Goal: Task Accomplishment & Management: Manage account settings

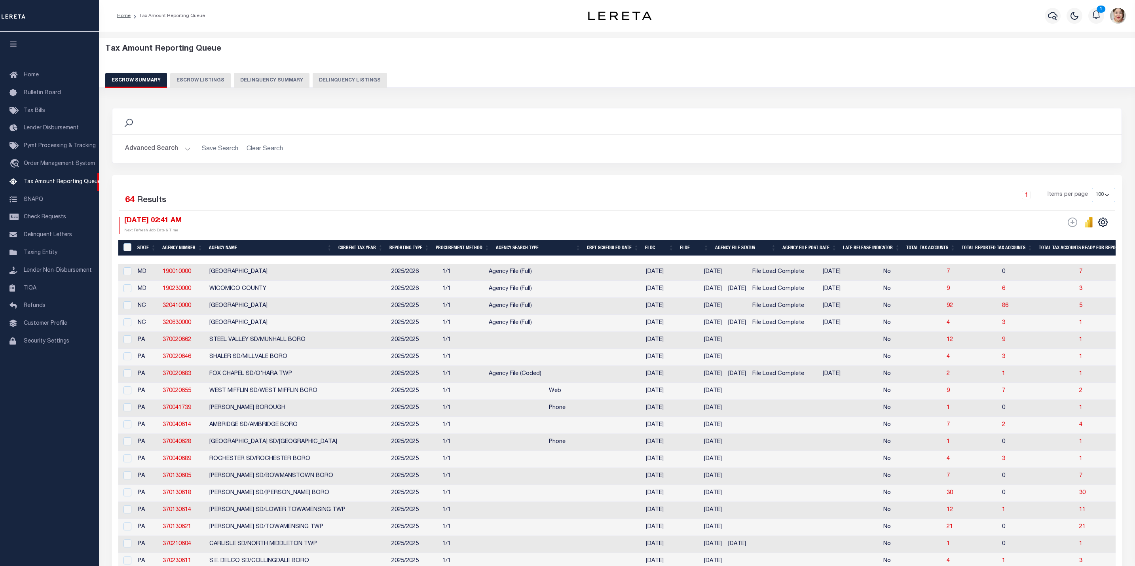
select select "100"
click at [148, 149] on button "Advanced Search" at bounding box center [158, 148] width 66 height 15
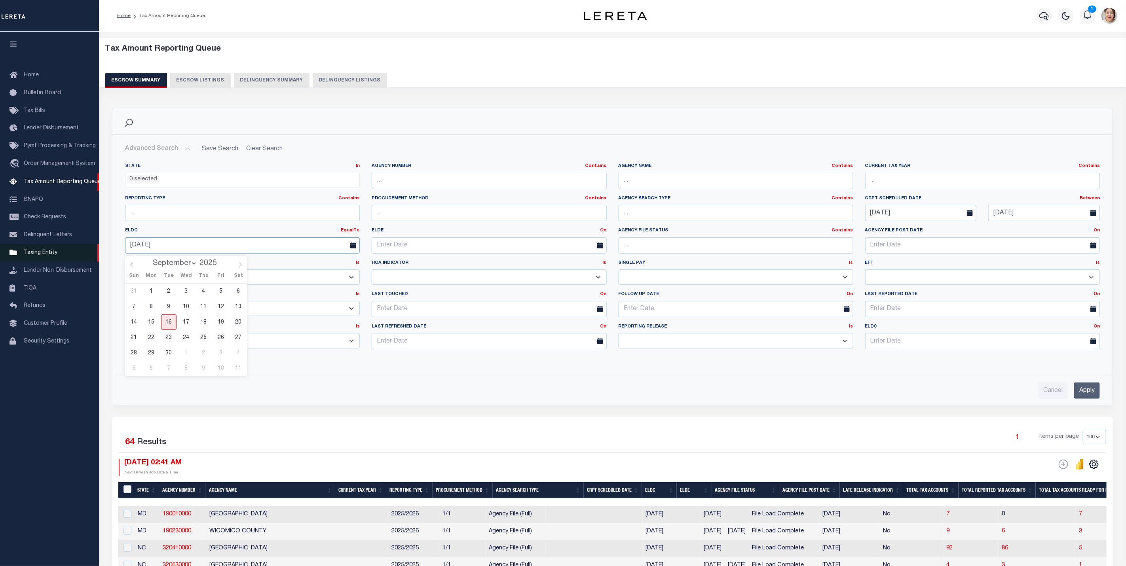
drag, startPoint x: 214, startPoint y: 246, endPoint x: 65, endPoint y: 253, distance: 149.4
click at [1030, 213] on input "[DATE]" at bounding box center [1044, 213] width 112 height 16
click at [1000, 304] on span "21" at bounding box center [996, 305] width 15 height 15
type input "[DATE]"
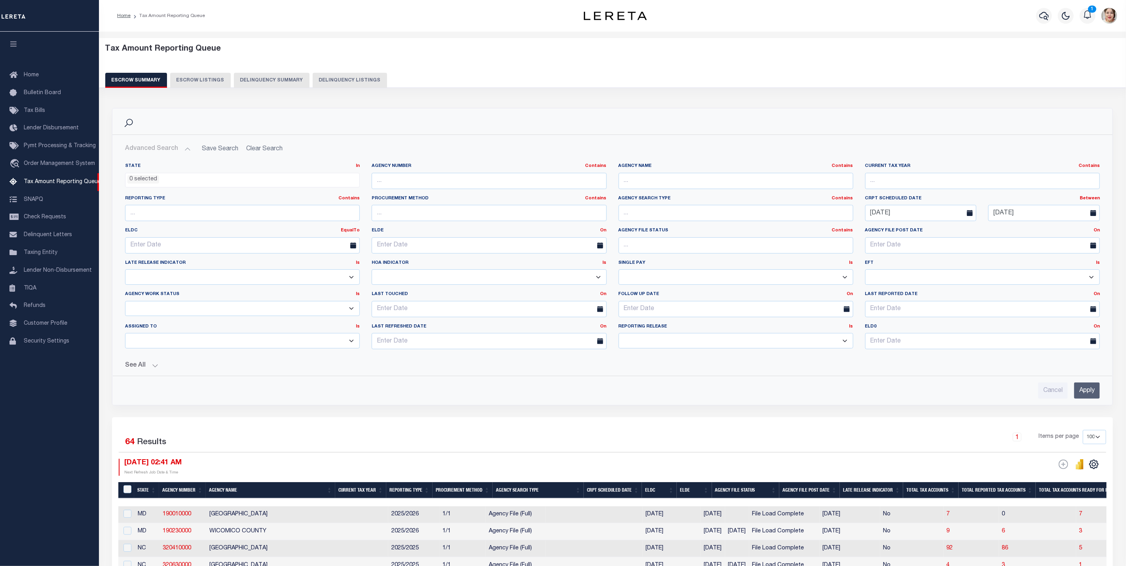
click at [151, 368] on button "See All" at bounding box center [612, 366] width 975 height 8
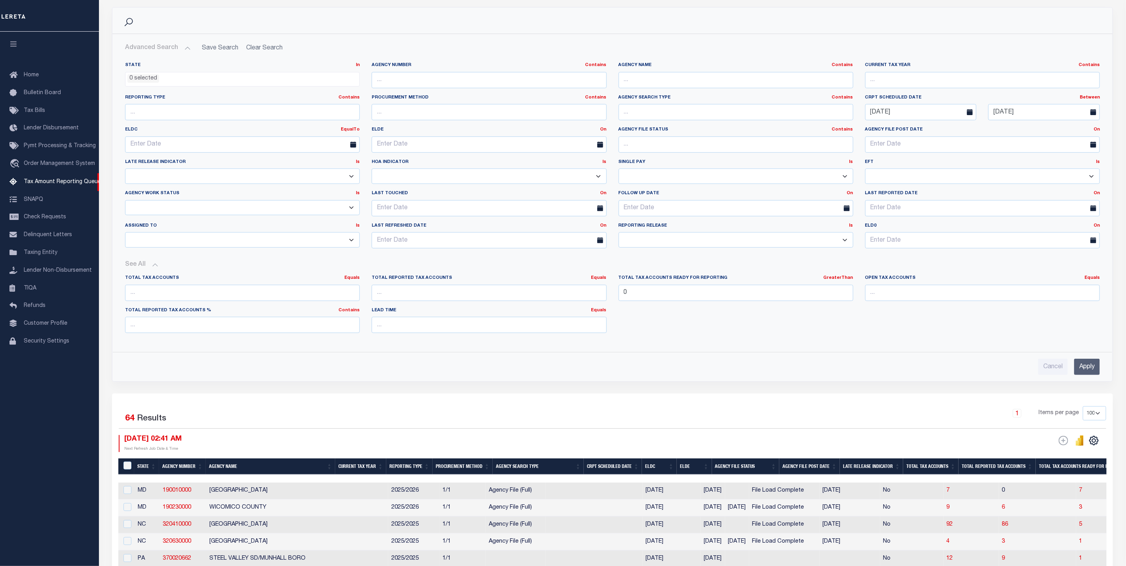
scroll to position [119, 0]
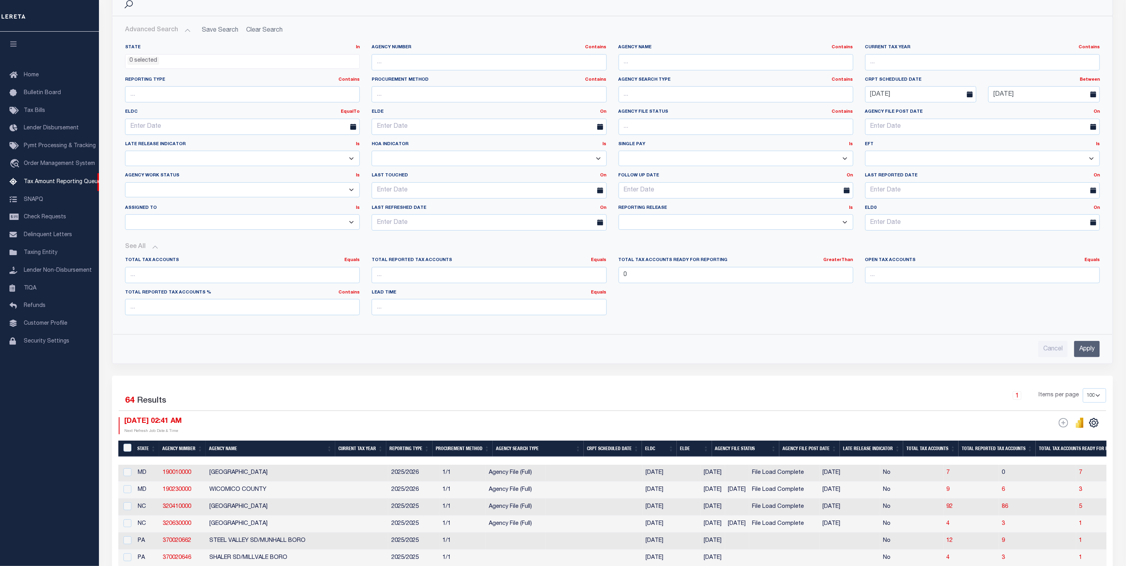
click at [1084, 353] on input "Apply" at bounding box center [1087, 349] width 26 height 16
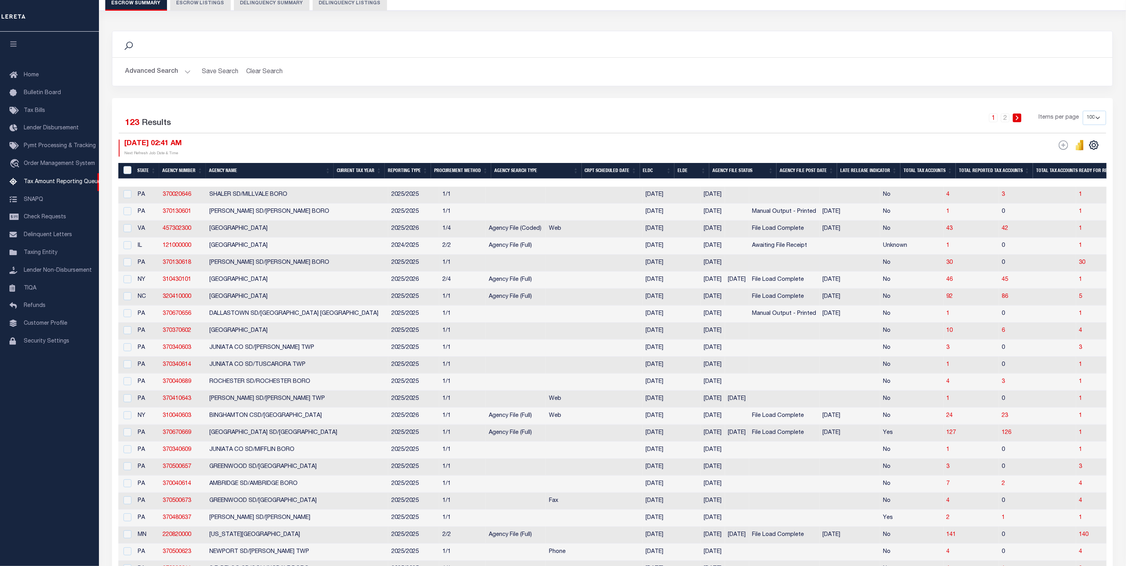
scroll to position [0, 0]
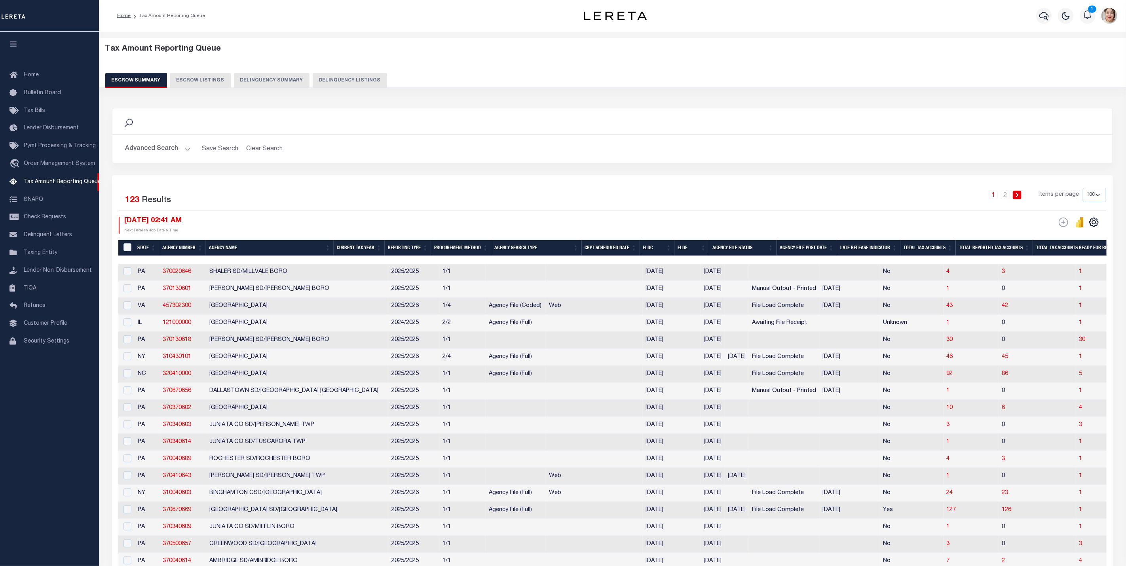
click at [157, 149] on button "Advanced Search" at bounding box center [158, 148] width 66 height 15
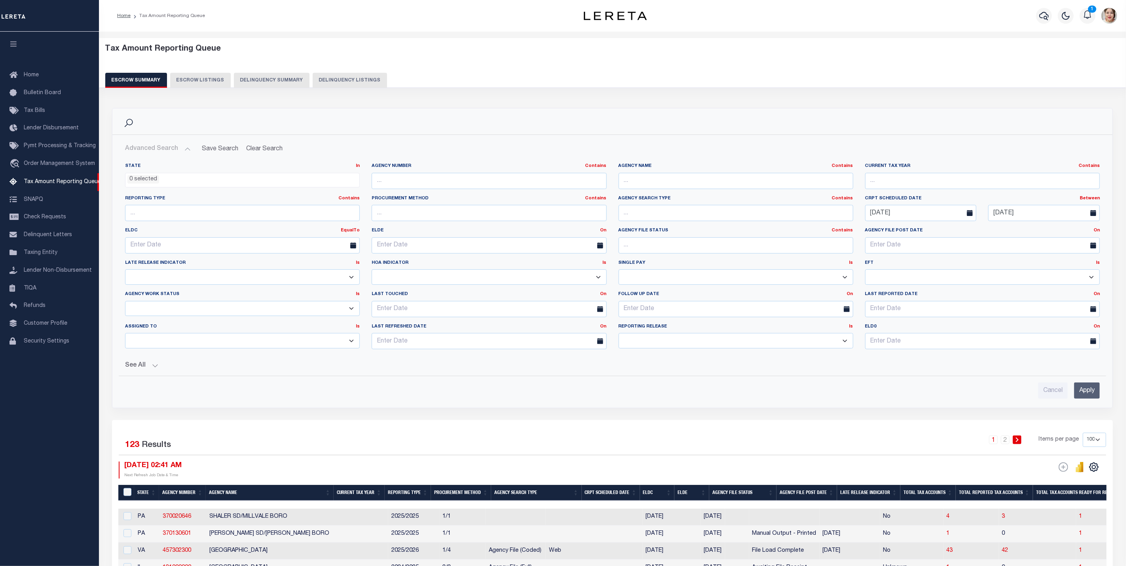
click at [151, 183] on li "0 selected" at bounding box center [143, 179] width 32 height 9
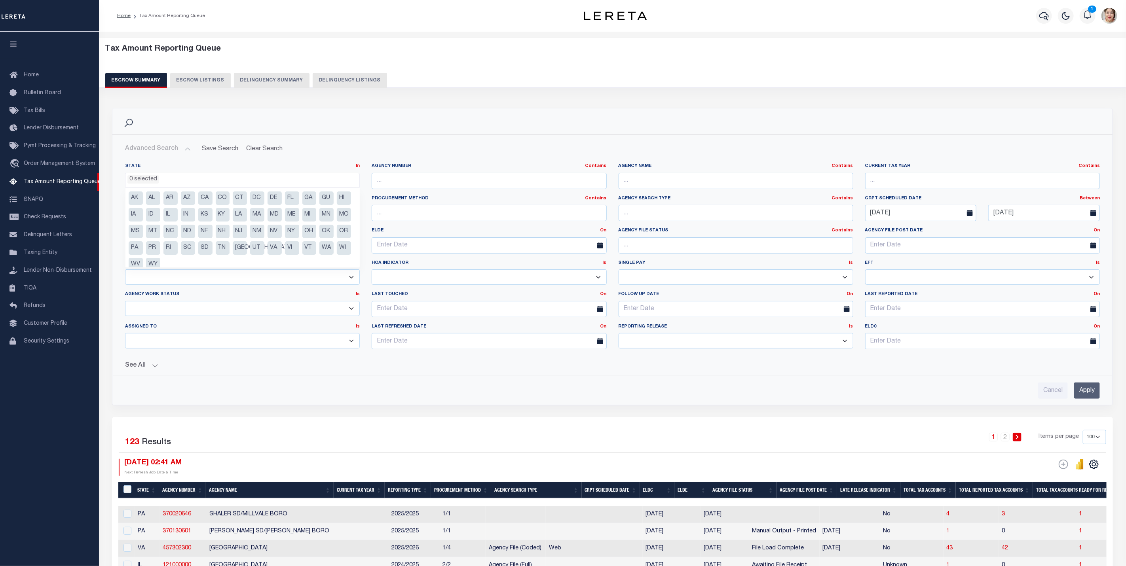
drag, startPoint x: 134, startPoint y: 200, endPoint x: 135, endPoint y: 204, distance: 4.5
click at [135, 200] on li "AK" at bounding box center [136, 198] width 14 height 13
select select "AK"
click at [337, 205] on li "HI" at bounding box center [344, 198] width 14 height 13
drag, startPoint x: 137, startPoint y: 234, endPoint x: 137, endPoint y: 247, distance: 12.7
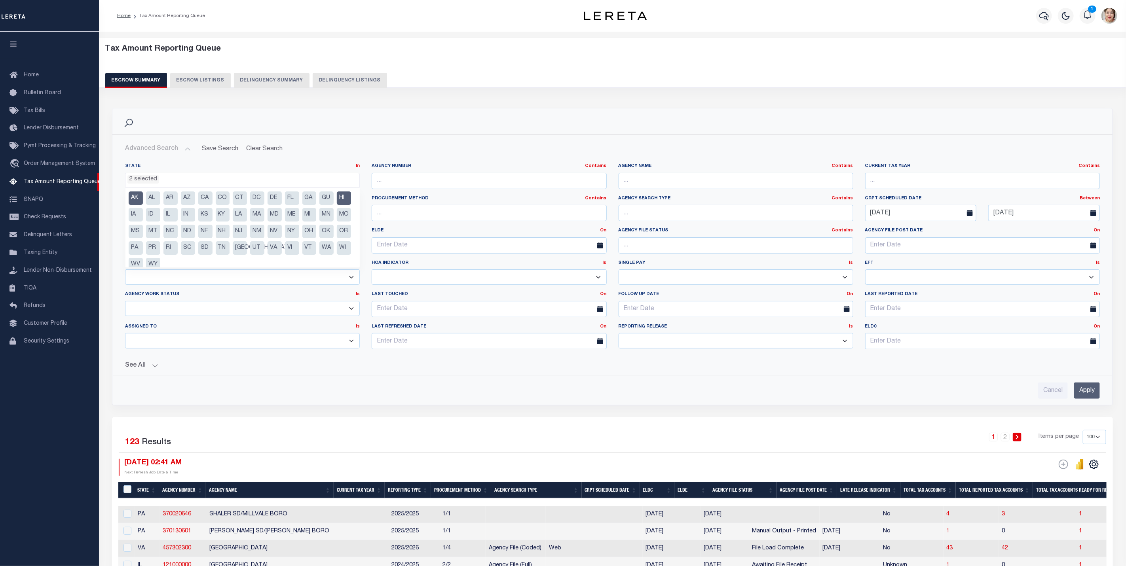
click at [319, 222] on li "MN" at bounding box center [326, 214] width 14 height 13
click at [302, 238] on li "OH" at bounding box center [309, 231] width 14 height 13
click at [285, 255] on li "VI" at bounding box center [292, 247] width 14 height 13
drag, startPoint x: 151, startPoint y: 259, endPoint x: 151, endPoint y: 254, distance: 4.7
click at [302, 255] on li "VT" at bounding box center [309, 247] width 14 height 13
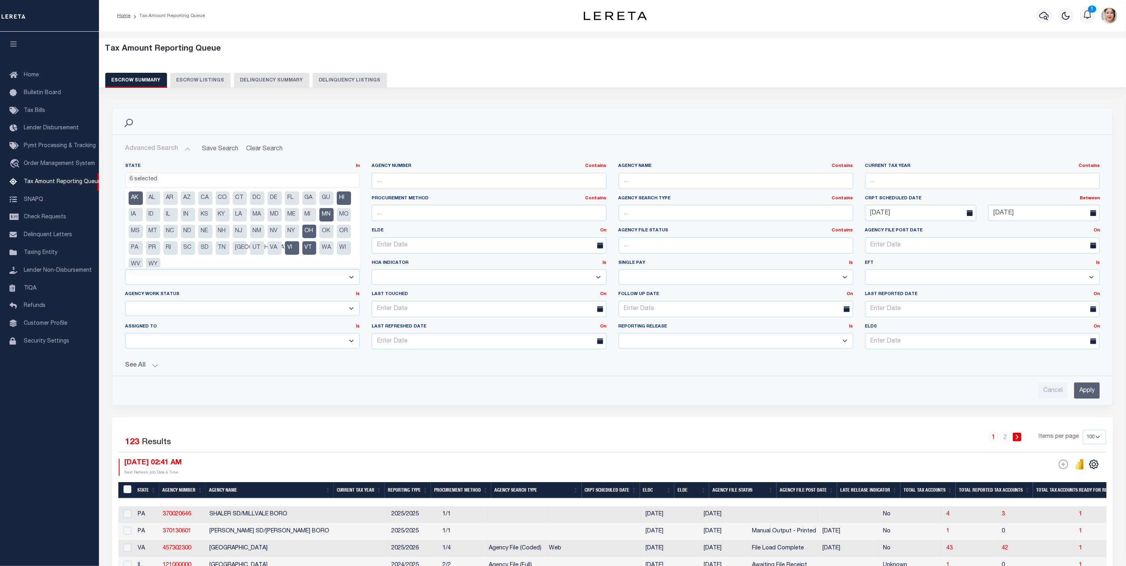
click at [319, 238] on li "OK" at bounding box center [326, 231] width 14 height 13
click at [337, 222] on li "MO" at bounding box center [344, 214] width 14 height 13
click at [143, 212] on li "IA" at bounding box center [136, 214] width 14 height 13
drag, startPoint x: 154, startPoint y: 197, endPoint x: 168, endPoint y: 197, distance: 13.5
click at [155, 197] on li "AL" at bounding box center [153, 198] width 14 height 13
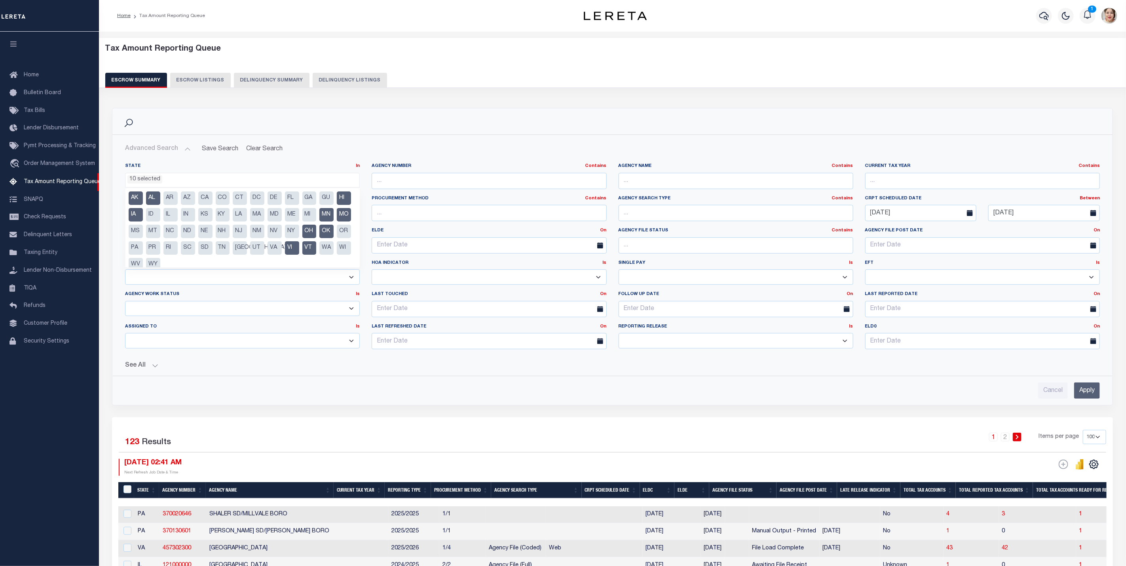
click at [168, 199] on li "AR" at bounding box center [170, 198] width 14 height 13
click at [160, 214] on li "ID" at bounding box center [153, 214] width 14 height 13
click at [143, 231] on li "MS" at bounding box center [136, 231] width 14 height 13
click at [170, 240] on ul "AK AL AR AZ CA CO CT DC DE FL [GEOGRAPHIC_DATA] GU HI IA ID IL IN KS [GEOGRAPHI…" at bounding box center [242, 227] width 234 height 79
click at [337, 238] on li "OR" at bounding box center [344, 231] width 14 height 13
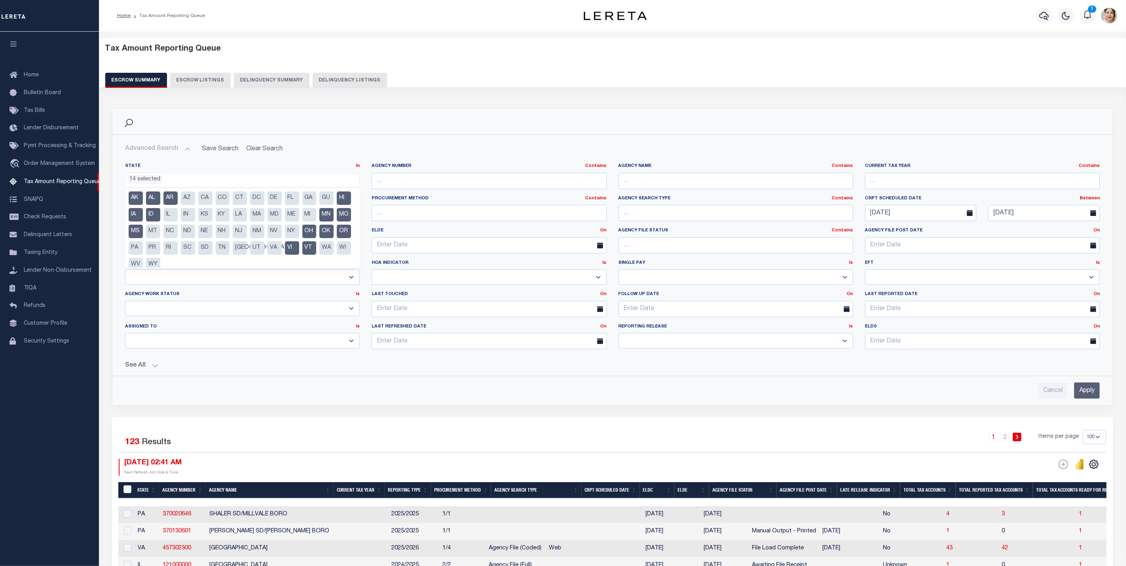
click at [319, 255] on li "WA" at bounding box center [326, 247] width 14 height 13
click at [180, 262] on ul "AK AL AR AZ CA CO CT DC DE FL [GEOGRAPHIC_DATA] GU HI IA ID IL IN KS [GEOGRAPHI…" at bounding box center [242, 227] width 234 height 79
click at [160, 237] on li "MT" at bounding box center [153, 231] width 14 height 13
click at [178, 218] on li "IL" at bounding box center [170, 214] width 14 height 13
click at [187, 199] on li "AZ" at bounding box center [188, 198] width 14 height 13
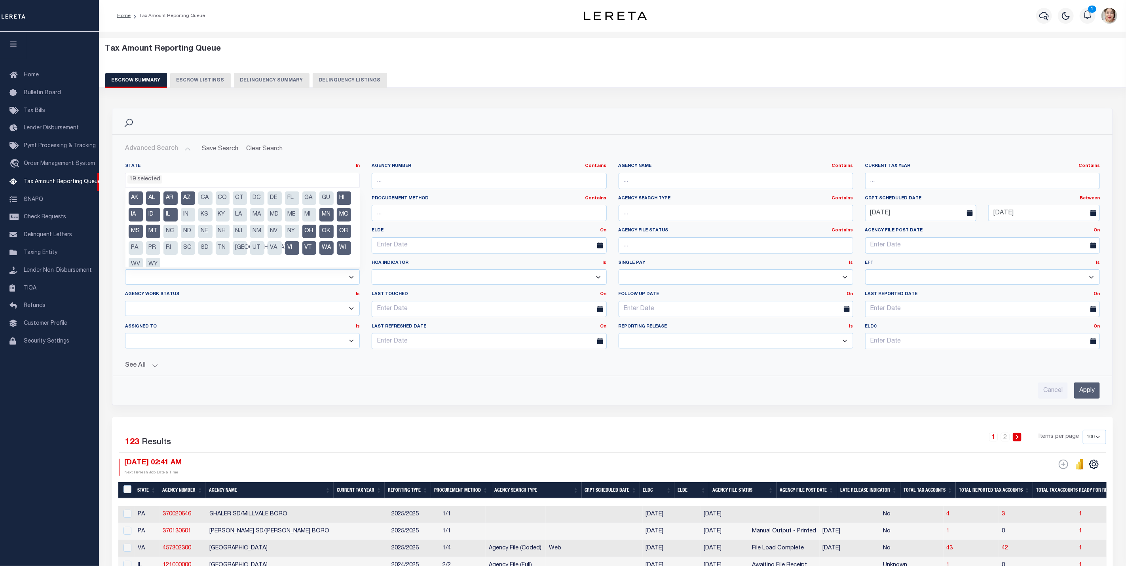
drag, startPoint x: 202, startPoint y: 198, endPoint x: 203, endPoint y: 213, distance: 14.3
click at [202, 199] on li "CA" at bounding box center [205, 198] width 14 height 13
drag, startPoint x: 203, startPoint y: 213, endPoint x: 203, endPoint y: 226, distance: 13.5
click at [195, 214] on li "IN" at bounding box center [188, 214] width 14 height 13
drag, startPoint x: 203, startPoint y: 226, endPoint x: 205, endPoint y: 238, distance: 12.1
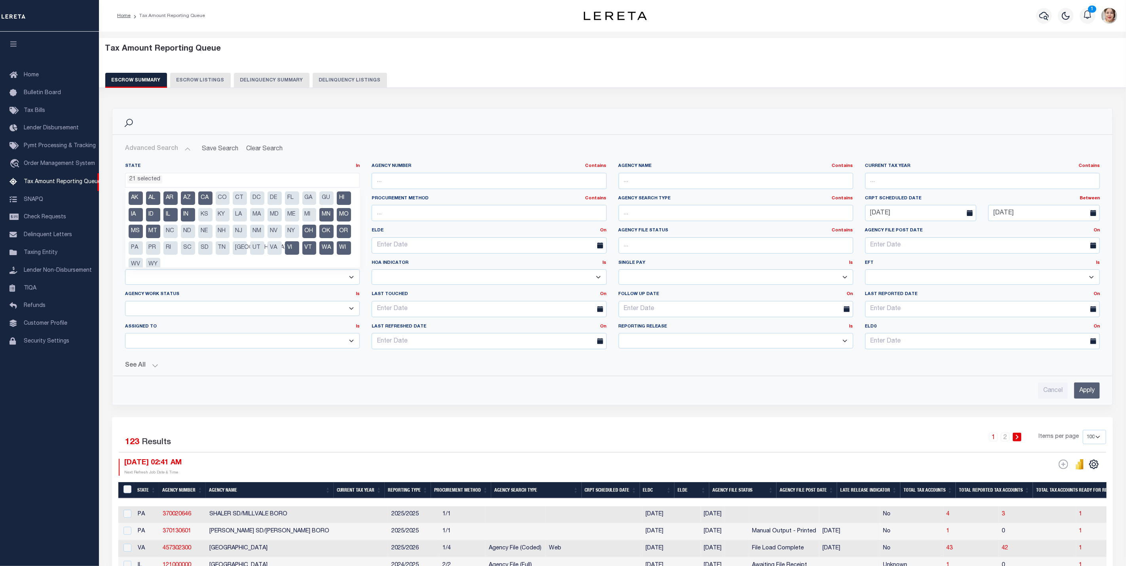
click at [178, 228] on li "NC" at bounding box center [170, 231] width 14 height 13
click at [160, 243] on li "PR" at bounding box center [153, 247] width 14 height 13
drag, startPoint x: 208, startPoint y: 256, endPoint x: 216, endPoint y: 260, distance: 9.4
click at [208, 257] on ul "AK AL AR AZ CA CO CT DC DE FL [GEOGRAPHIC_DATA] GU HI IA ID IL IN KS [GEOGRAPHI…" at bounding box center [242, 227] width 234 height 79
drag, startPoint x: 216, startPoint y: 260, endPoint x: 211, endPoint y: 264, distance: 6.3
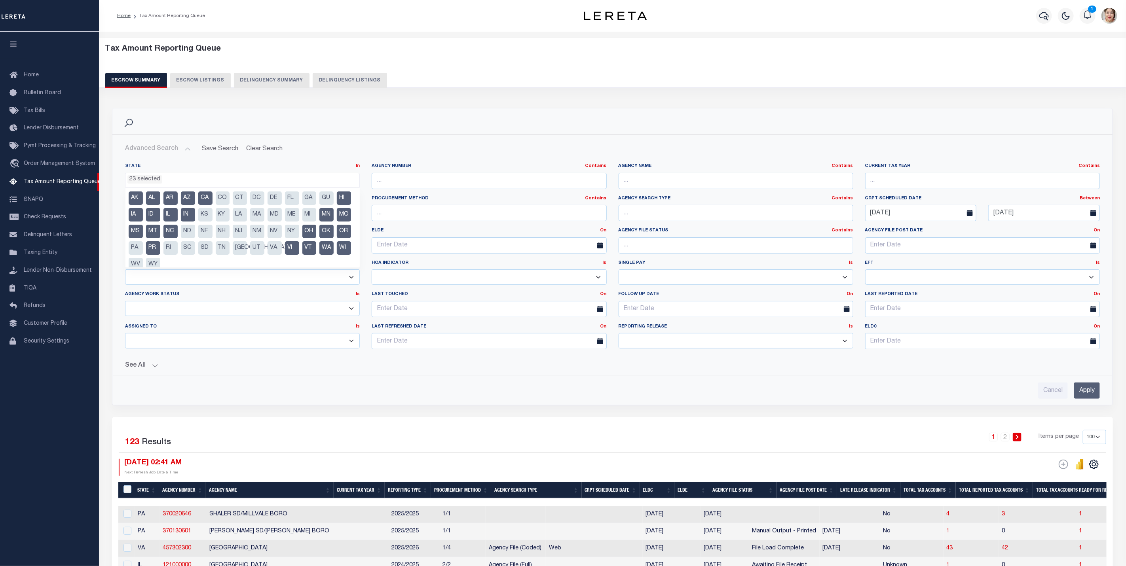
click at [160, 260] on li "WY" at bounding box center [153, 264] width 14 height 13
click at [143, 264] on li "WV" at bounding box center [136, 264] width 14 height 13
click at [178, 249] on li "RI" at bounding box center [170, 247] width 14 height 13
drag, startPoint x: 222, startPoint y: 232, endPoint x: 220, endPoint y: 219, distance: 13.2
click at [195, 232] on li "ND" at bounding box center [188, 231] width 14 height 13
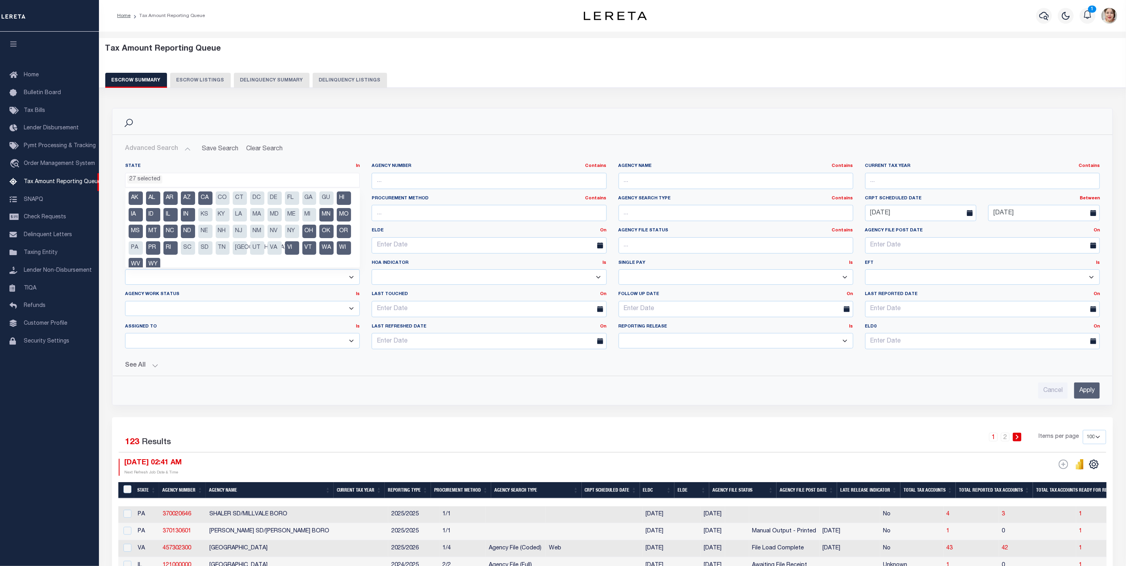
click at [213, 219] on li "KS" at bounding box center [205, 214] width 14 height 13
click at [213, 211] on li "KS" at bounding box center [205, 214] width 14 height 13
click at [223, 194] on li "CO" at bounding box center [223, 198] width 14 height 13
click at [237, 197] on li "CT" at bounding box center [240, 198] width 14 height 13
click at [213, 209] on li "KS" at bounding box center [205, 214] width 14 height 13
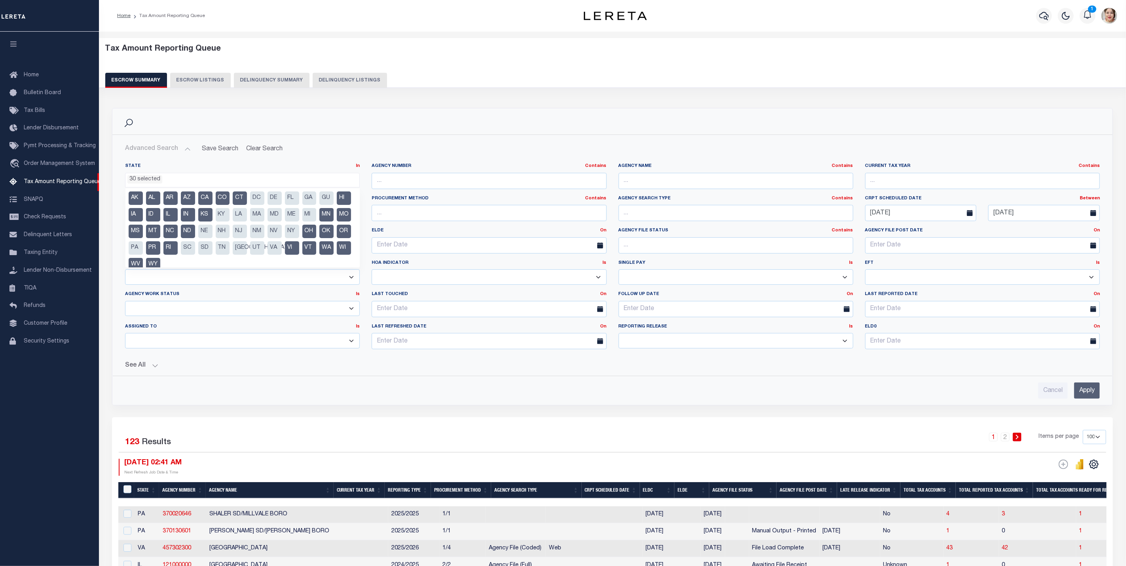
drag, startPoint x: 235, startPoint y: 213, endPoint x: 239, endPoint y: 230, distance: 18.2
click at [230, 215] on li "KY" at bounding box center [223, 214] width 14 height 13
drag, startPoint x: 239, startPoint y: 230, endPoint x: 244, endPoint y: 245, distance: 15.0
click at [213, 232] on li "NE" at bounding box center [205, 231] width 14 height 13
click at [195, 245] on li "SC" at bounding box center [188, 247] width 14 height 13
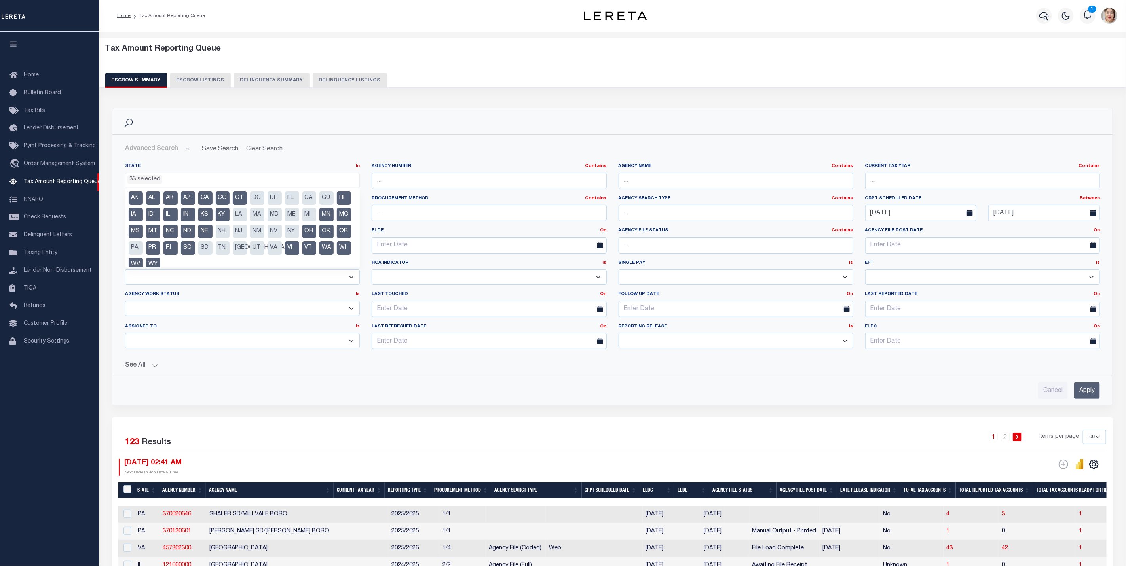
drag, startPoint x: 255, startPoint y: 247, endPoint x: 256, endPoint y: 242, distance: 4.8
click at [213, 246] on li "SD" at bounding box center [205, 247] width 14 height 13
drag, startPoint x: 256, startPoint y: 235, endPoint x: 258, endPoint y: 216, distance: 18.7
click at [230, 234] on li "NH" at bounding box center [223, 231] width 14 height 13
click at [247, 216] on li "LA" at bounding box center [240, 214] width 14 height 13
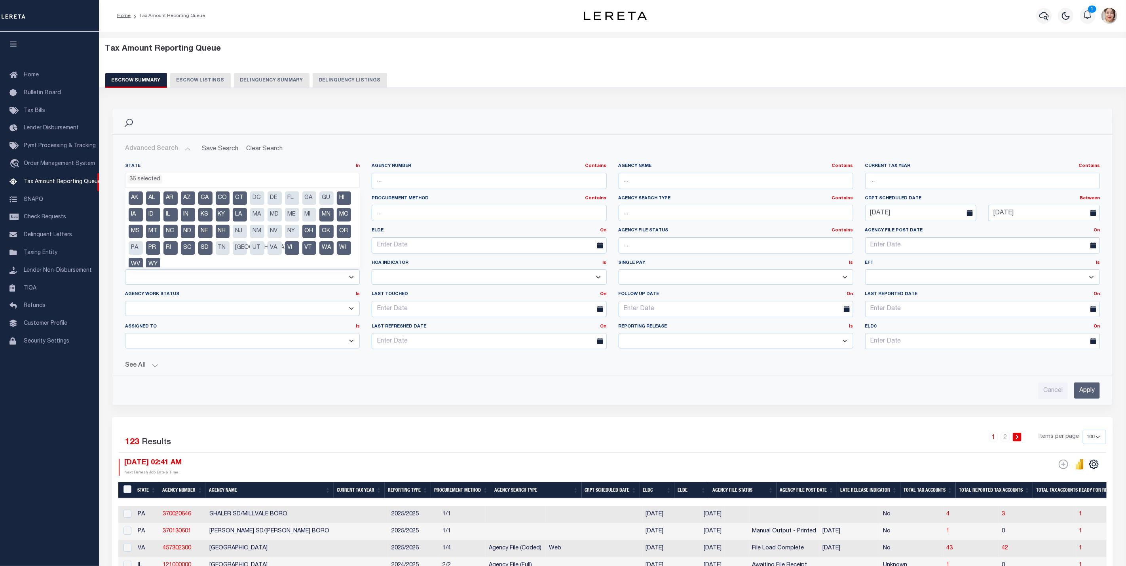
click at [257, 202] on li "DC" at bounding box center [257, 198] width 14 height 13
drag, startPoint x: 269, startPoint y: 201, endPoint x: 270, endPoint y: 216, distance: 15.5
click at [270, 201] on li "DE" at bounding box center [275, 198] width 14 height 13
click at [264, 216] on li "MA" at bounding box center [257, 214] width 14 height 13
drag, startPoint x: 272, startPoint y: 229, endPoint x: 272, endPoint y: 234, distance: 4.8
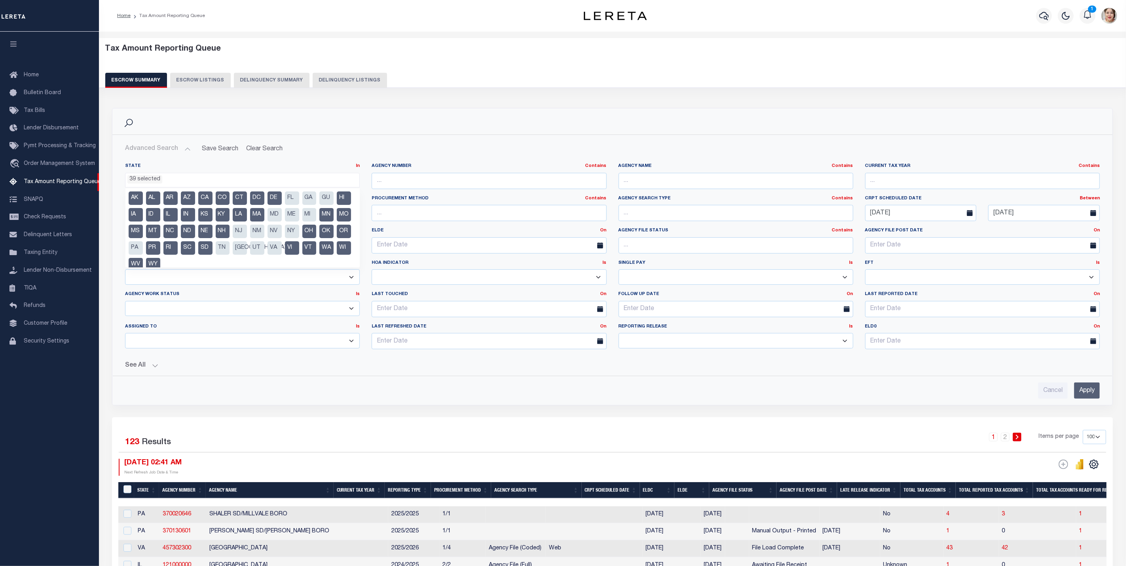
click at [247, 230] on li "NJ" at bounding box center [240, 231] width 14 height 13
click at [273, 240] on ul "AK AL AR AZ CA CO CT DC DE FL [GEOGRAPHIC_DATA] GU HI IA ID IL IN KS [GEOGRAPHI…" at bounding box center [242, 227] width 234 height 79
click at [247, 250] on li "[GEOGRAPHIC_DATA]" at bounding box center [240, 247] width 14 height 13
click at [230, 251] on li "TN" at bounding box center [223, 247] width 14 height 13
click at [264, 234] on li "NM" at bounding box center [257, 231] width 14 height 13
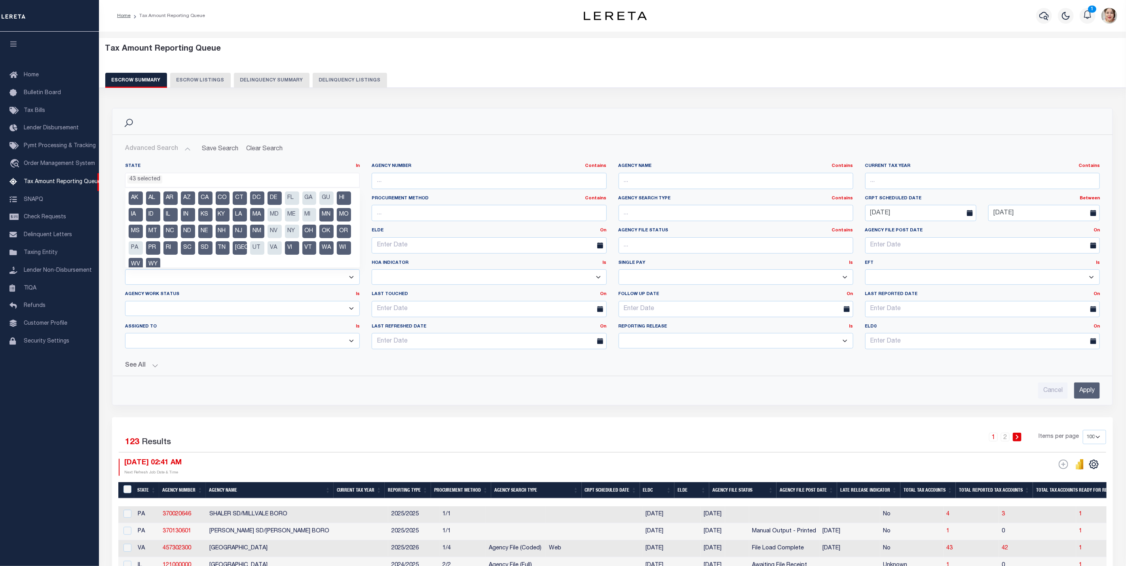
click at [282, 220] on li "MD" at bounding box center [275, 214] width 14 height 13
click at [292, 205] on ul "AK AL AR AZ CA CO CT DC DE FL [GEOGRAPHIC_DATA] GU HI IA ID IL IN KS [GEOGRAPHI…" at bounding box center [242, 227] width 234 height 79
click at [309, 201] on li "GA" at bounding box center [309, 198] width 14 height 13
drag, startPoint x: 307, startPoint y: 217, endPoint x: 296, endPoint y: 198, distance: 21.8
click at [299, 216] on li "ME" at bounding box center [292, 214] width 14 height 13
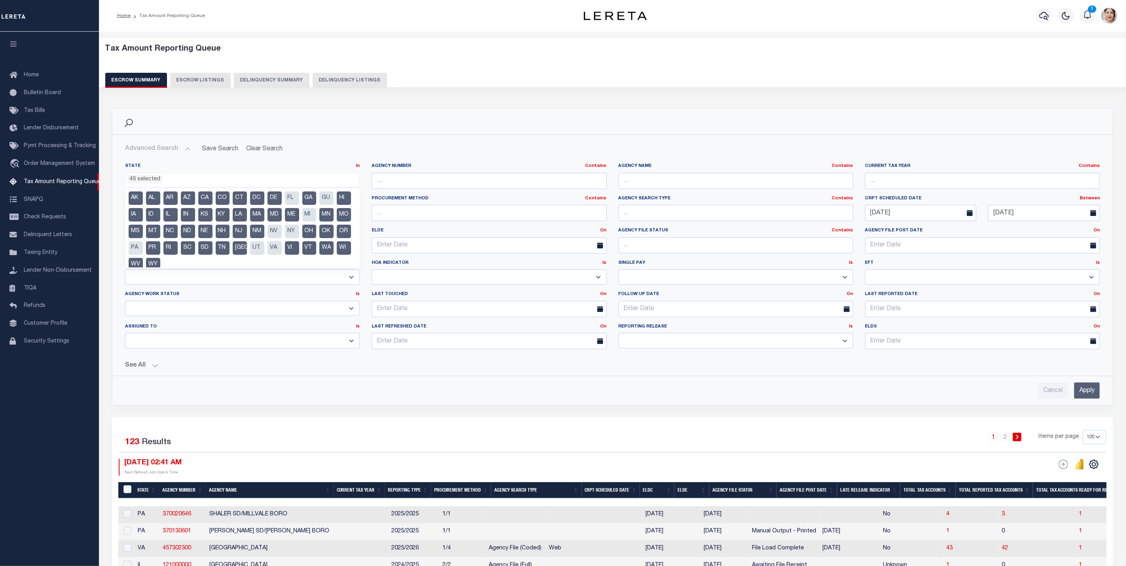
click at [296, 196] on li "FL" at bounding box center [292, 198] width 14 height 13
click at [282, 233] on li "NV" at bounding box center [275, 231] width 14 height 13
drag, startPoint x: 306, startPoint y: 243, endPoint x: 323, endPoint y: 246, distance: 16.8
click at [264, 244] on li "UT" at bounding box center [257, 247] width 14 height 13
click at [282, 245] on li "VA" at bounding box center [275, 247] width 14 height 13
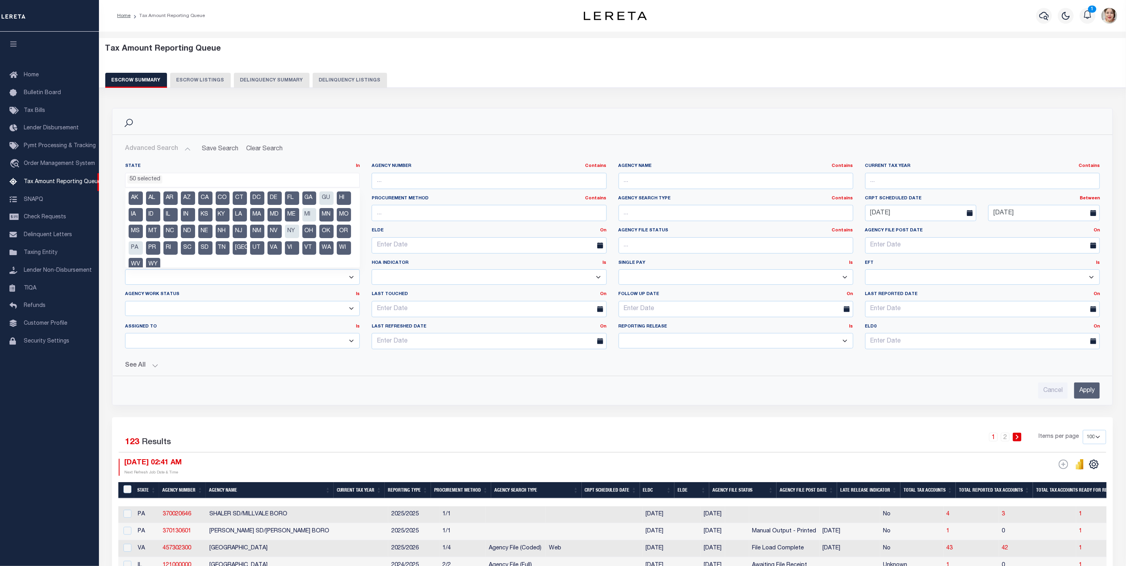
drag, startPoint x: 325, startPoint y: 235, endPoint x: 325, endPoint y: 218, distance: 17.4
click at [299, 234] on li "NY" at bounding box center [292, 231] width 14 height 13
drag, startPoint x: 325, startPoint y: 217, endPoint x: 326, endPoint y: 201, distance: 16.3
click at [317, 216] on li "MI" at bounding box center [309, 214] width 14 height 13
click at [326, 200] on li "GU" at bounding box center [326, 198] width 14 height 13
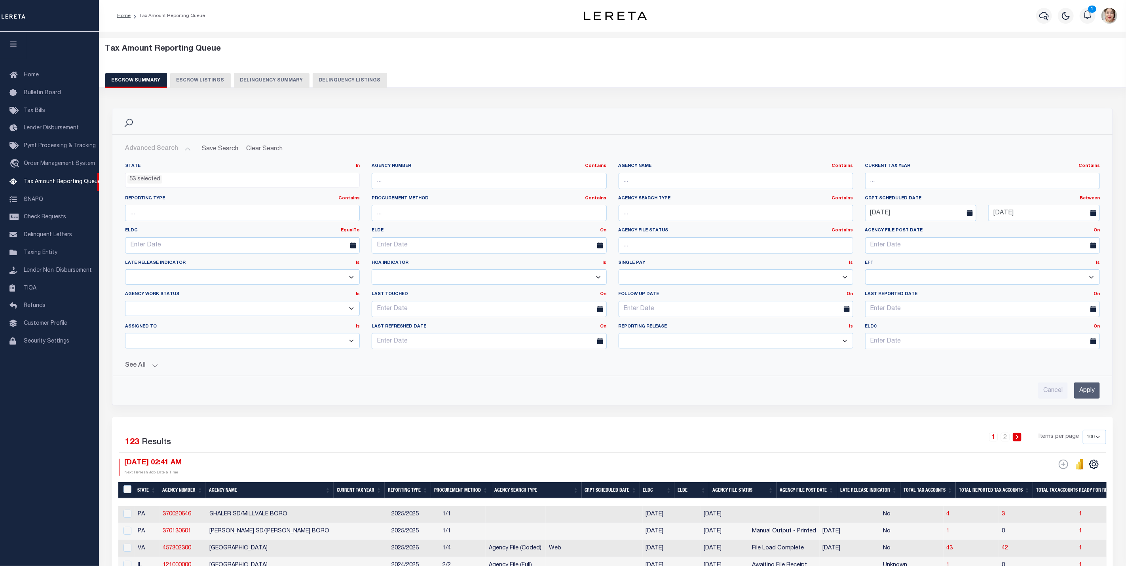
click at [1090, 392] on input "Apply" at bounding box center [1087, 391] width 26 height 16
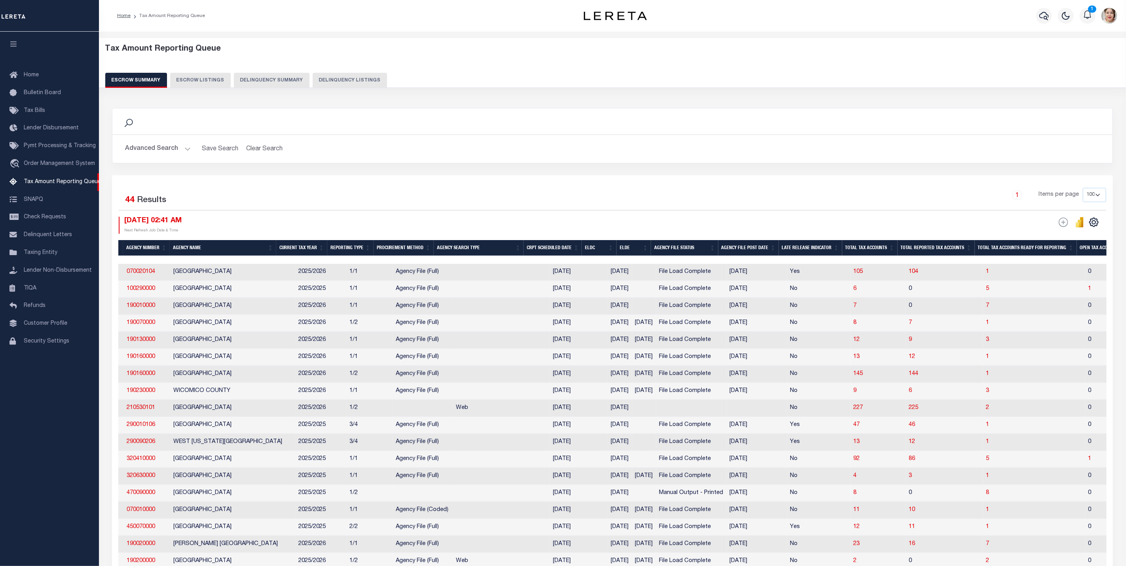
click at [746, 132] on div "Search" at bounding box center [612, 121] width 1000 height 26
click at [11, 50] on button "button" at bounding box center [13, 45] width 27 height 27
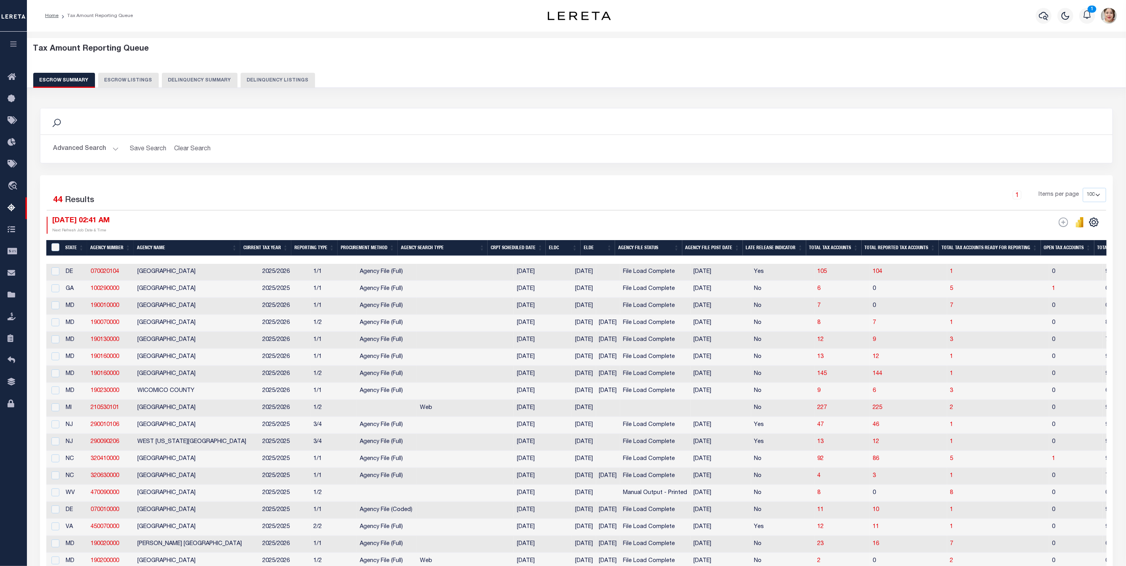
click at [9, 46] on icon "button" at bounding box center [13, 43] width 9 height 7
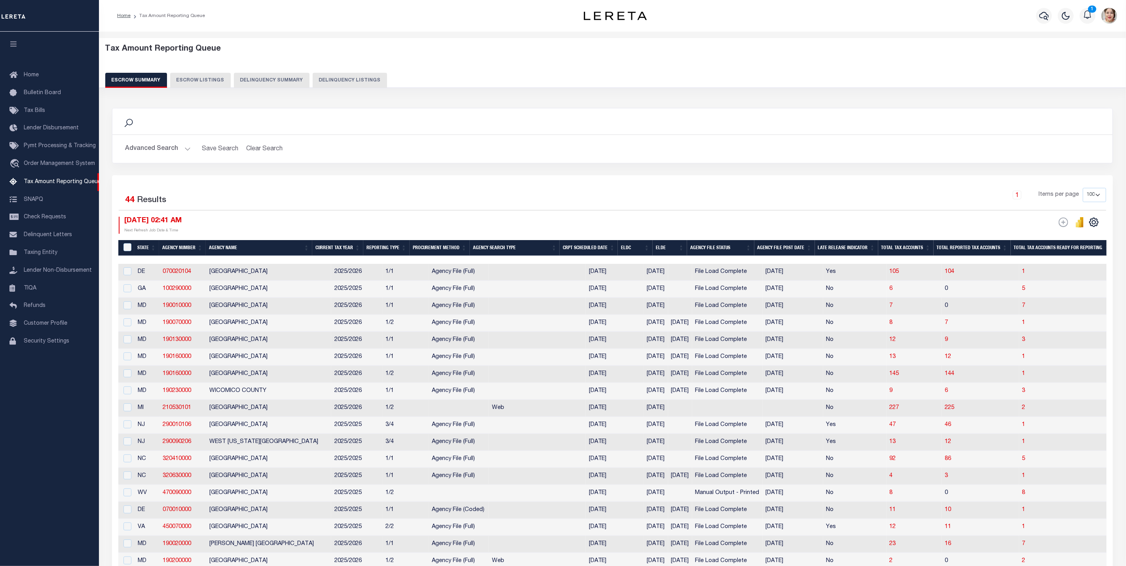
click at [159, 148] on button "Advanced Search" at bounding box center [158, 148] width 66 height 15
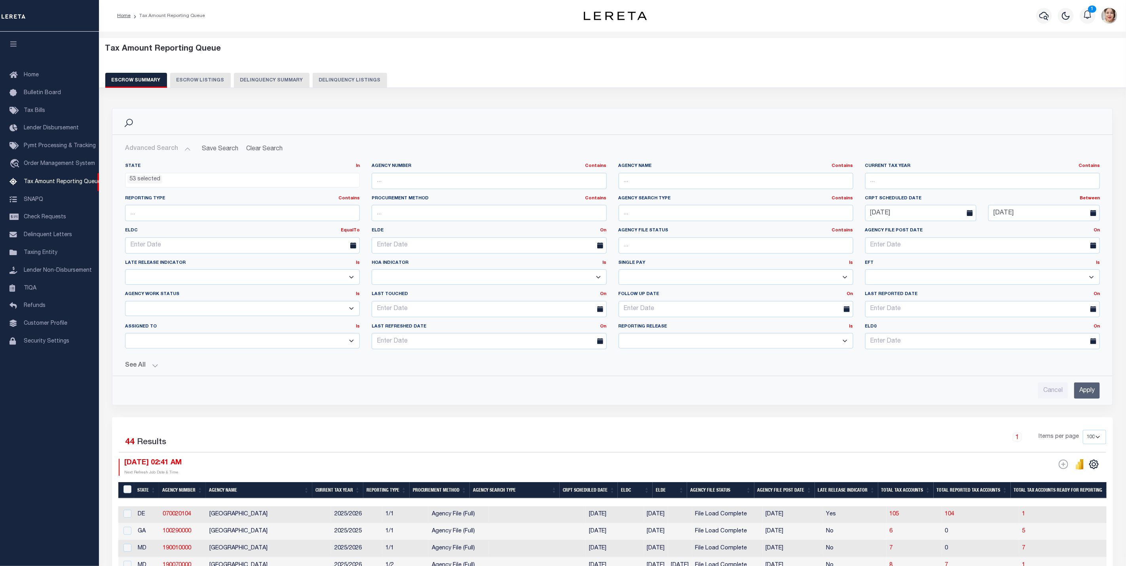
click at [177, 181] on ul "53 selected" at bounding box center [242, 178] width 234 height 11
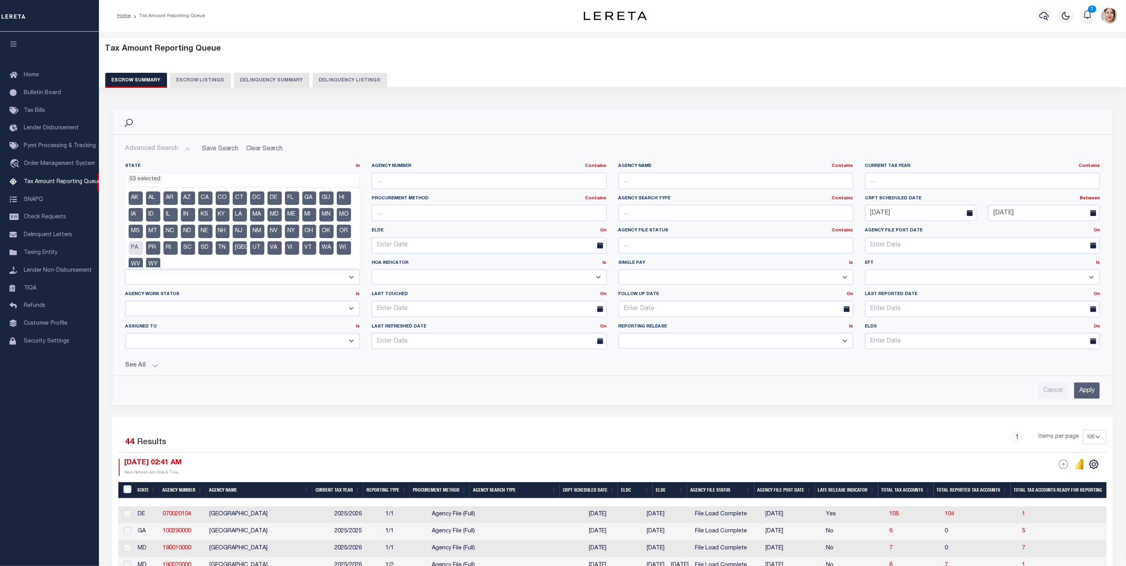
click at [566, 366] on button "See All" at bounding box center [612, 366] width 975 height 8
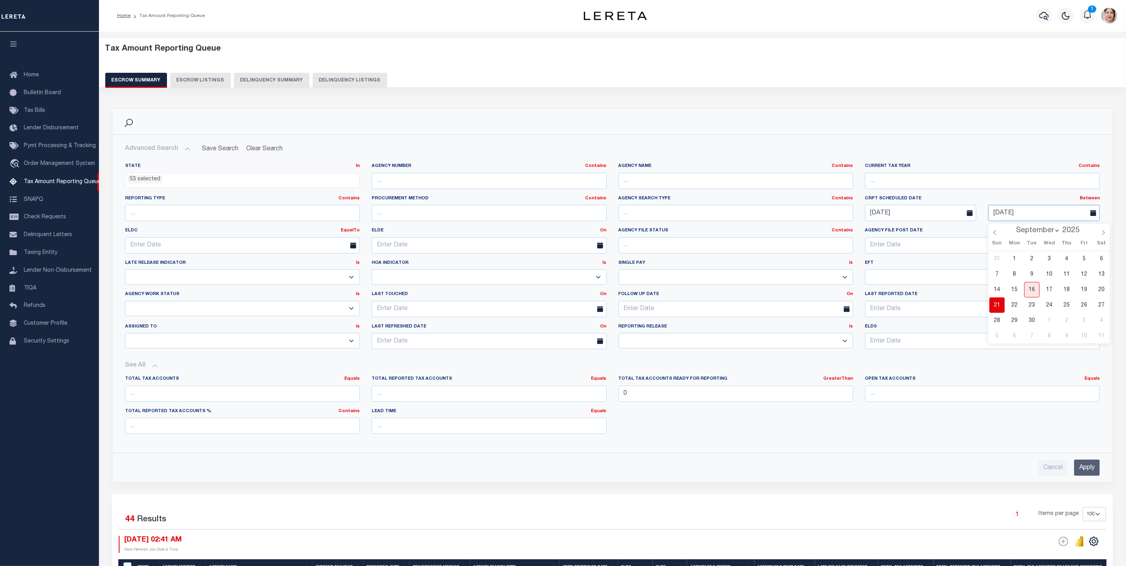
click at [1031, 216] on input "[DATE]" at bounding box center [1044, 213] width 112 height 16
click at [982, 194] on div "Current Tax Year Contains Contains Is" at bounding box center [982, 179] width 247 height 32
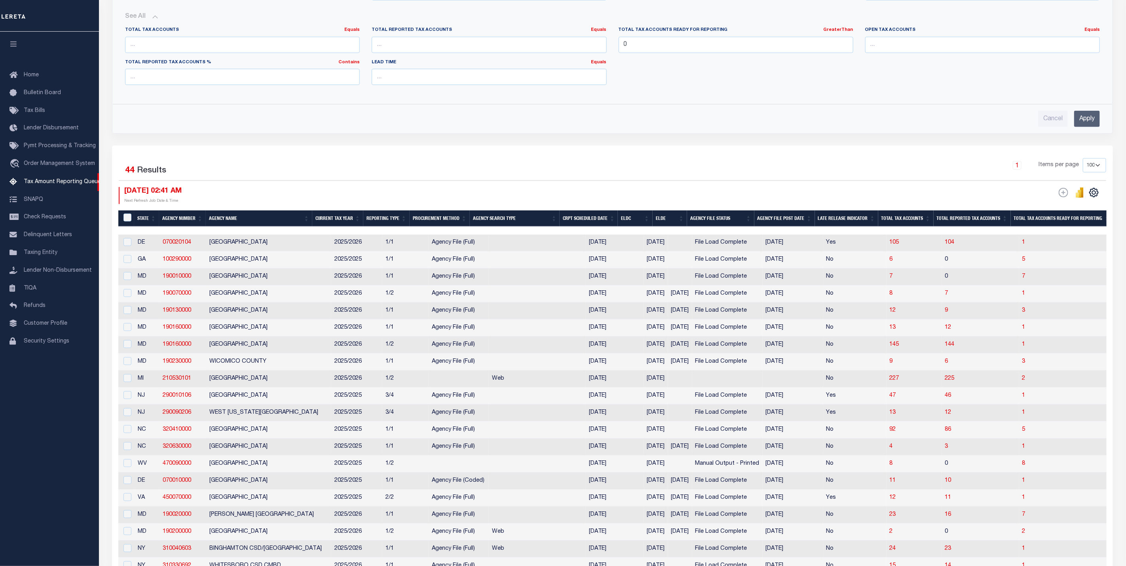
scroll to position [356, 0]
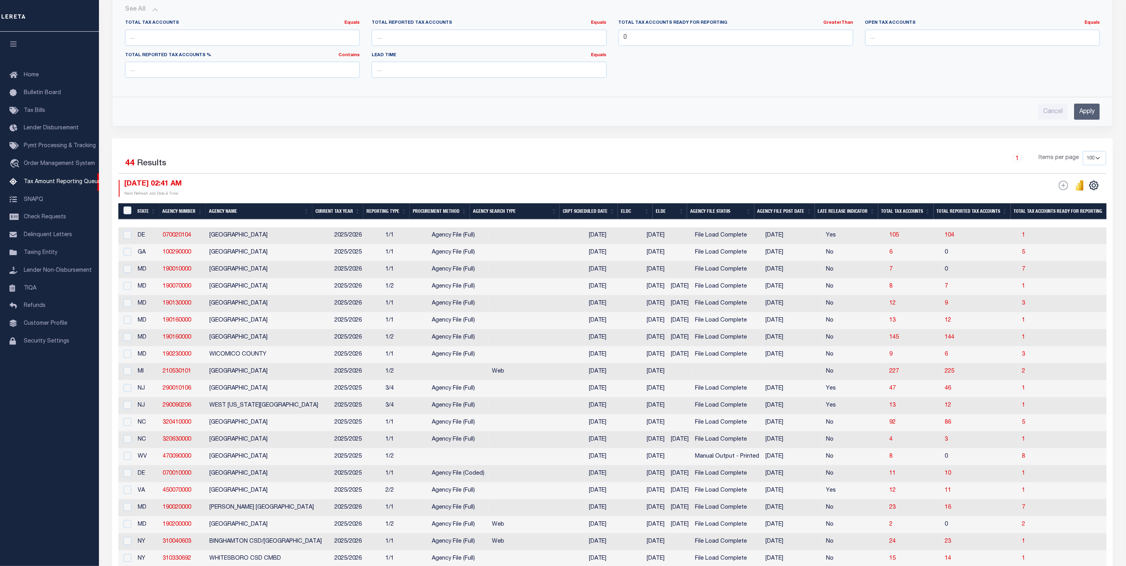
click at [12, 43] on icon "button" at bounding box center [13, 43] width 9 height 7
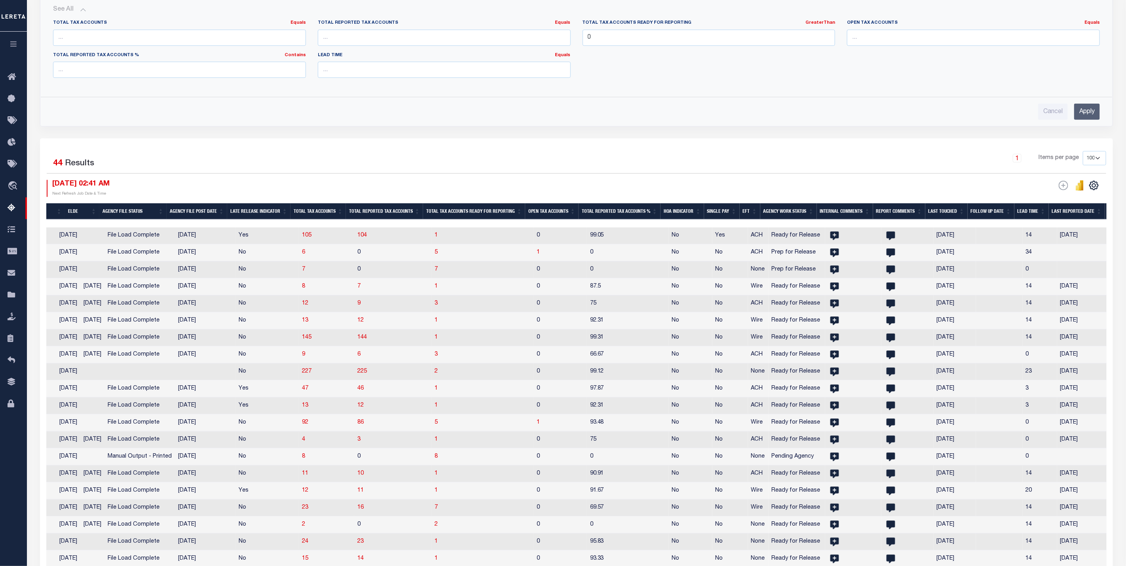
scroll to position [0, 594]
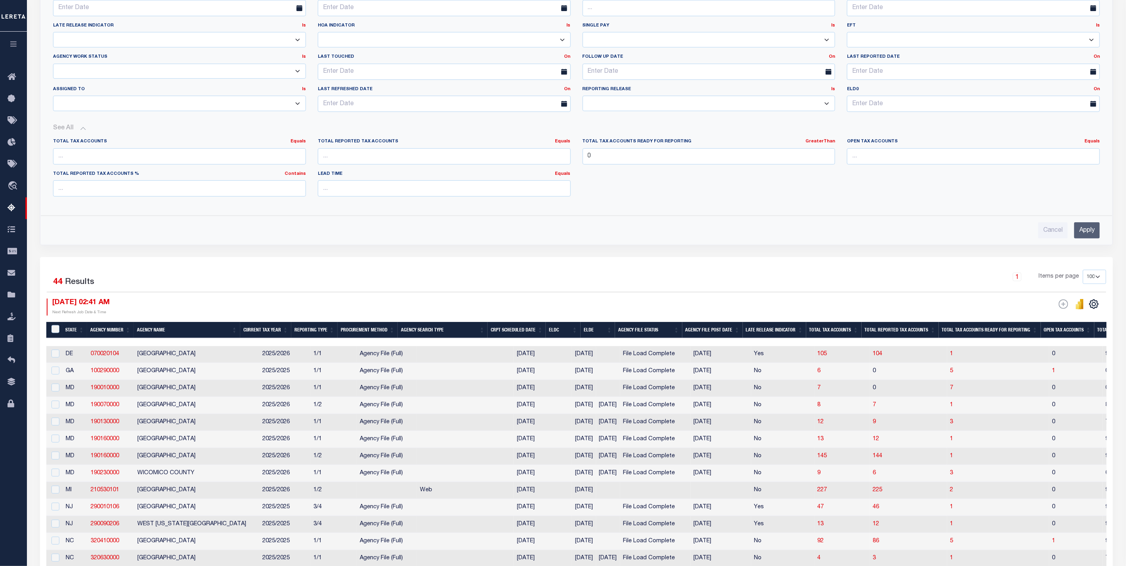
click at [628, 103] on select "Prelim Final" at bounding box center [709, 103] width 253 height 15
select select "F"
click at [583, 98] on select "Prelim Final" at bounding box center [709, 103] width 253 height 15
click at [1089, 235] on input "Apply" at bounding box center [1087, 230] width 26 height 16
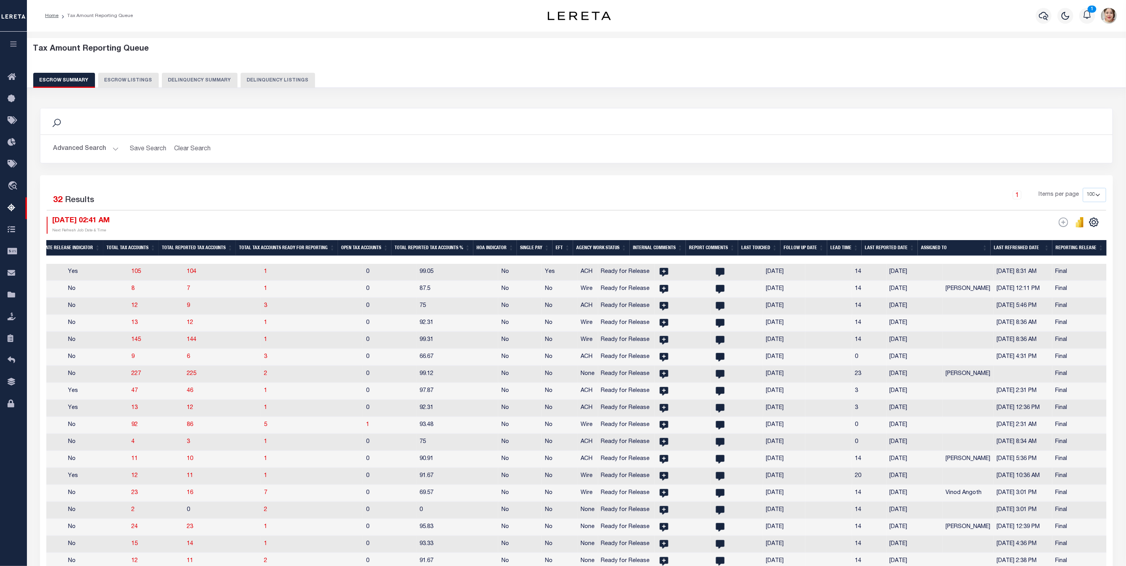
click at [885, 252] on th "Last Reported Date" at bounding box center [890, 248] width 56 height 16
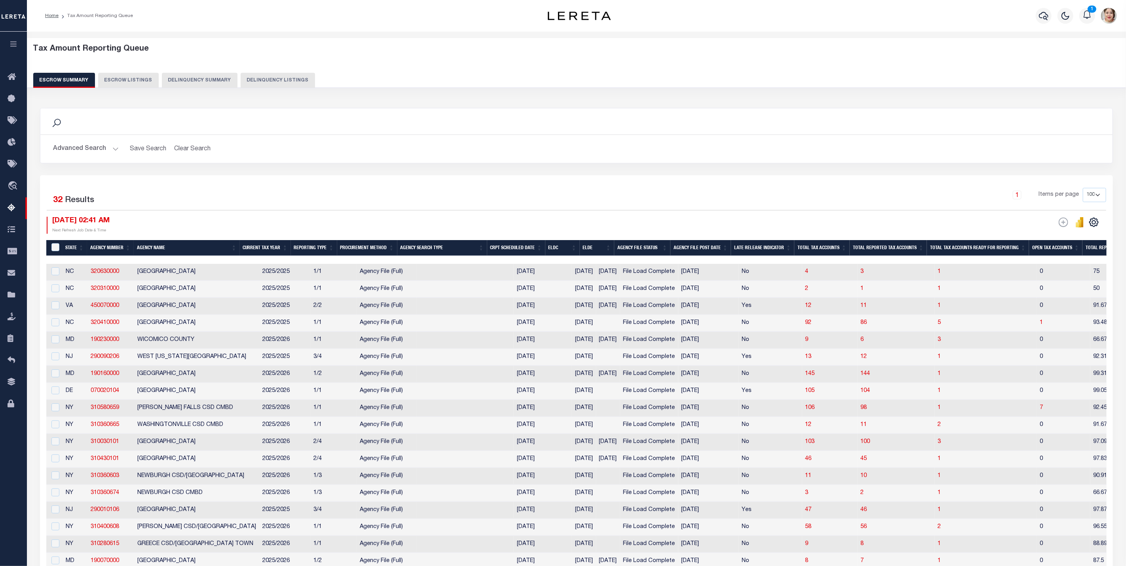
click at [596, 252] on th "ELDE" at bounding box center [597, 248] width 34 height 16
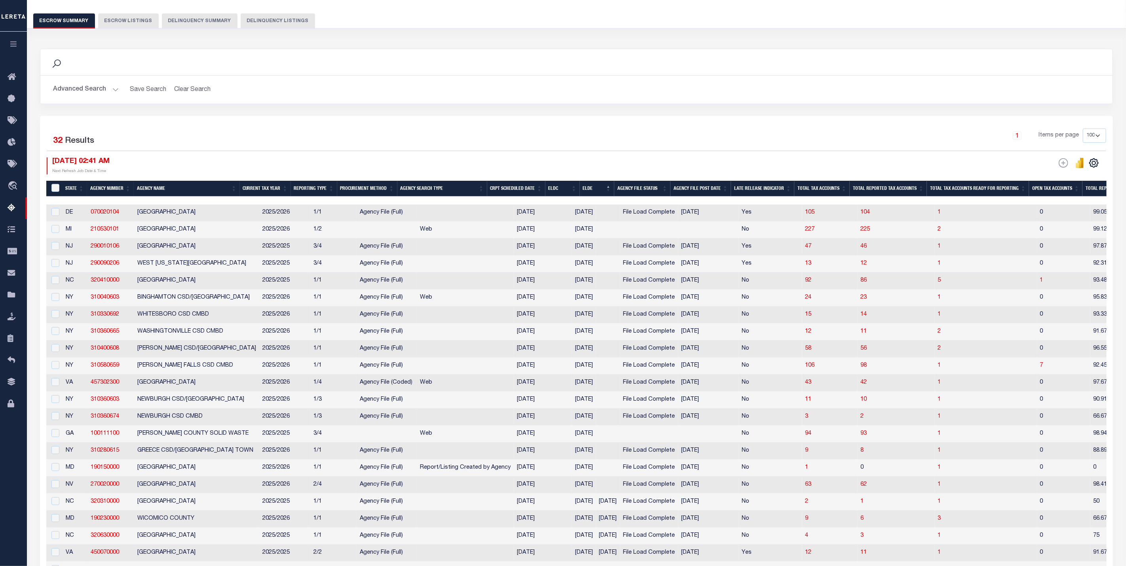
click at [576, 184] on th "ELDC" at bounding box center [562, 189] width 34 height 16
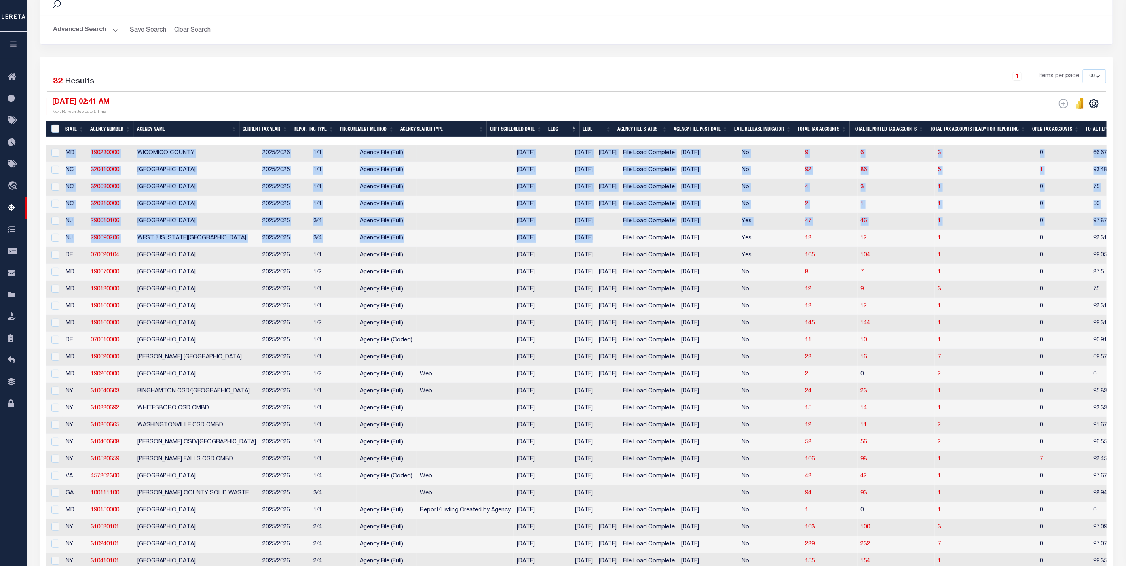
drag, startPoint x: 595, startPoint y: 241, endPoint x: 50, endPoint y: 159, distance: 550.6
click at [50, 159] on tbody "MD 190230000 WICOMICO COUNTY 2025/2026 1/1 Agency File (Full) [DATE] [DATE] [DA…" at bounding box center [913, 417] width 1734 height 545
click at [57, 259] on input "checkbox" at bounding box center [55, 255] width 8 height 8
checkbox input "true"
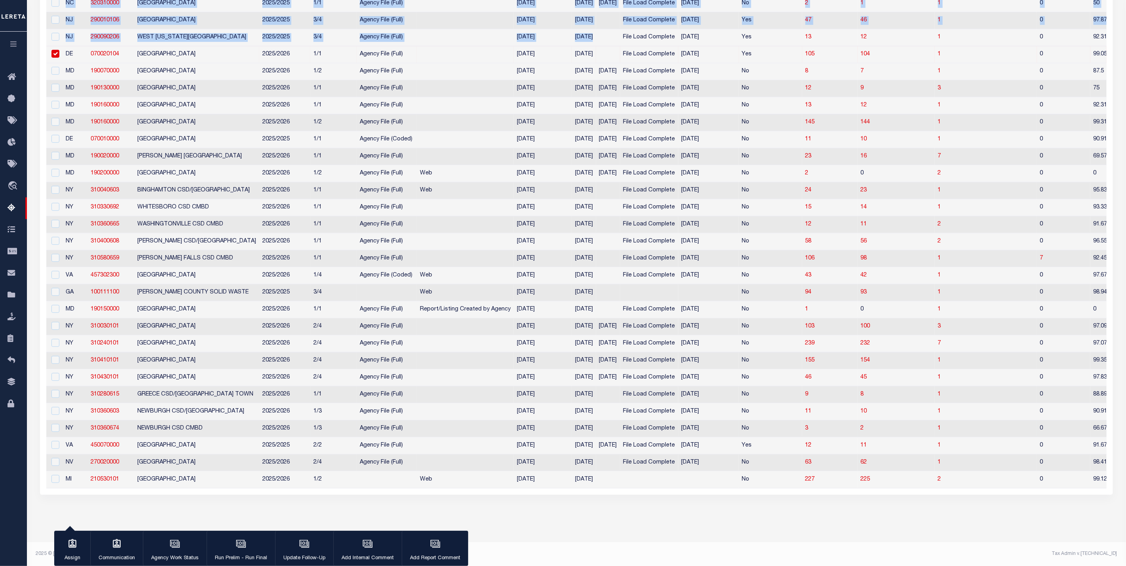
scroll to position [206, 0]
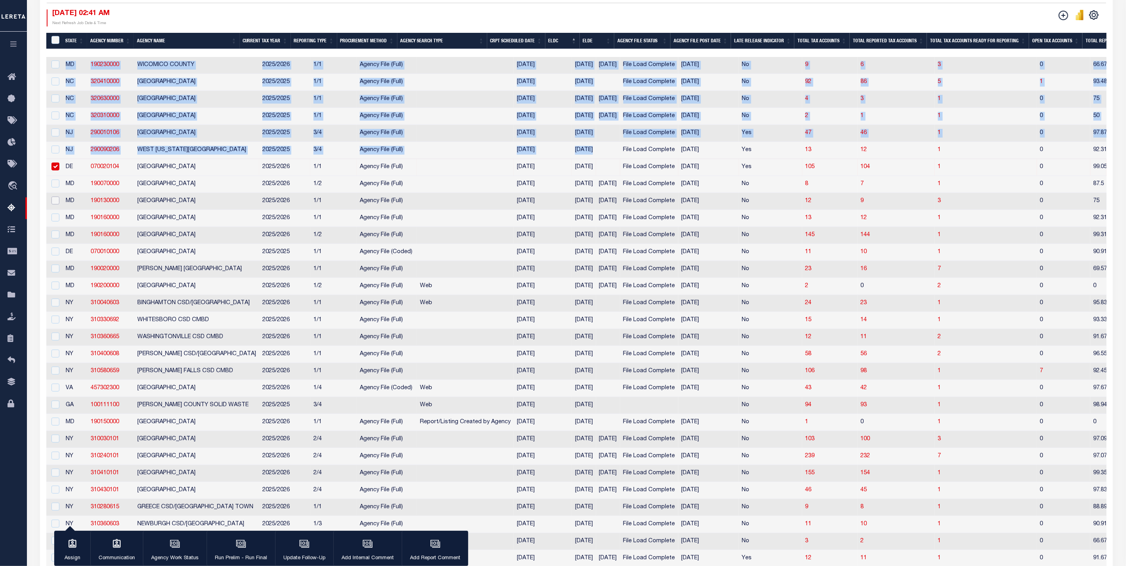
drag, startPoint x: 56, startPoint y: 202, endPoint x: 56, endPoint y: 207, distance: 4.7
click at [56, 203] on input "checkbox" at bounding box center [55, 201] width 8 height 8
checkbox input "true"
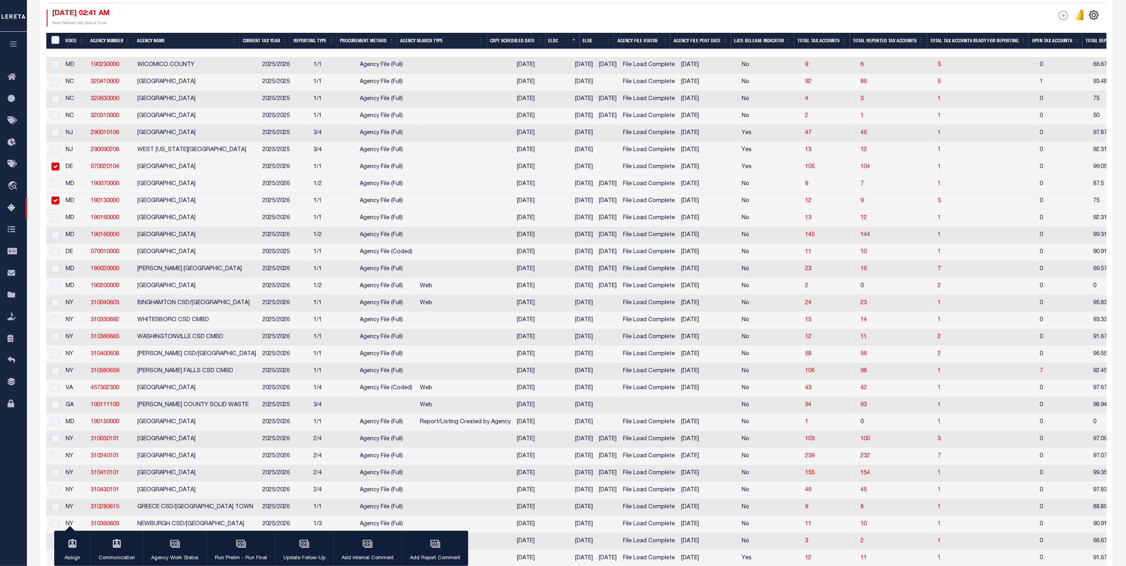
click at [53, 222] on div at bounding box center [54, 218] width 10 height 9
checkbox input "true"
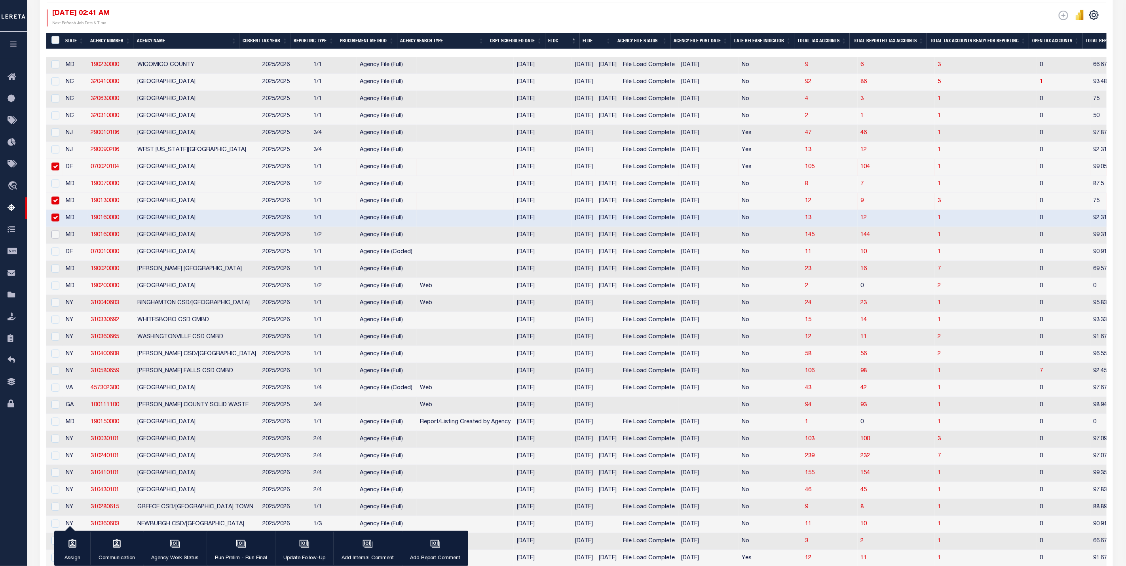
click at [53, 239] on input "checkbox" at bounding box center [55, 235] width 8 height 8
checkbox input "true"
click at [56, 271] on input "checkbox" at bounding box center [55, 269] width 8 height 8
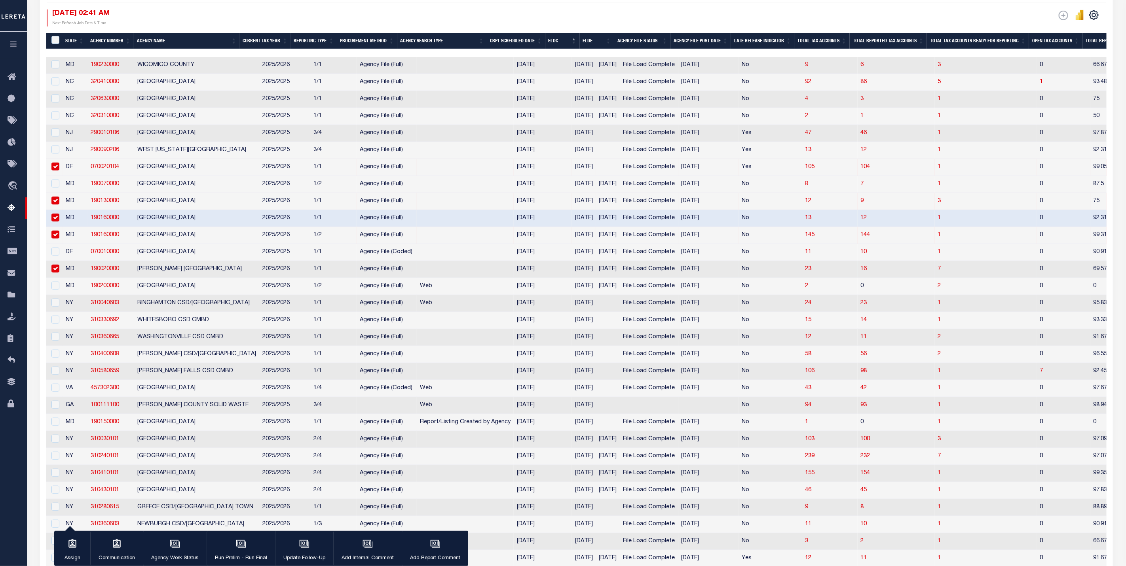
checkbox input "true"
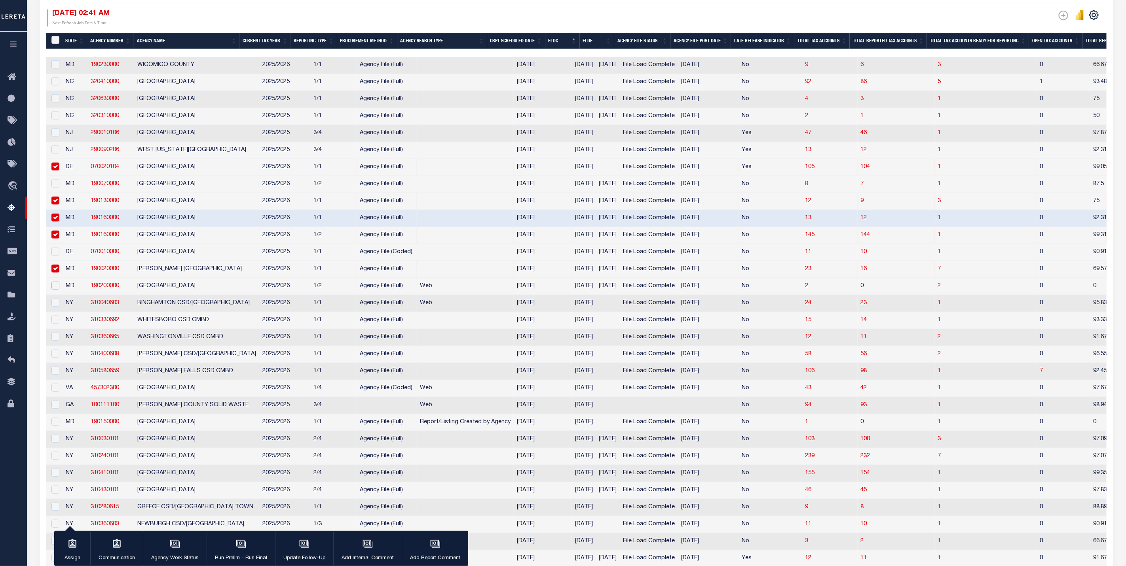
click at [54, 289] on input "checkbox" at bounding box center [55, 286] width 8 height 8
checkbox input "true"
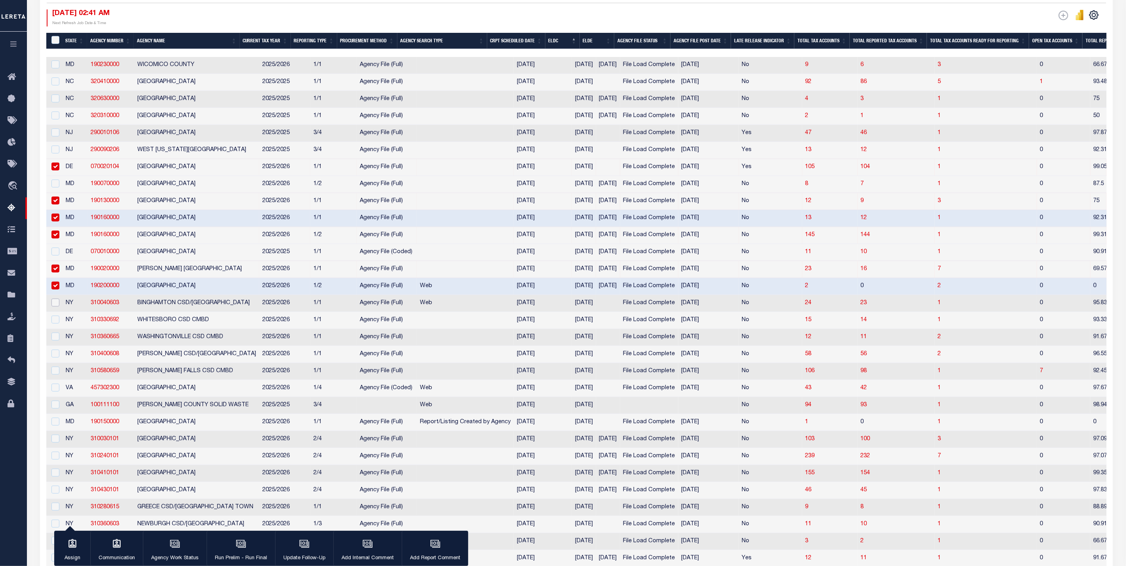
click at [55, 306] on input "checkbox" at bounding box center [55, 303] width 8 height 8
checkbox input "true"
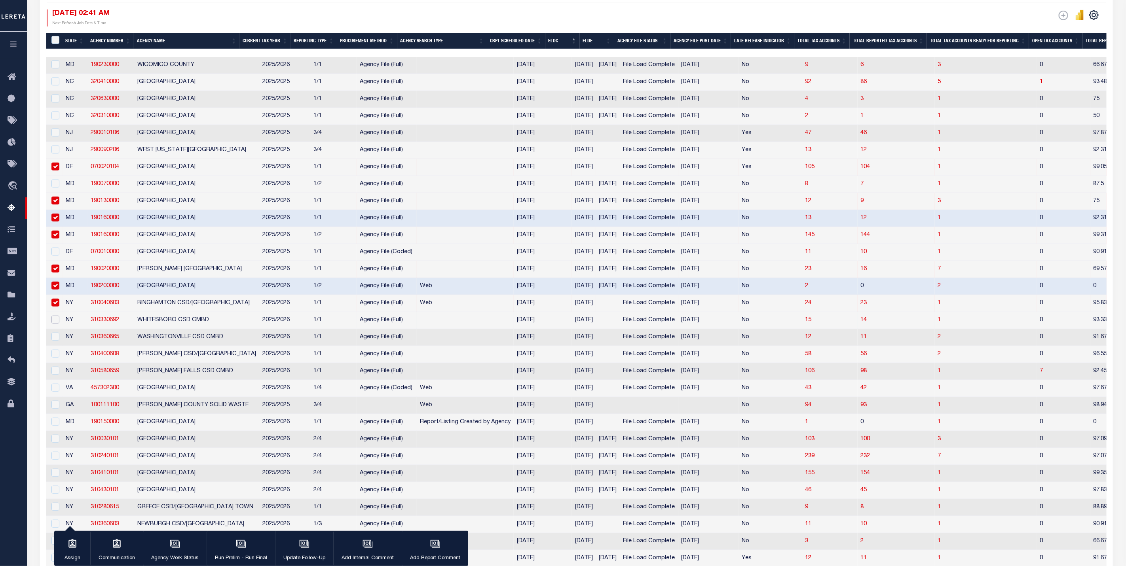
click at [56, 324] on input "checkbox" at bounding box center [55, 320] width 8 height 8
checkbox input "true"
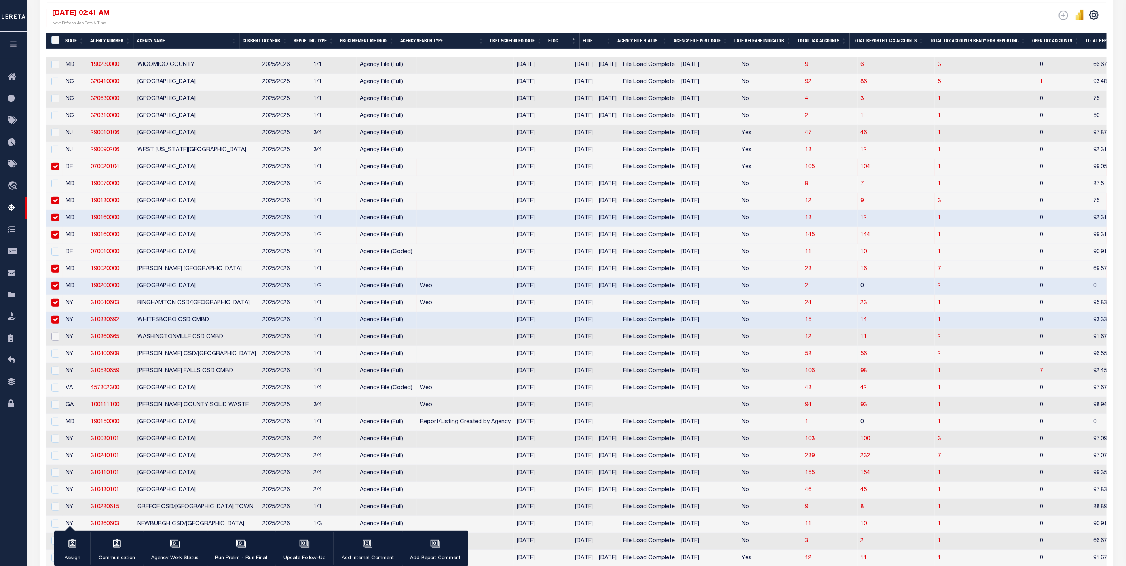
click at [57, 341] on input "checkbox" at bounding box center [55, 337] width 8 height 8
checkbox input "true"
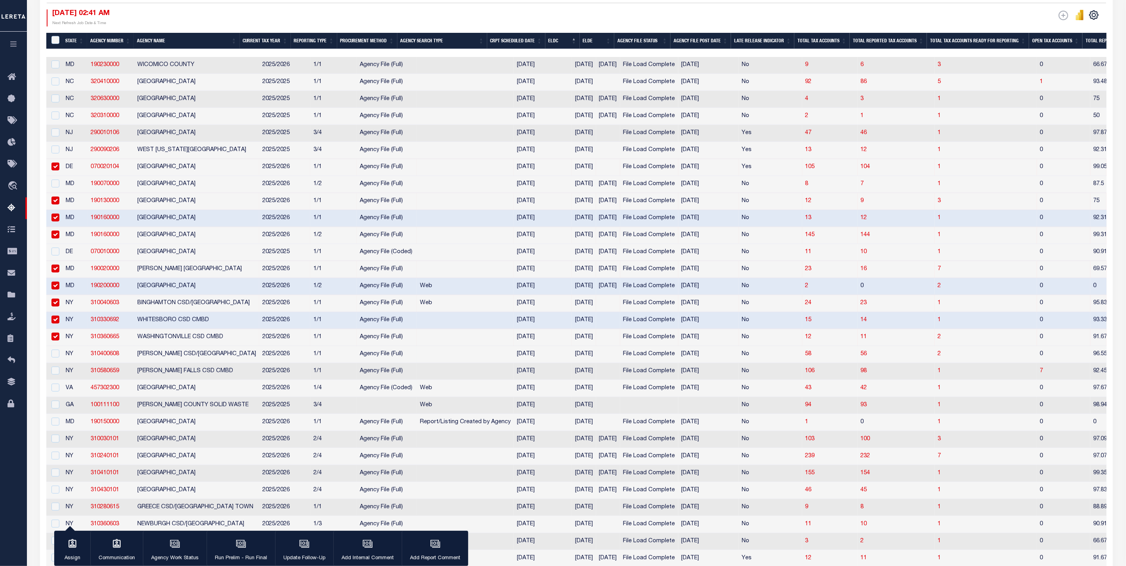
click at [62, 362] on td at bounding box center [54, 354] width 16 height 17
checkbox input "true"
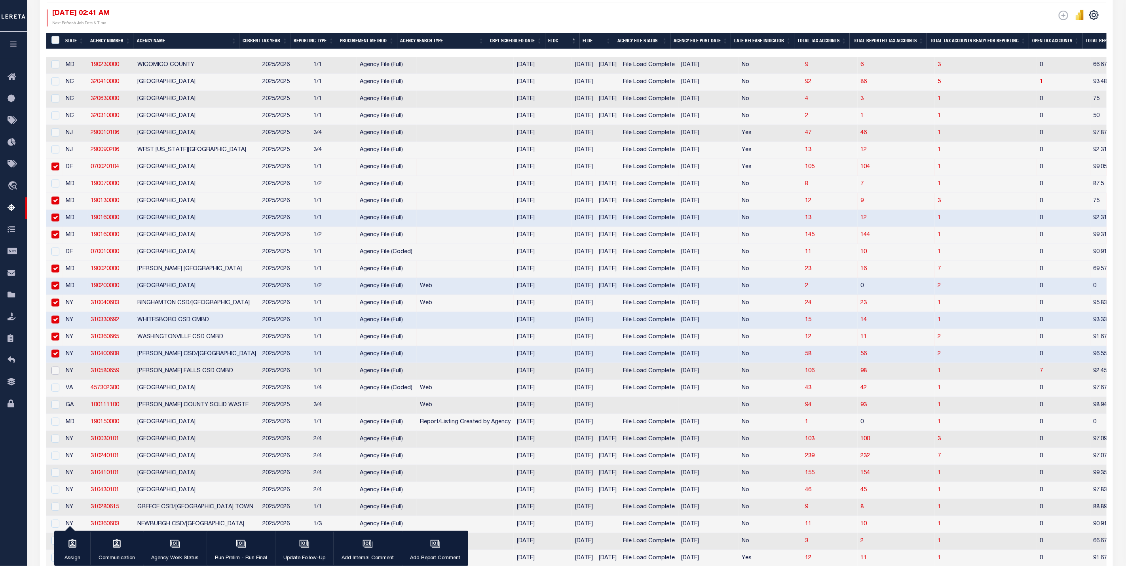
click at [56, 375] on input "checkbox" at bounding box center [55, 371] width 8 height 8
checkbox input "true"
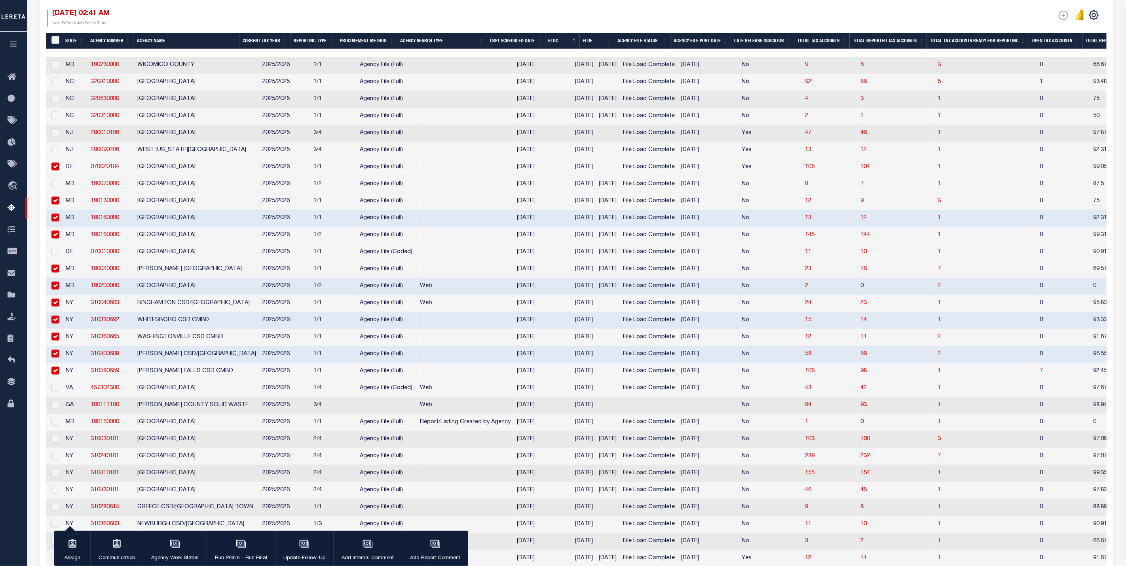
click at [59, 397] on td at bounding box center [54, 388] width 16 height 17
checkbox input "true"
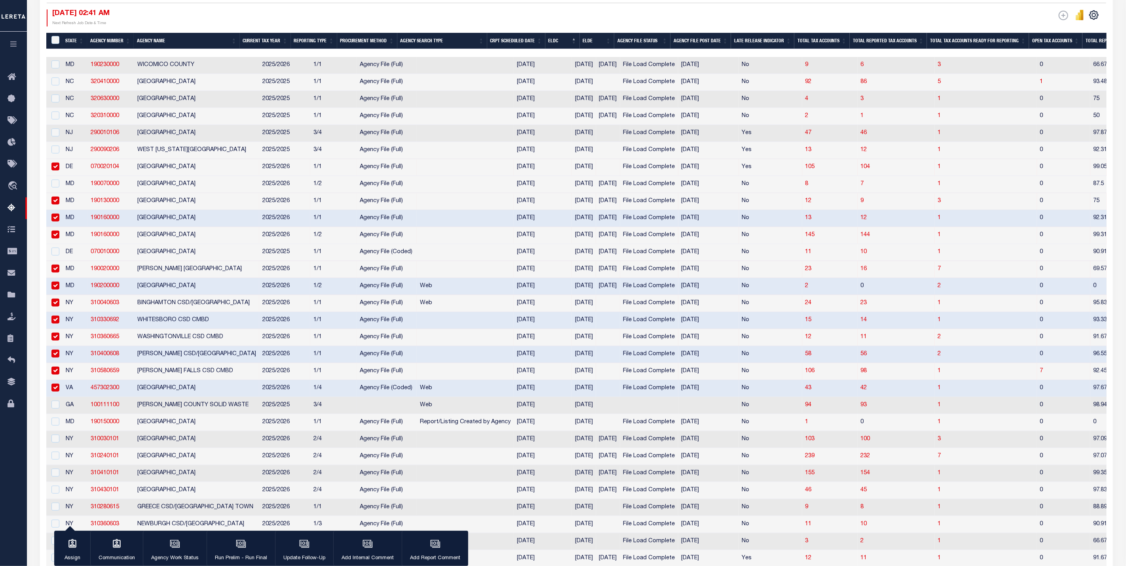
click at [57, 410] on div at bounding box center [54, 405] width 10 height 9
checkbox input "true"
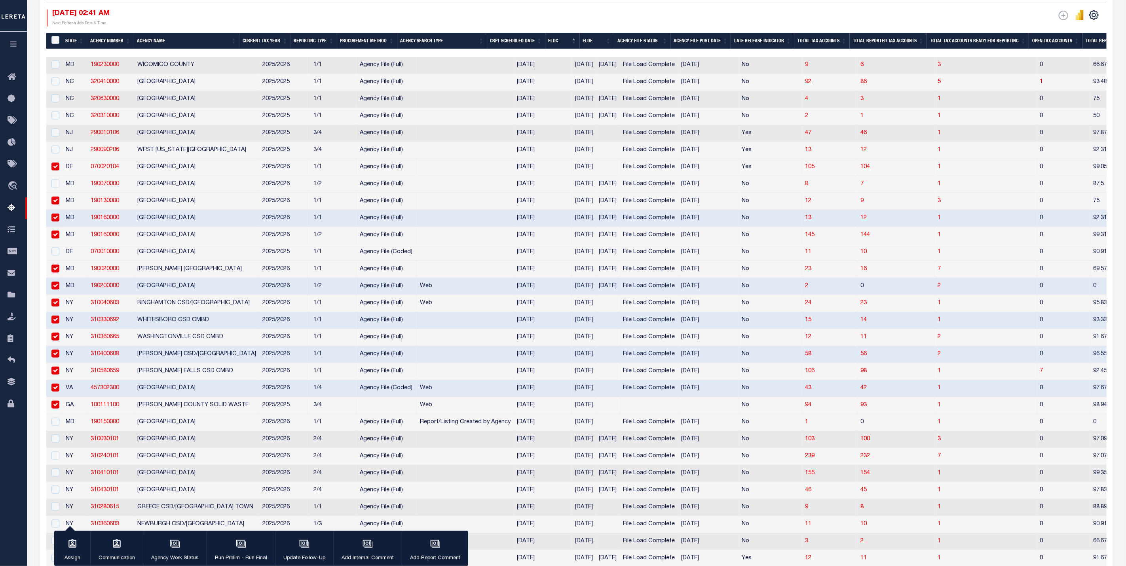
click at [57, 431] on td at bounding box center [54, 422] width 16 height 17
checkbox input "true"
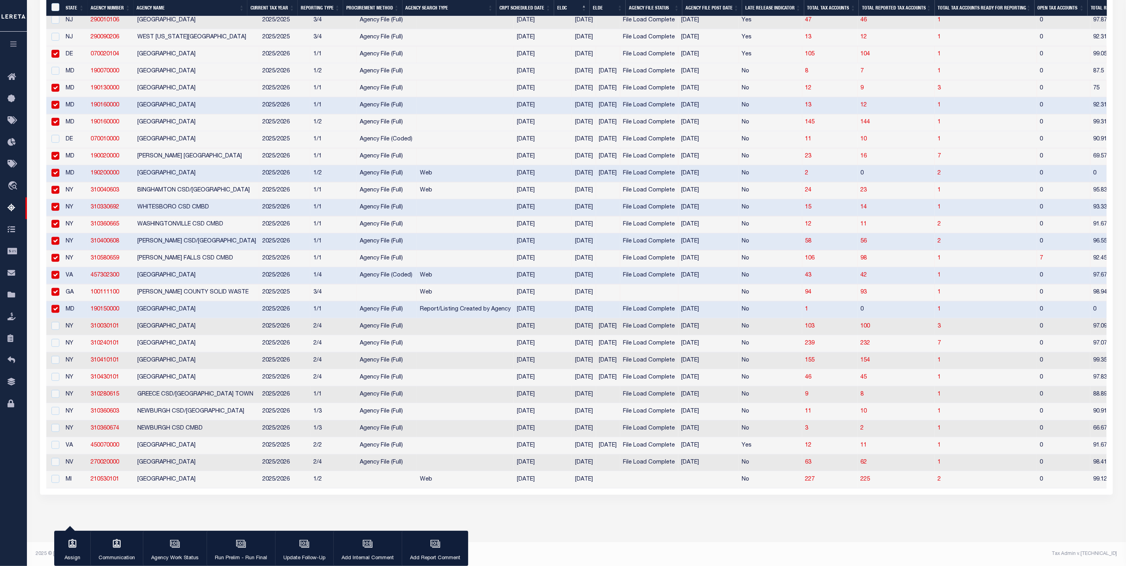
scroll to position [325, 0]
click at [55, 322] on input "checkbox" at bounding box center [55, 326] width 8 height 8
checkbox input "true"
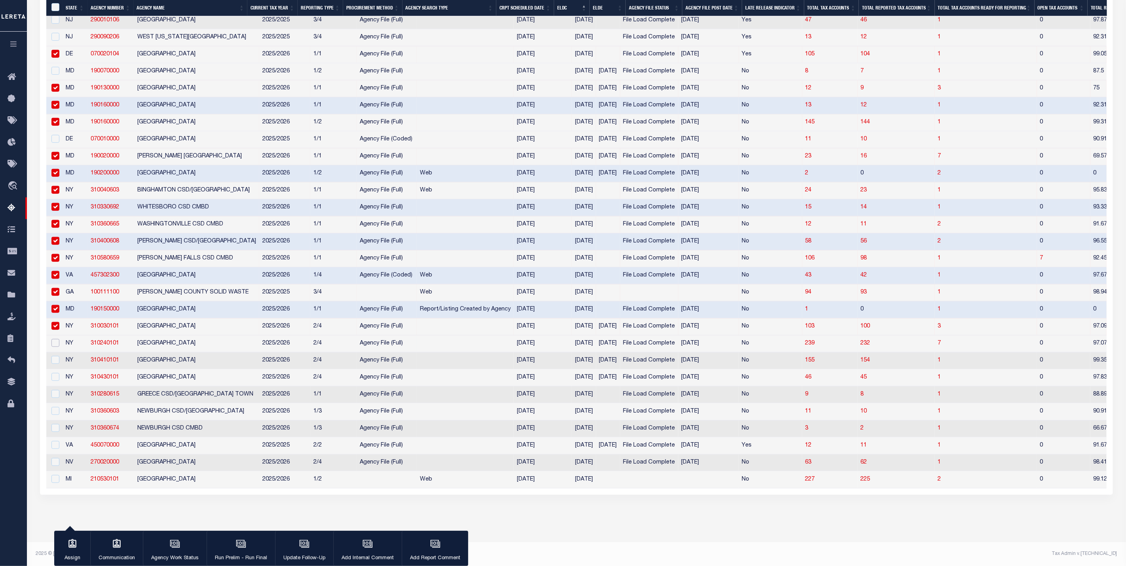
click at [57, 339] on input "checkbox" at bounding box center [55, 343] width 8 height 8
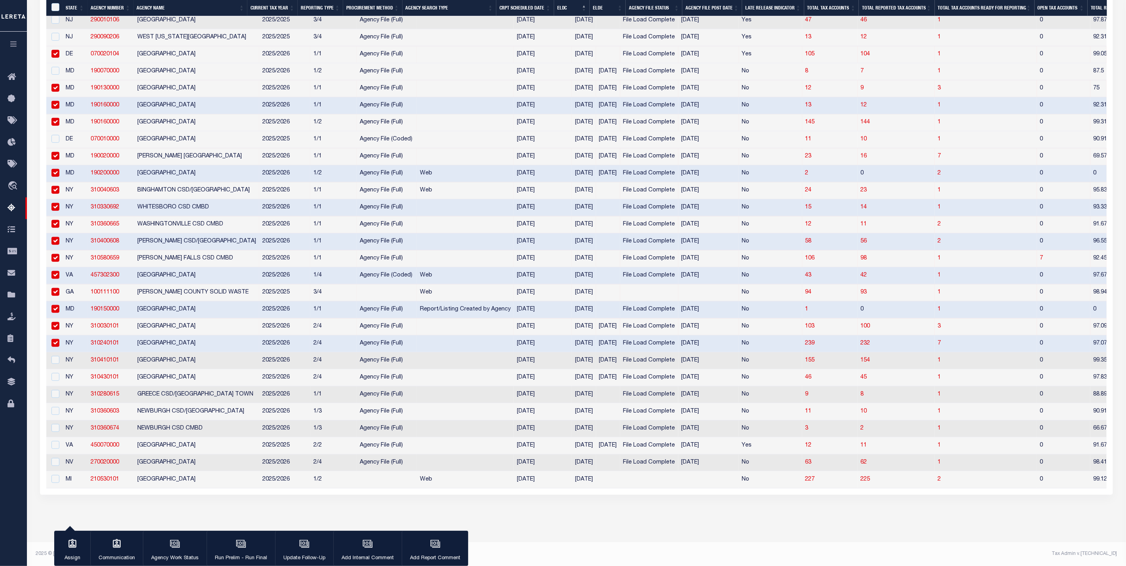
click at [58, 348] on td at bounding box center [54, 344] width 16 height 17
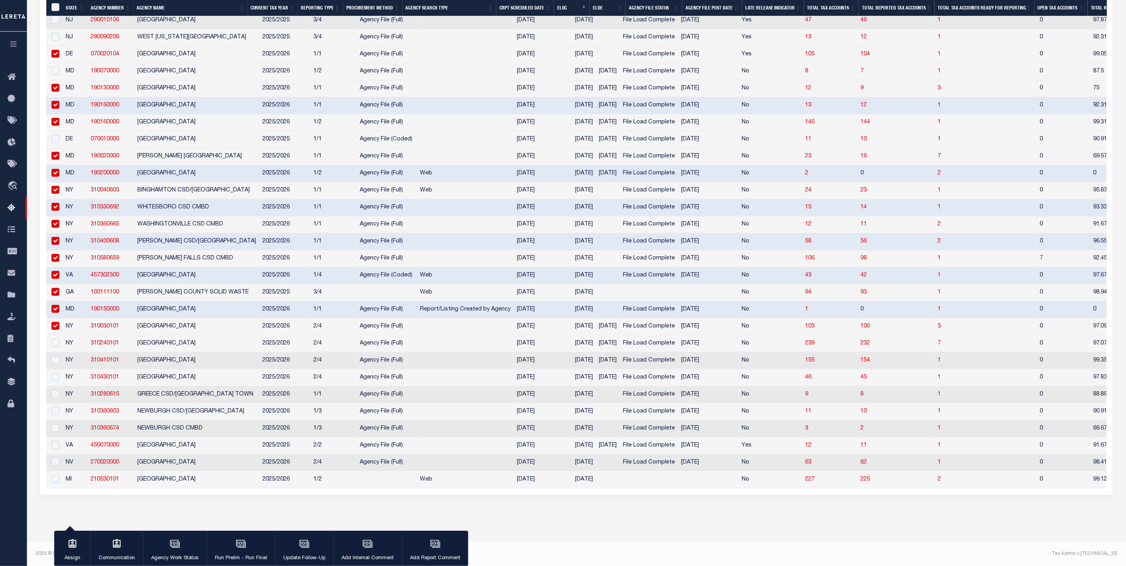
checkbox input "false"
click at [53, 368] on div at bounding box center [54, 363] width 10 height 9
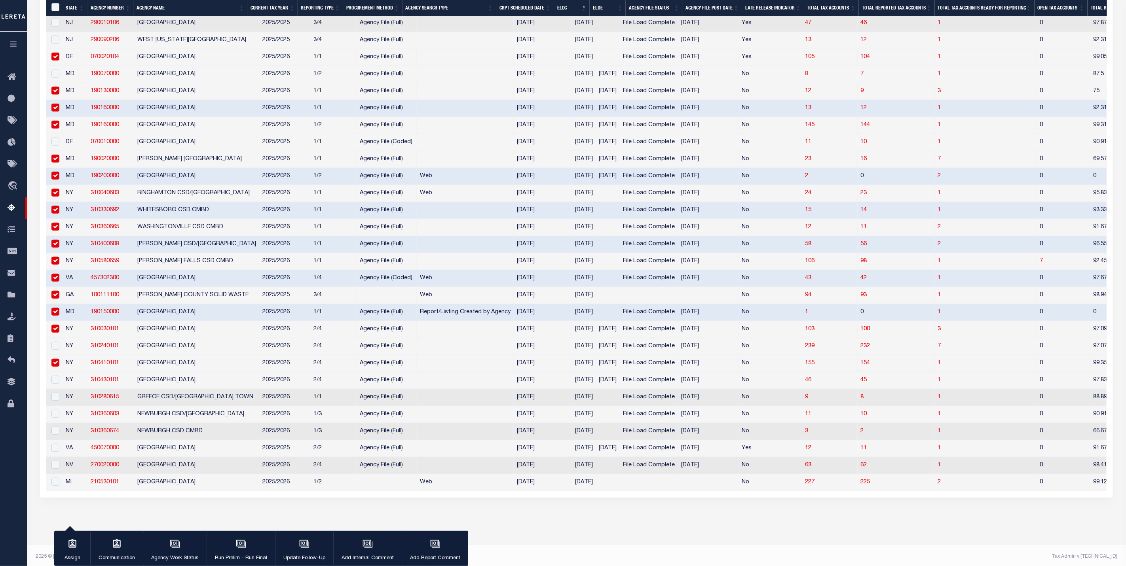
checkbox input "true"
click at [56, 350] on input "checkbox" at bounding box center [55, 346] width 8 height 8
checkbox input "true"
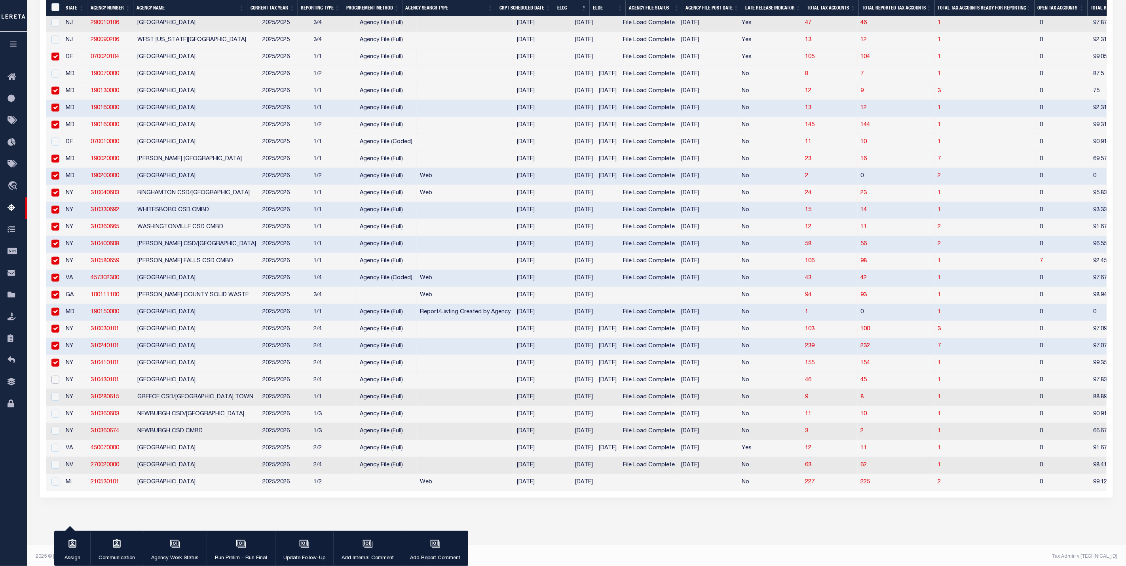
click at [56, 384] on input "checkbox" at bounding box center [55, 380] width 8 height 8
checkbox input "true"
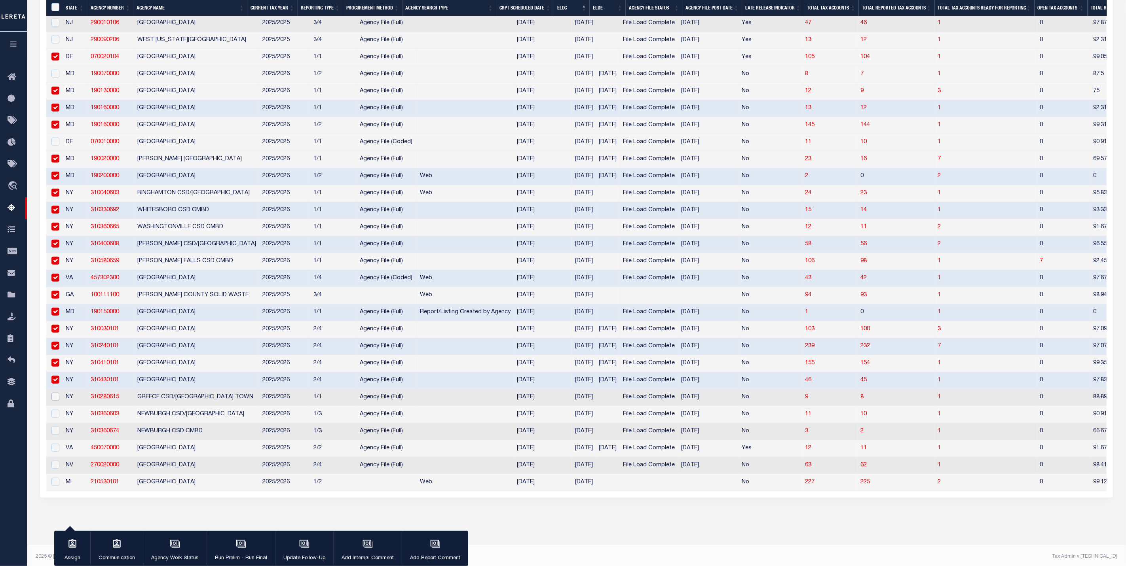
click at [53, 401] on input "checkbox" at bounding box center [55, 397] width 8 height 8
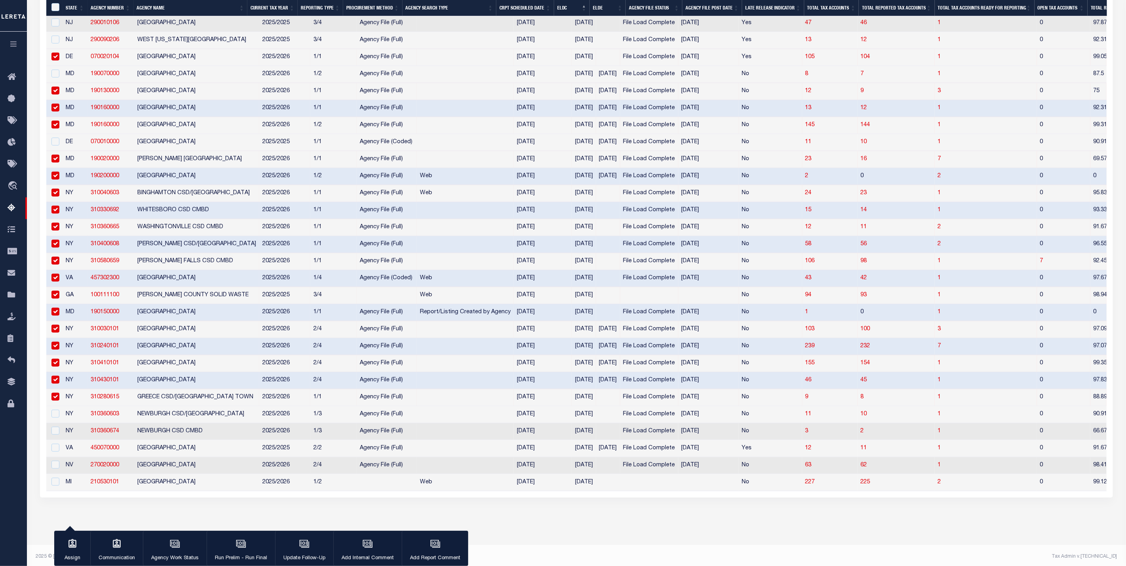
click at [55, 401] on input "checkbox" at bounding box center [55, 397] width 8 height 8
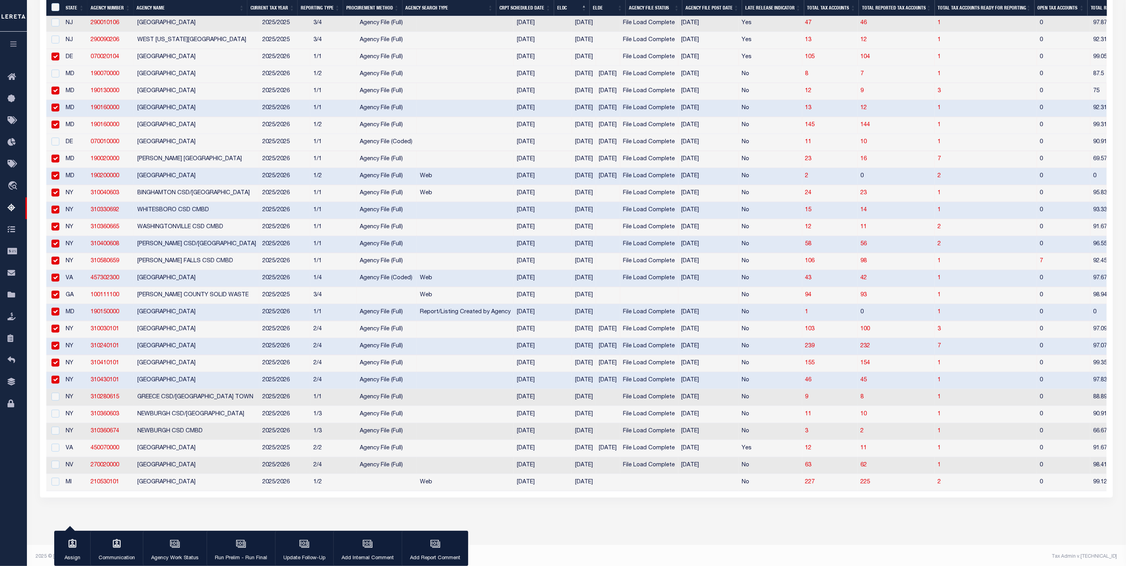
click at [59, 406] on td at bounding box center [54, 397] width 16 height 17
checkbox input "true"
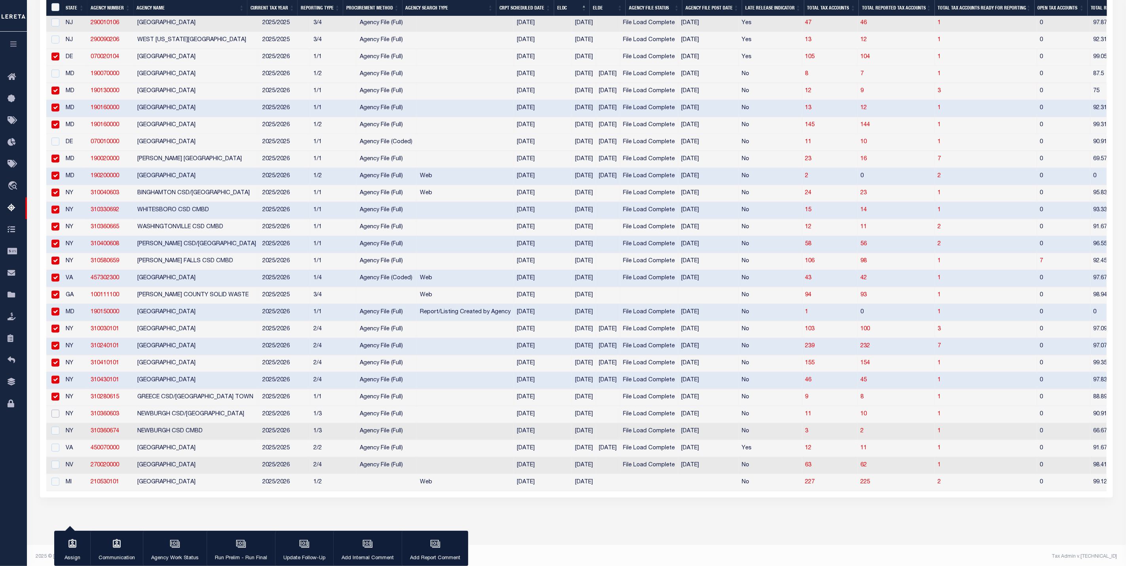
click at [55, 418] on input "checkbox" at bounding box center [55, 414] width 8 height 8
checkbox input "true"
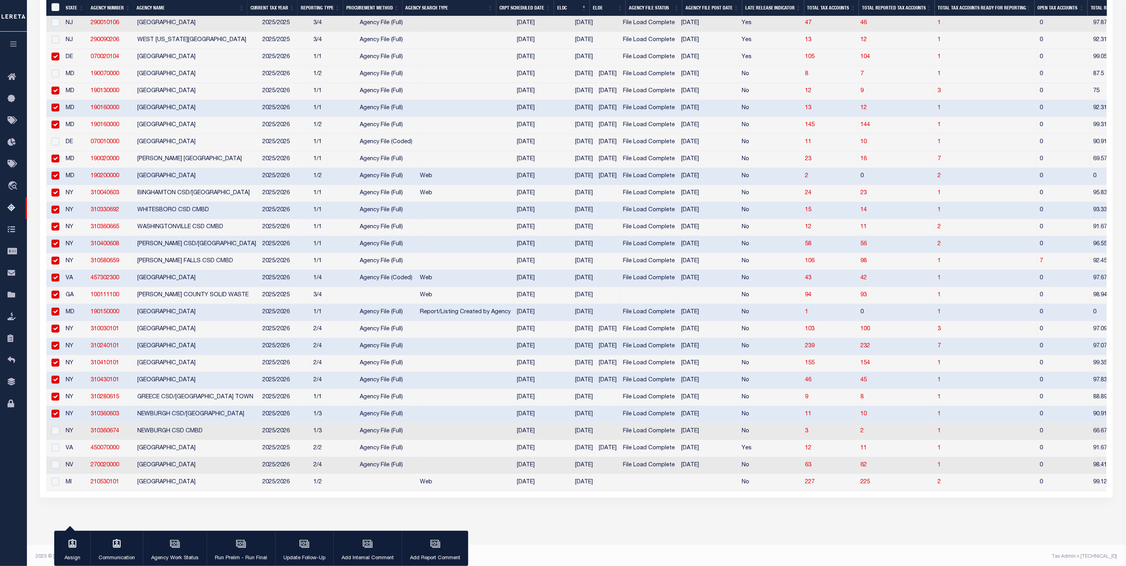
click at [58, 440] on td at bounding box center [54, 431] width 16 height 17
checkbox input "true"
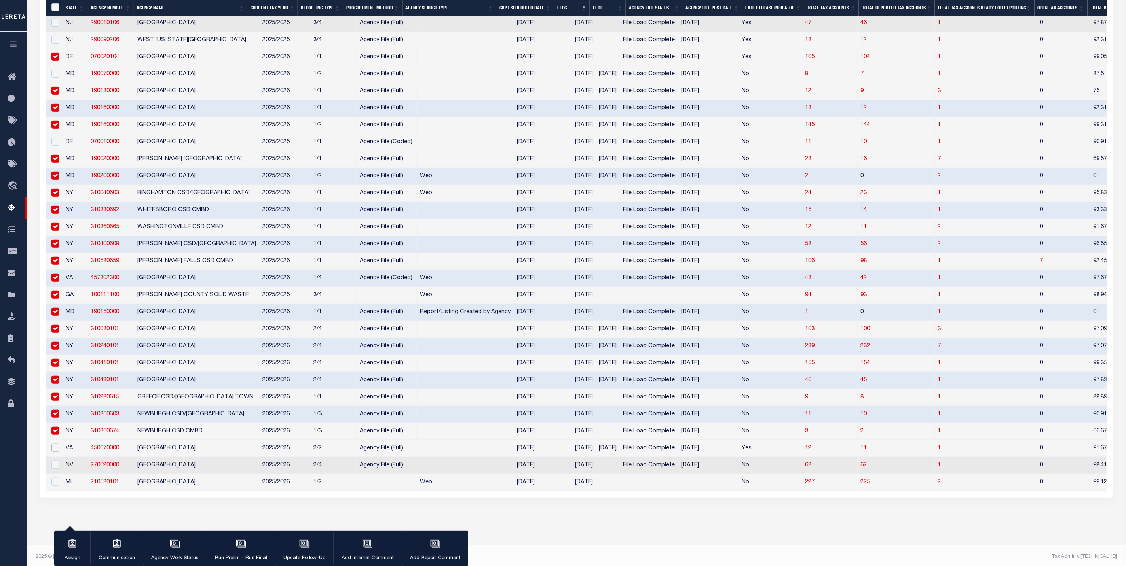
click at [56, 452] on input "checkbox" at bounding box center [55, 448] width 8 height 8
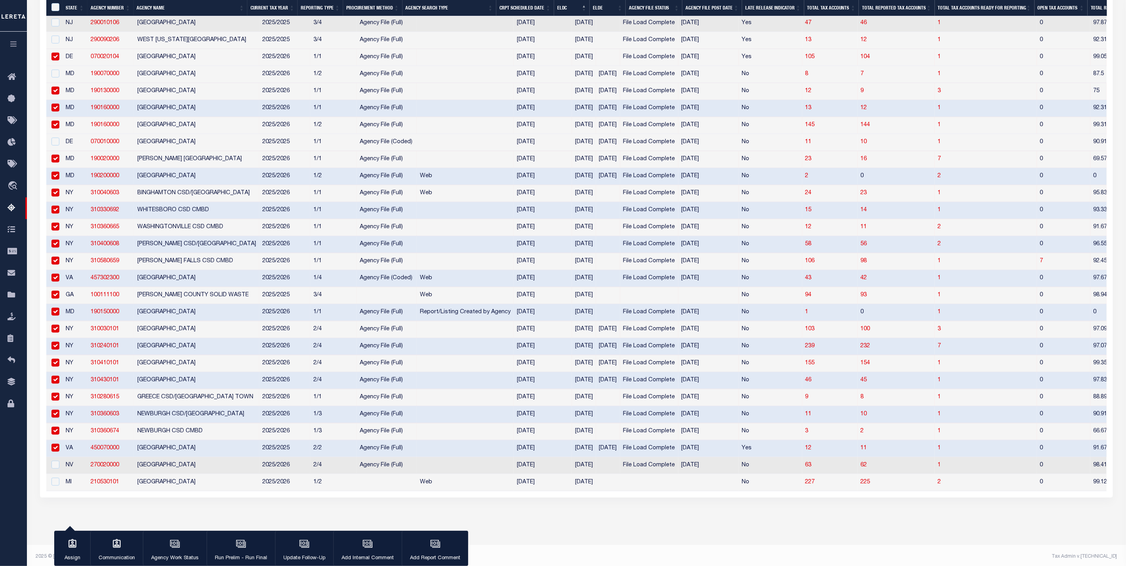
click at [54, 452] on input "checkbox" at bounding box center [55, 448] width 8 height 8
checkbox input "false"
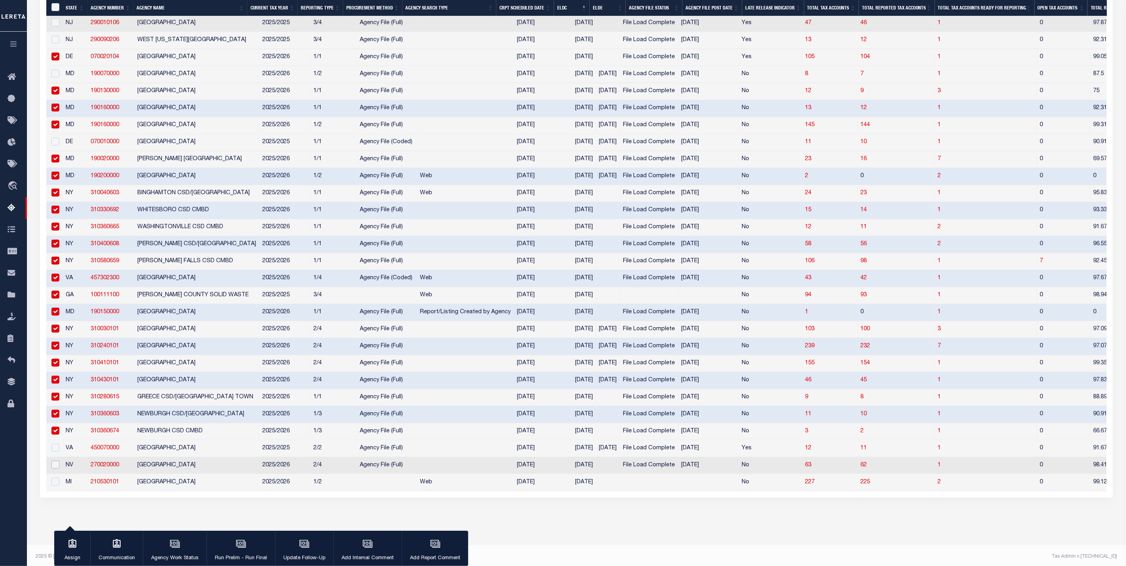
click at [54, 469] on input "checkbox" at bounding box center [55, 465] width 8 height 8
checkbox input "true"
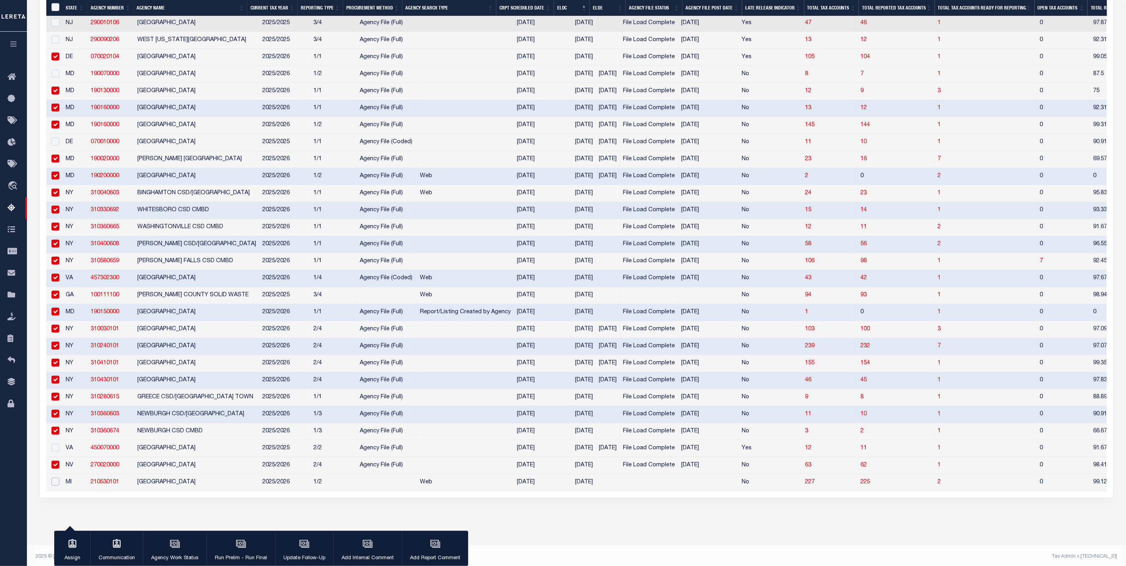
click at [53, 486] on input "checkbox" at bounding box center [55, 482] width 8 height 8
checkbox input "true"
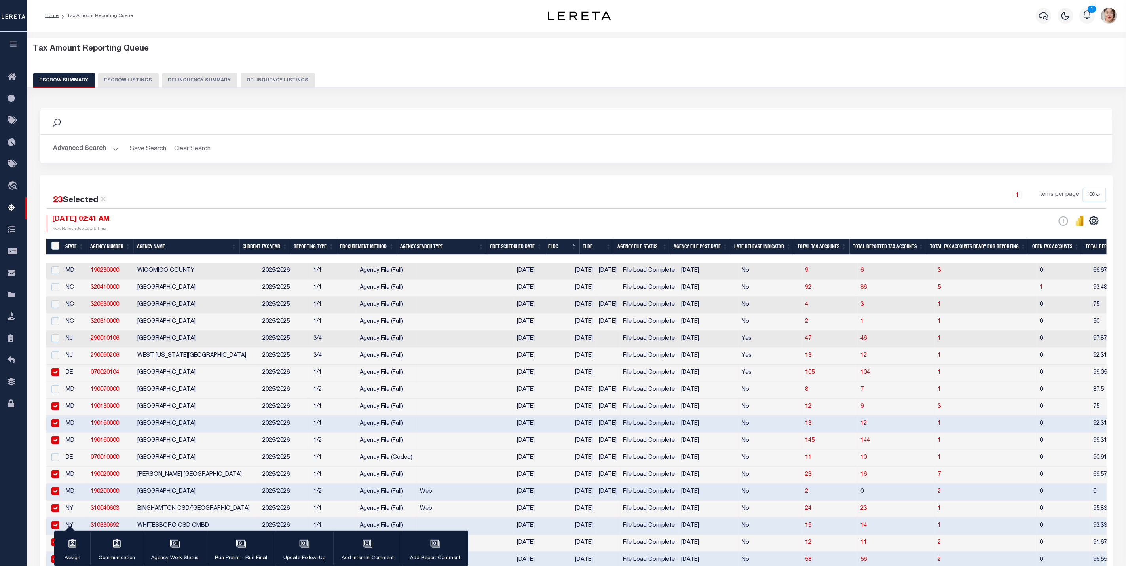
scroll to position [0, 0]
click at [88, 138] on div "Advanced Search Save Search Clear Search EscrowSummaryGridWrapper_dynamictable_…" at bounding box center [576, 149] width 1072 height 28
click at [91, 148] on button "Advanced Search" at bounding box center [86, 148] width 66 height 15
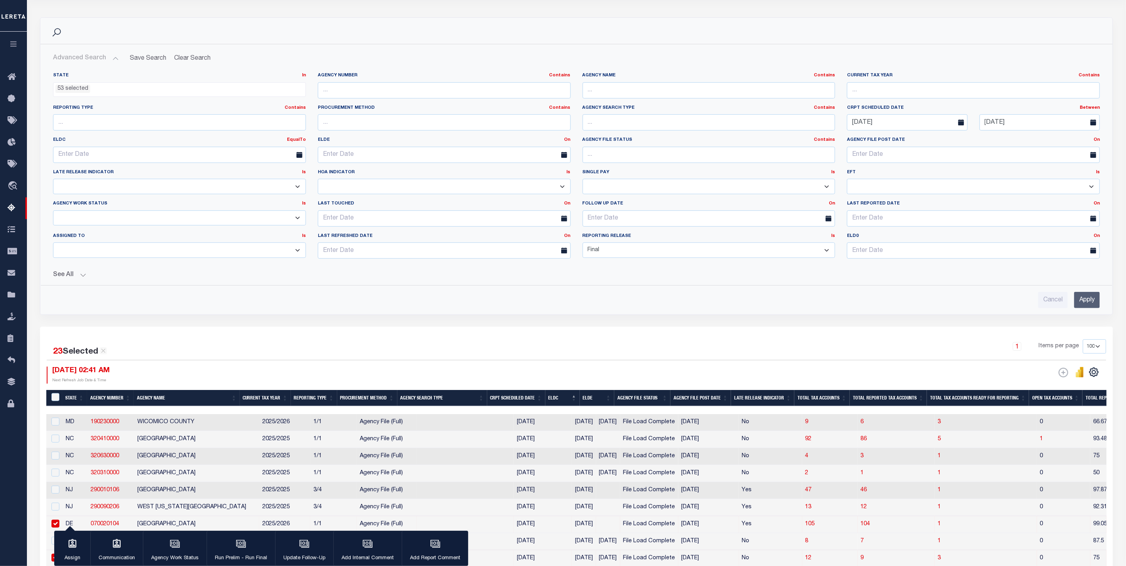
scroll to position [119, 0]
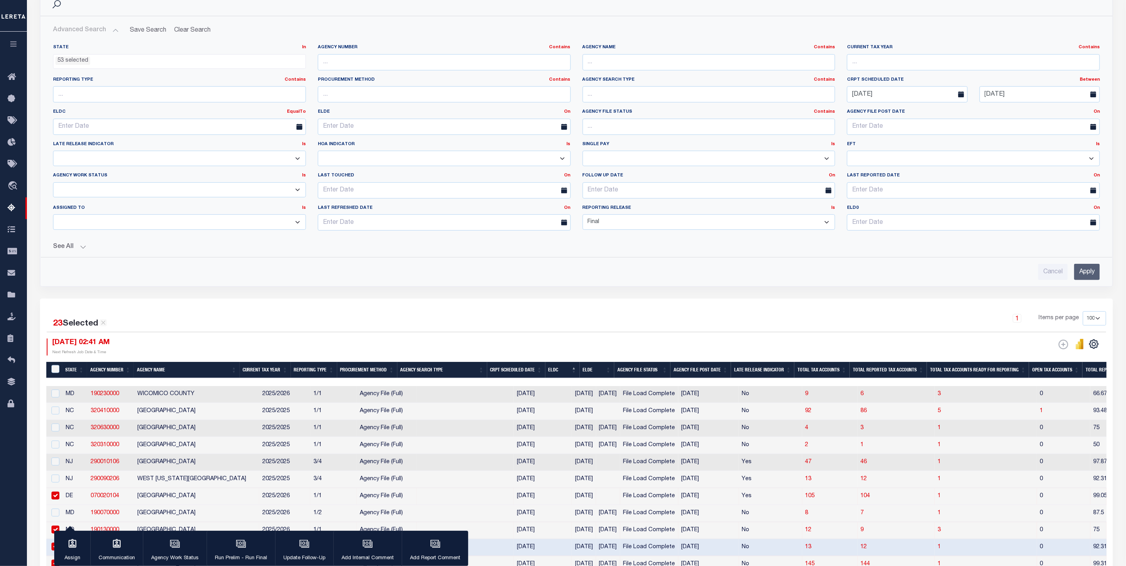
click at [80, 249] on button "See All" at bounding box center [576, 247] width 1047 height 8
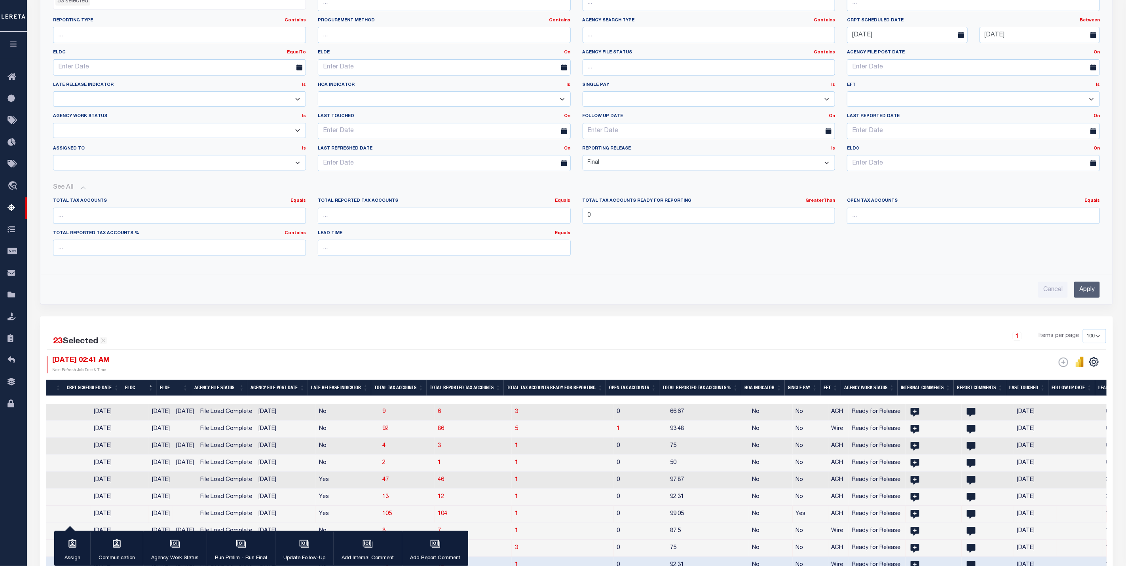
scroll to position [0, 591]
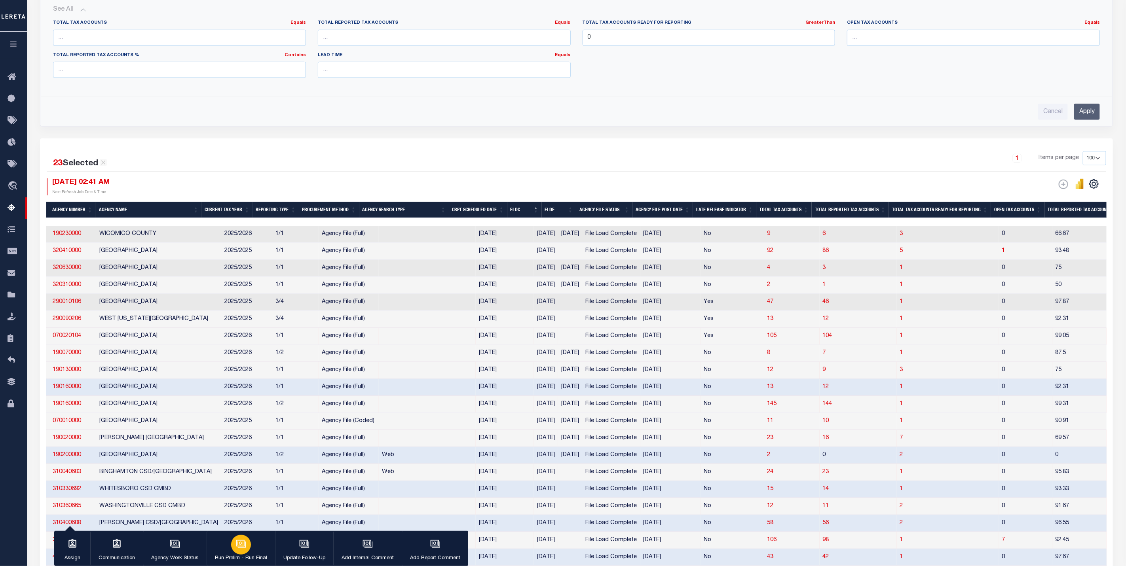
click at [240, 552] on div "button" at bounding box center [241, 545] width 20 height 20
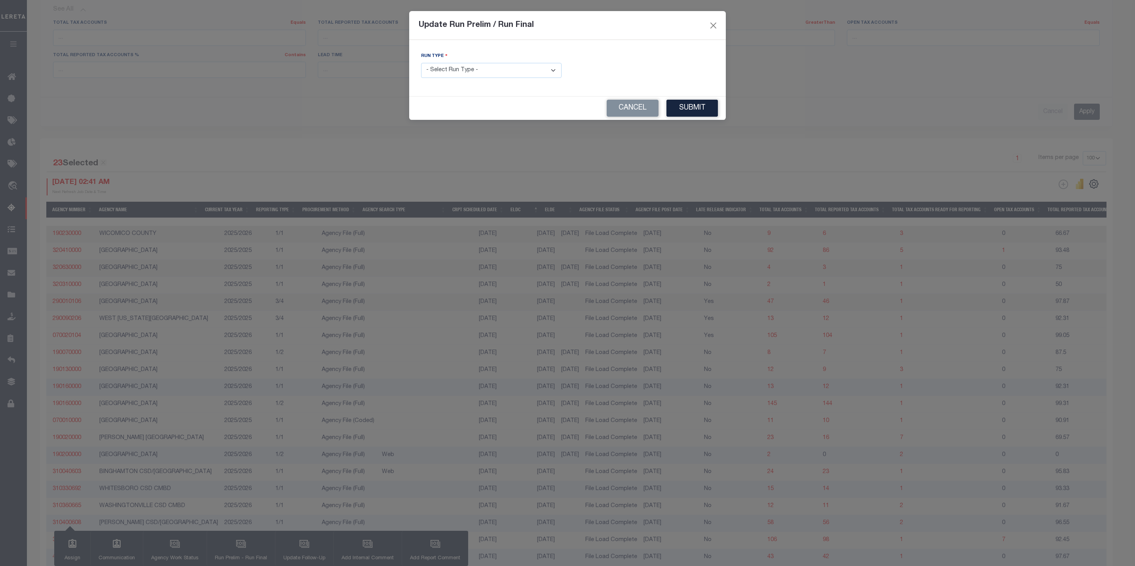
click at [474, 70] on select "- Select Run Type - Prelim Run Final Run" at bounding box center [491, 70] width 140 height 15
select select "F"
click at [421, 63] on select "- Select Run Type - Prelim Run Final Run" at bounding box center [491, 70] width 140 height 15
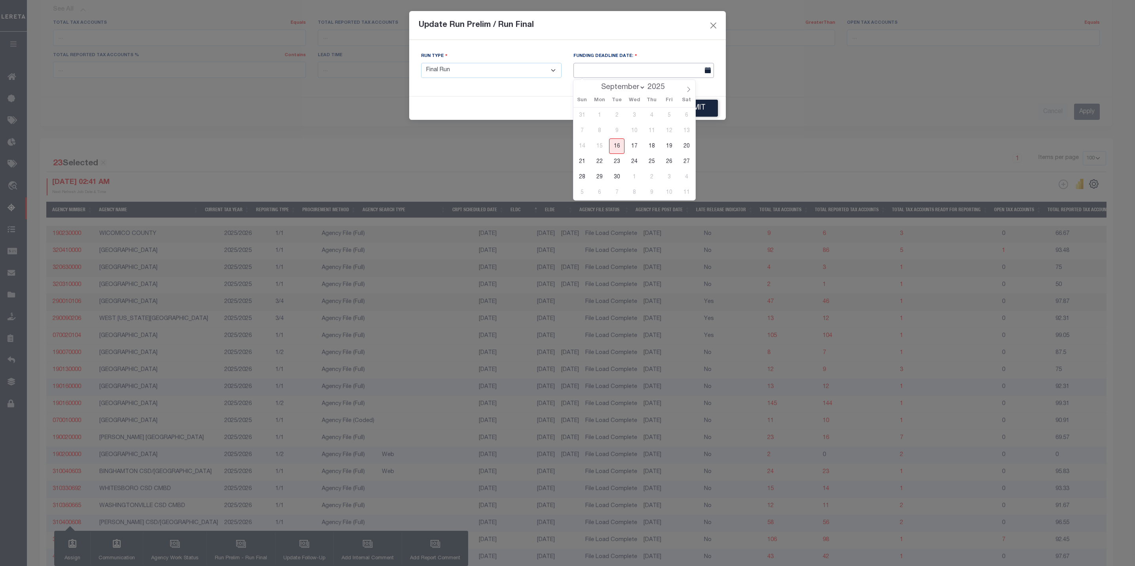
click at [639, 72] on input "text" at bounding box center [643, 70] width 140 height 15
click at [668, 149] on span "19" at bounding box center [668, 146] width 15 height 15
type input "[DATE]"
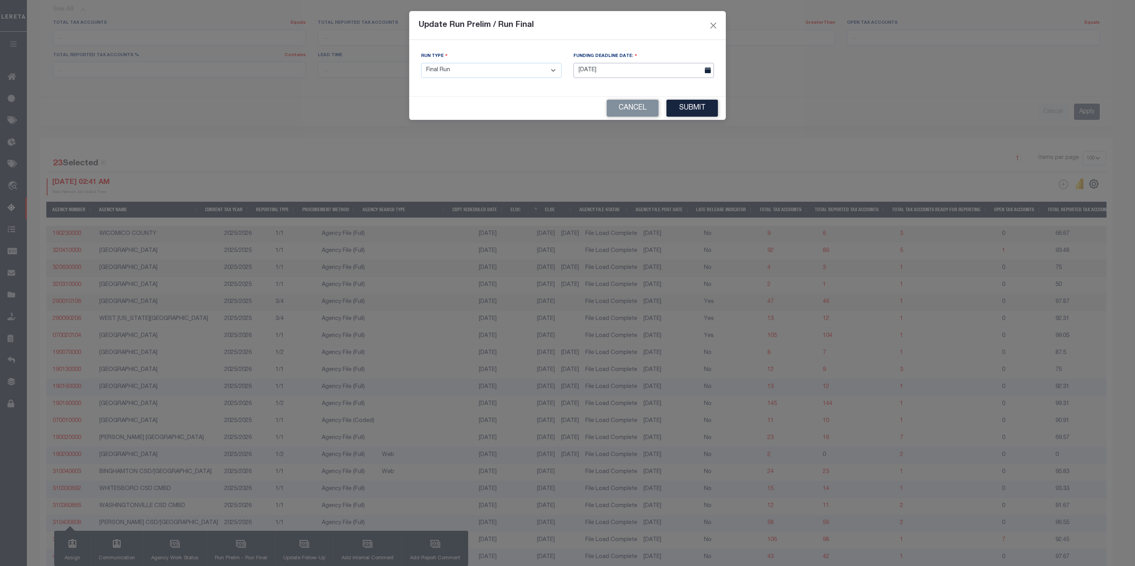
click at [604, 74] on input "[DATE]" at bounding box center [643, 70] width 140 height 15
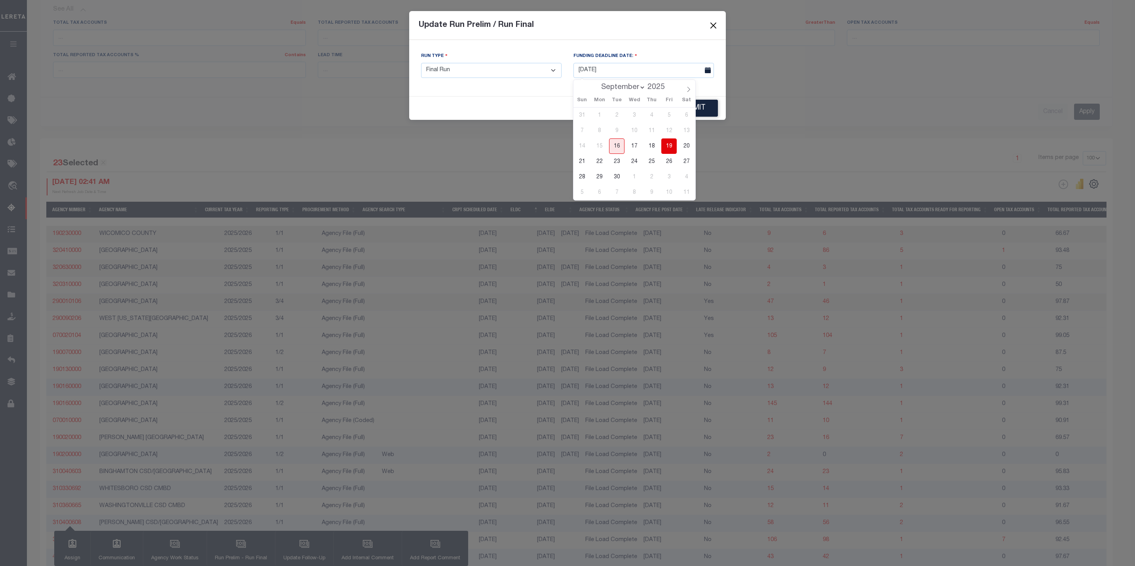
click at [670, 145] on span "19" at bounding box center [668, 146] width 15 height 15
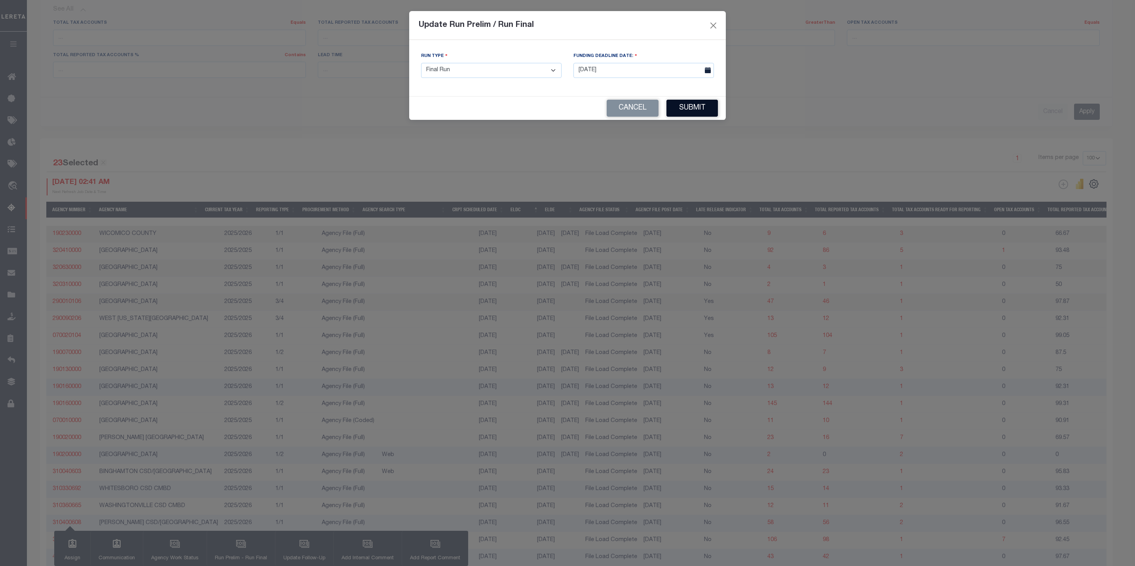
click at [841, 142] on div "Update Run Prelim / Run Final Run Type - Select Run Type - Prelim Run Final Run…" at bounding box center [567, 283] width 1135 height 566
click at [697, 109] on button "Submit" at bounding box center [691, 108] width 51 height 17
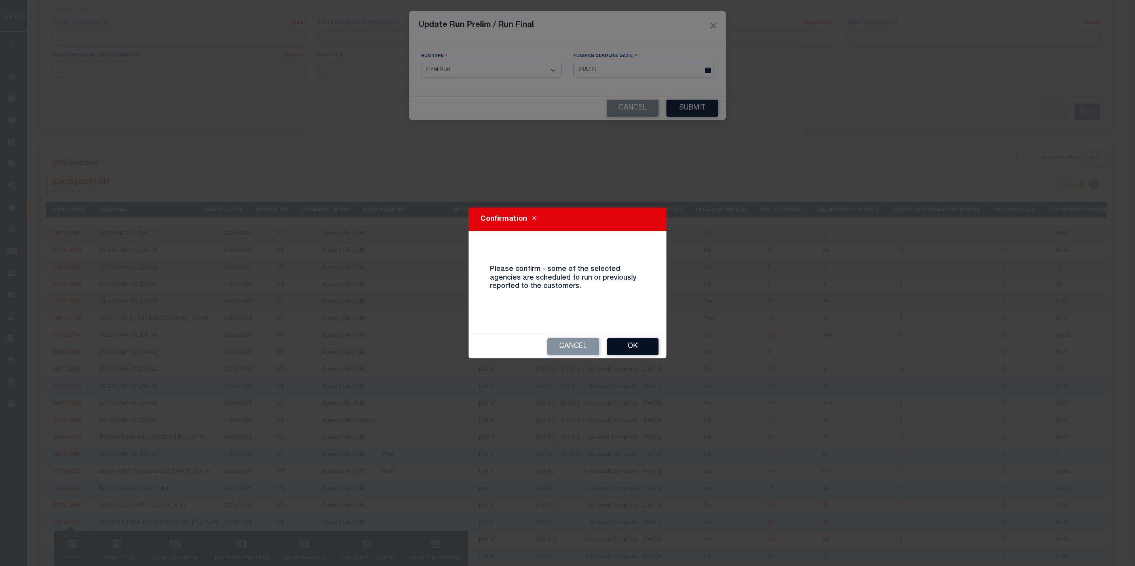
click at [646, 347] on button "Ok" at bounding box center [632, 346] width 51 height 17
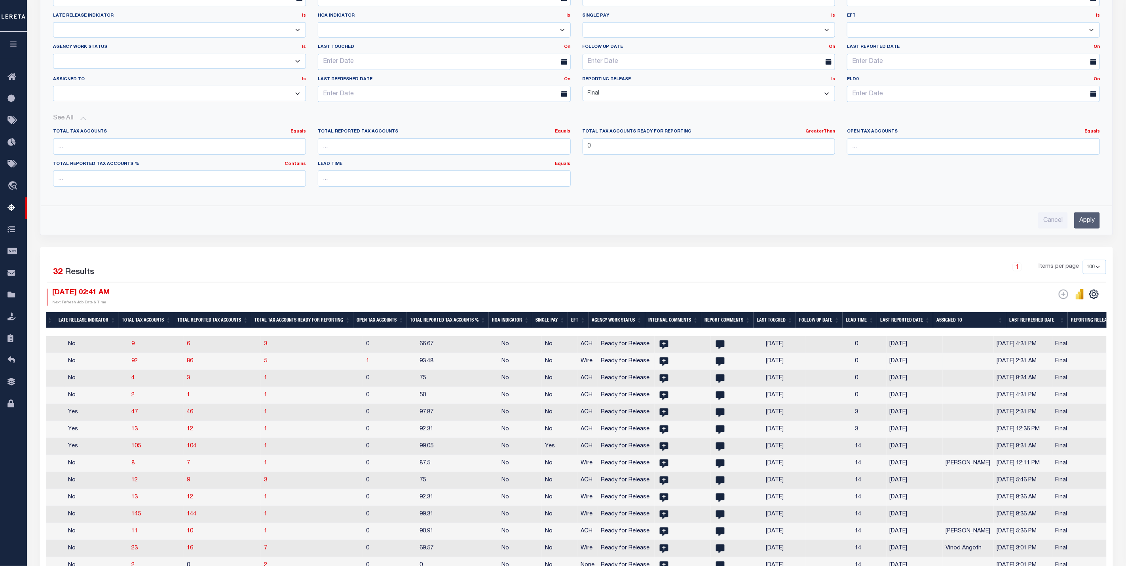
scroll to position [237, 0]
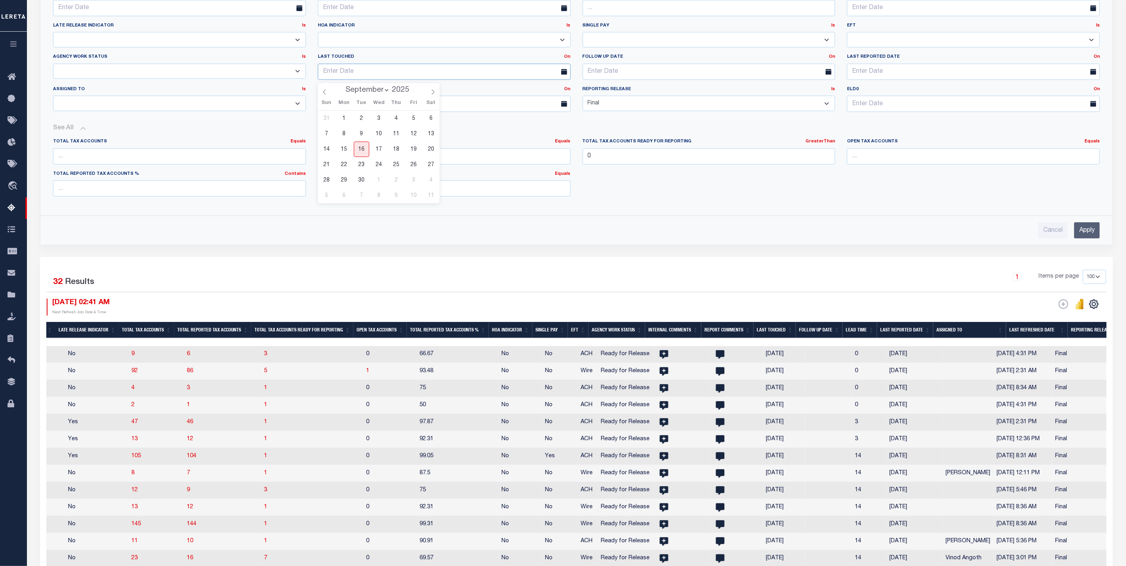
click at [378, 78] on input "text" at bounding box center [444, 72] width 253 height 16
click at [362, 151] on span "16" at bounding box center [361, 149] width 15 height 15
type input "[DATE]"
click at [567, 58] on link "On" at bounding box center [567, 57] width 6 height 4
click at [547, 90] on link "Before" at bounding box center [539, 89] width 63 height 11
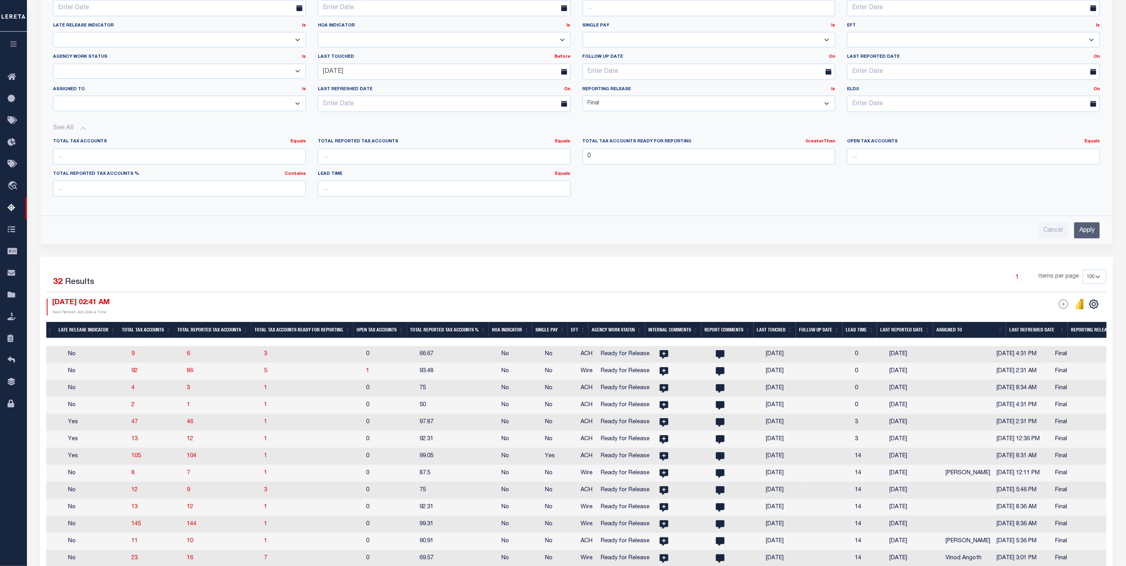
click at [1090, 232] on input "Apply" at bounding box center [1087, 230] width 26 height 16
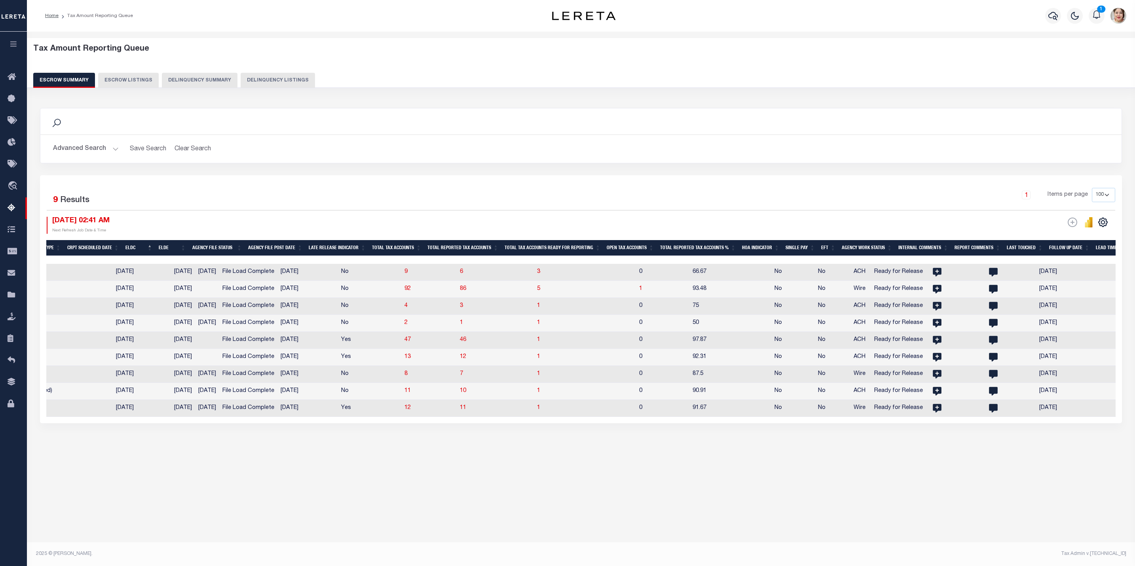
scroll to position [0, 277]
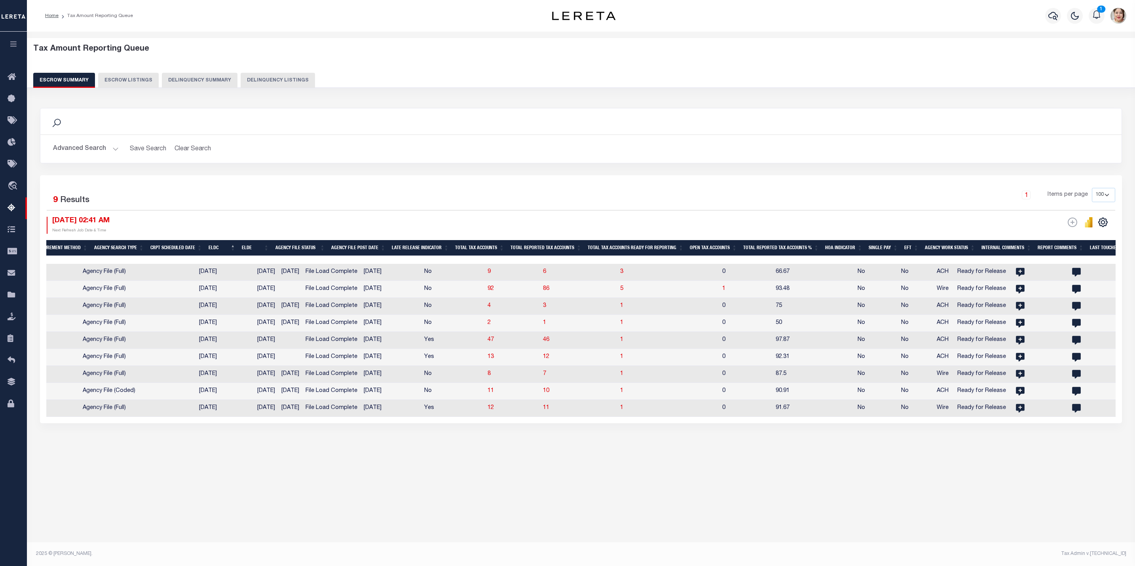
click at [263, 253] on th "ELDE" at bounding box center [255, 248] width 33 height 16
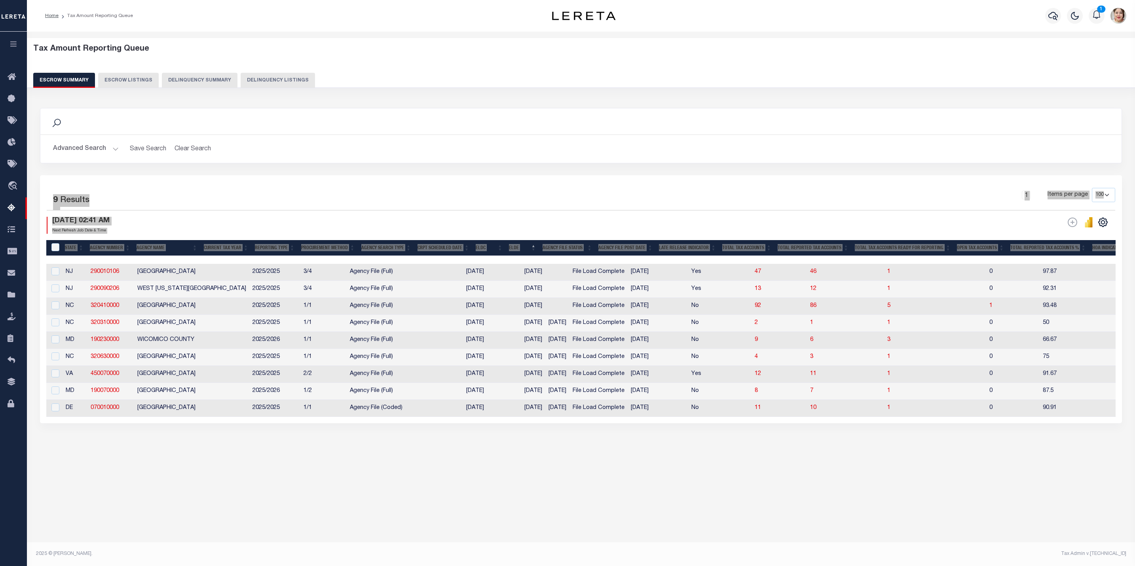
drag, startPoint x: 44, startPoint y: 193, endPoint x: 40, endPoint y: 205, distance: 12.4
click at [49, 250] on div "23 Selected 9 Results 1 Items per page 10 25 50 100 500 [DATE] 02:41 AM Reporti…" at bounding box center [581, 299] width 1082 height 248
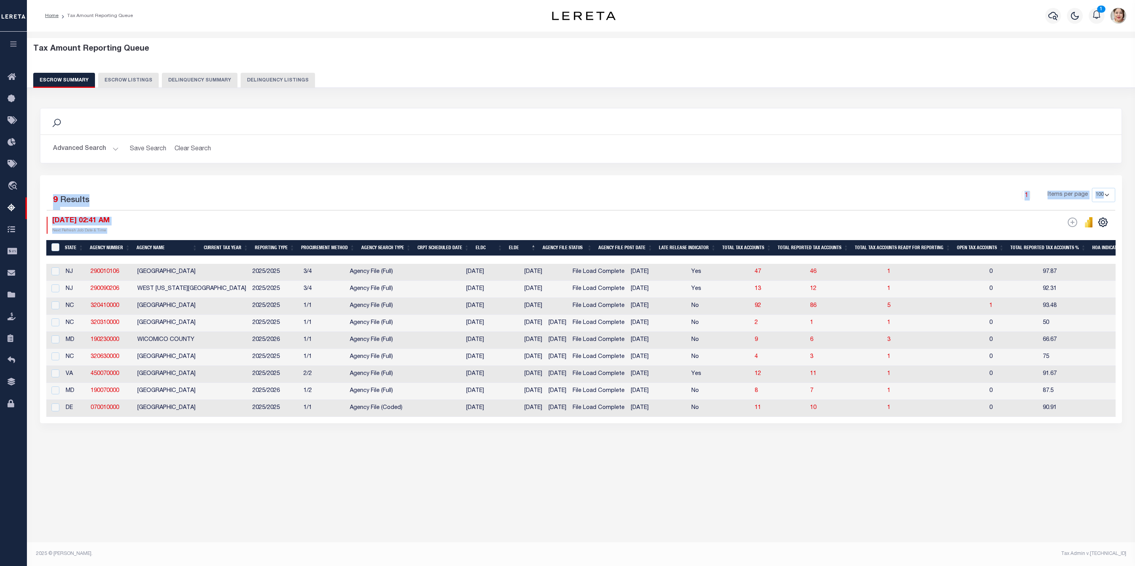
click at [70, 148] on button "Advanced Search" at bounding box center [86, 148] width 66 height 15
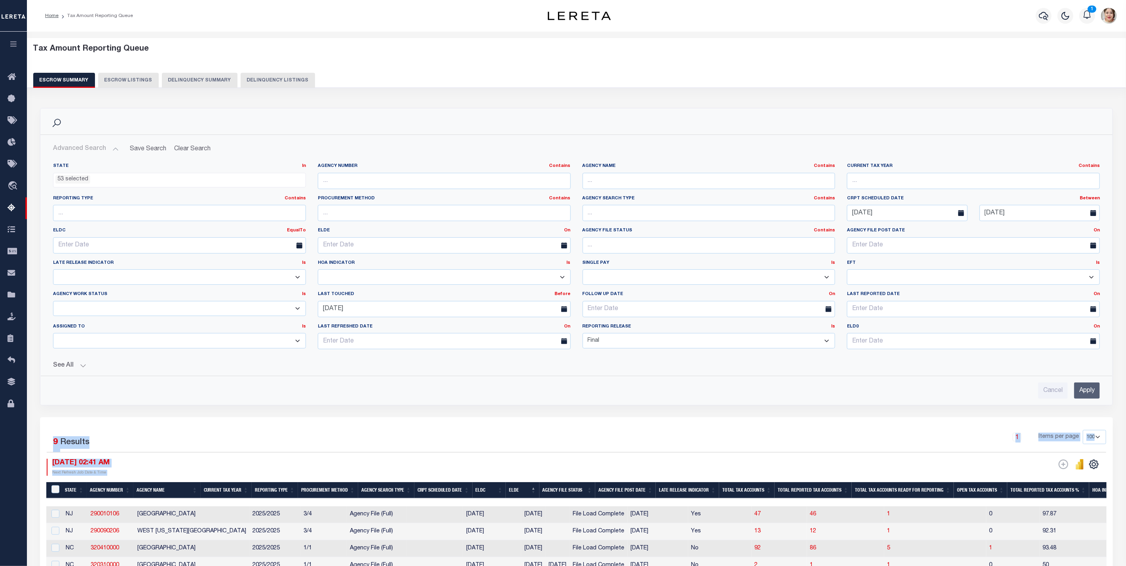
click at [621, 346] on select "Prelim Final" at bounding box center [709, 340] width 253 height 15
click at [626, 339] on select "Prelim Final" at bounding box center [709, 340] width 253 height 15
select select
click at [583, 336] on select "Prelim Final" at bounding box center [709, 340] width 253 height 15
click at [1093, 395] on input "Apply" at bounding box center [1087, 391] width 26 height 16
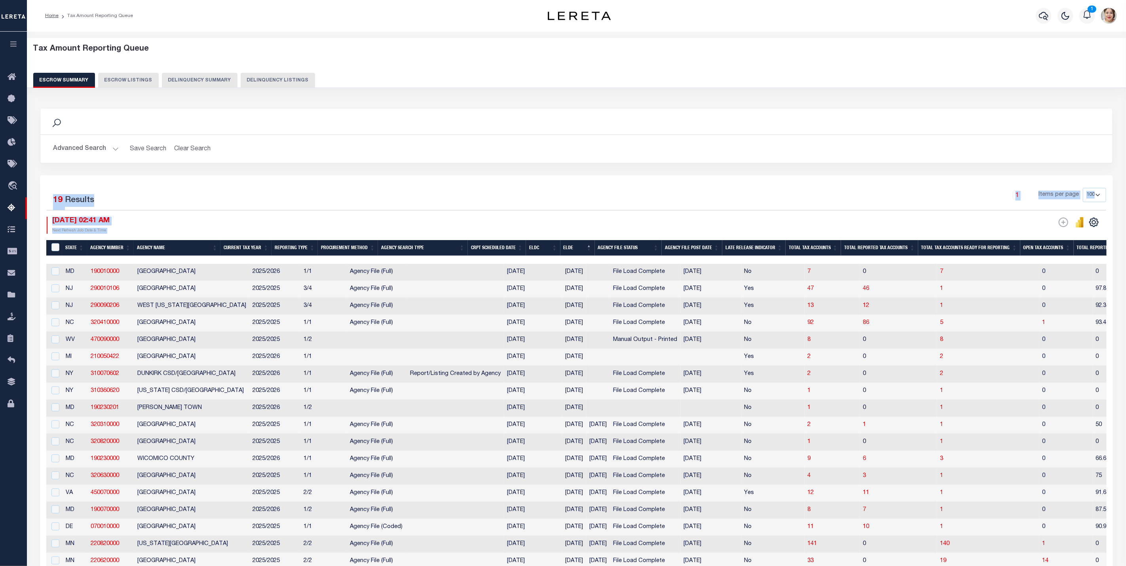
click at [677, 201] on div "1 Items per page 10 25 50 100 500" at bounding box center [711, 198] width 792 height 21
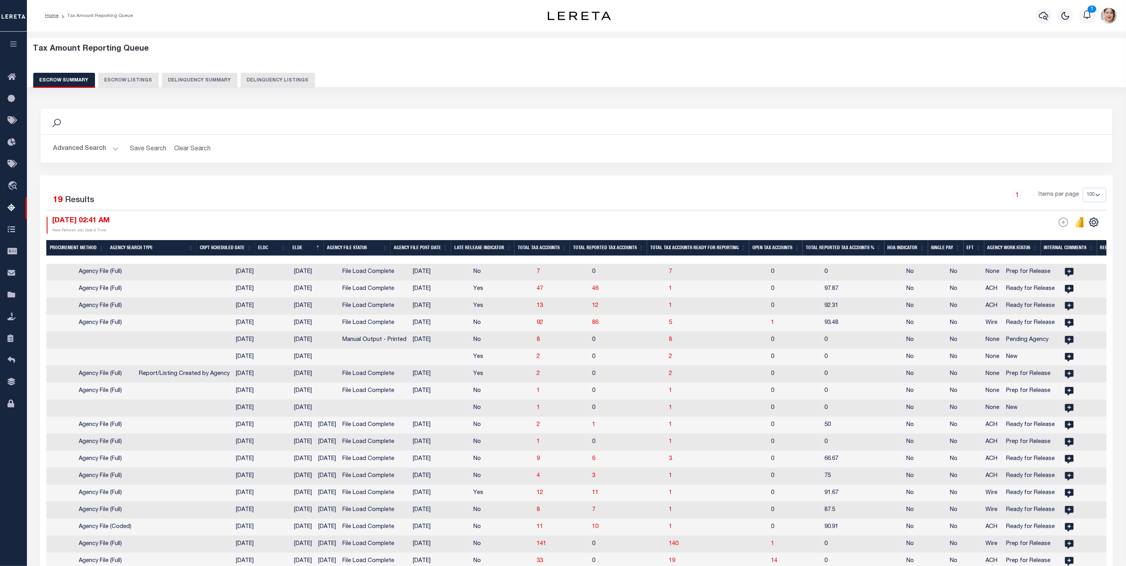
scroll to position [0, 682]
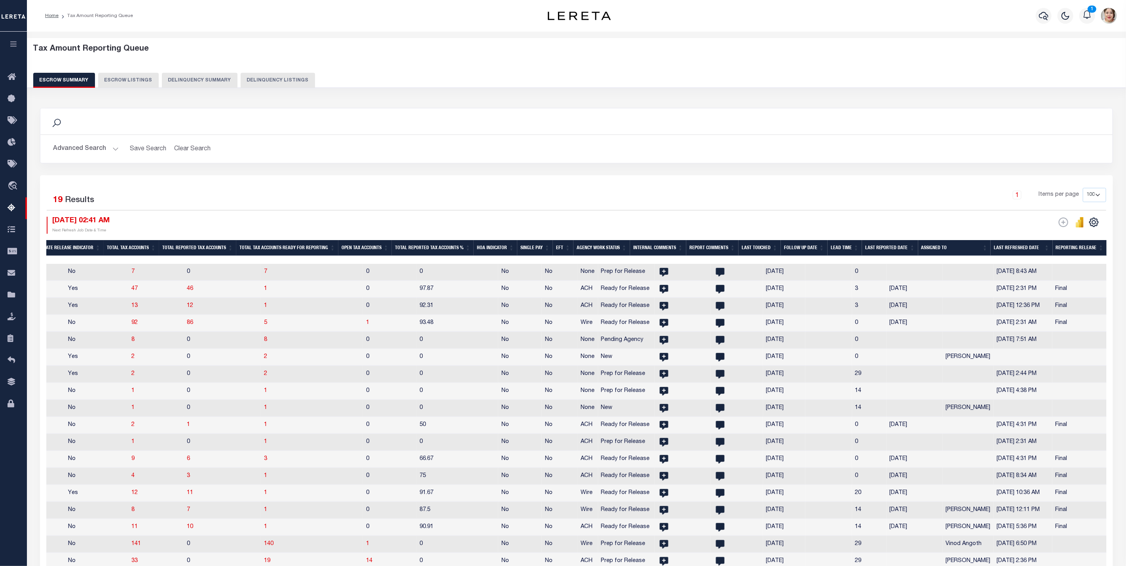
click at [91, 151] on button "Advanced Search" at bounding box center [86, 148] width 66 height 15
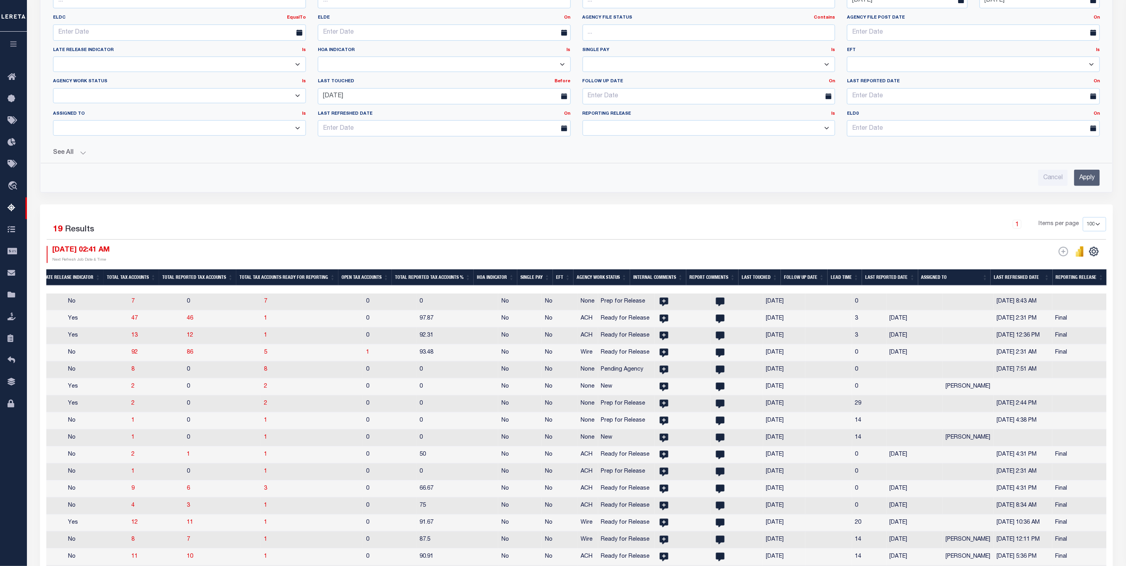
scroll to position [237, 0]
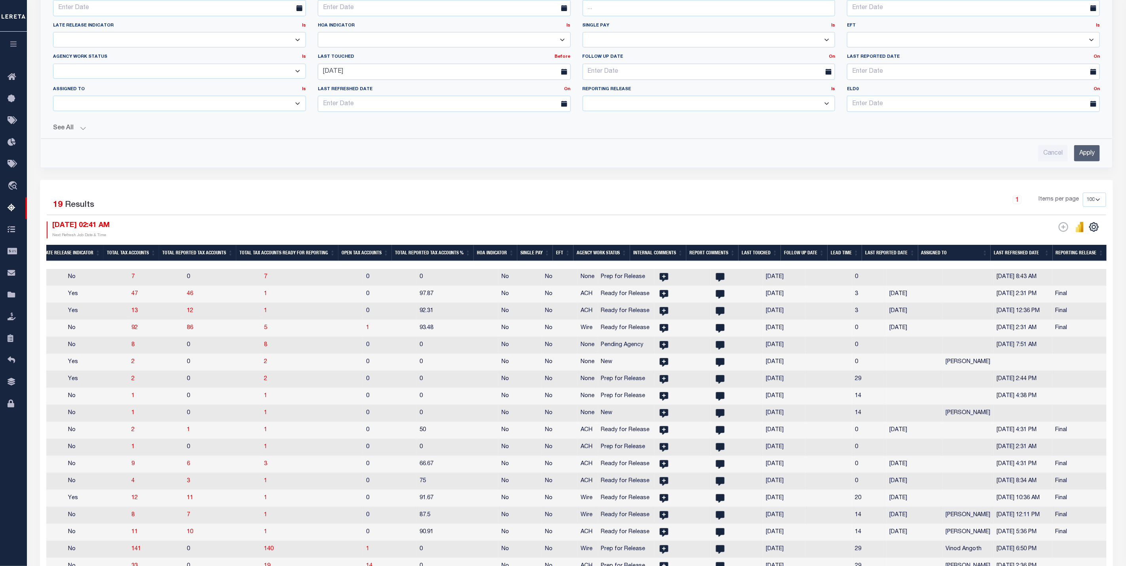
click at [696, 111] on select "Prelim Final" at bounding box center [709, 103] width 253 height 15
click at [699, 194] on div "23 Selected 19 Results 1 Items per page 10 25 50 100 500 [DATE] 02:41 AM Report…" at bounding box center [576, 389] width 1073 height 418
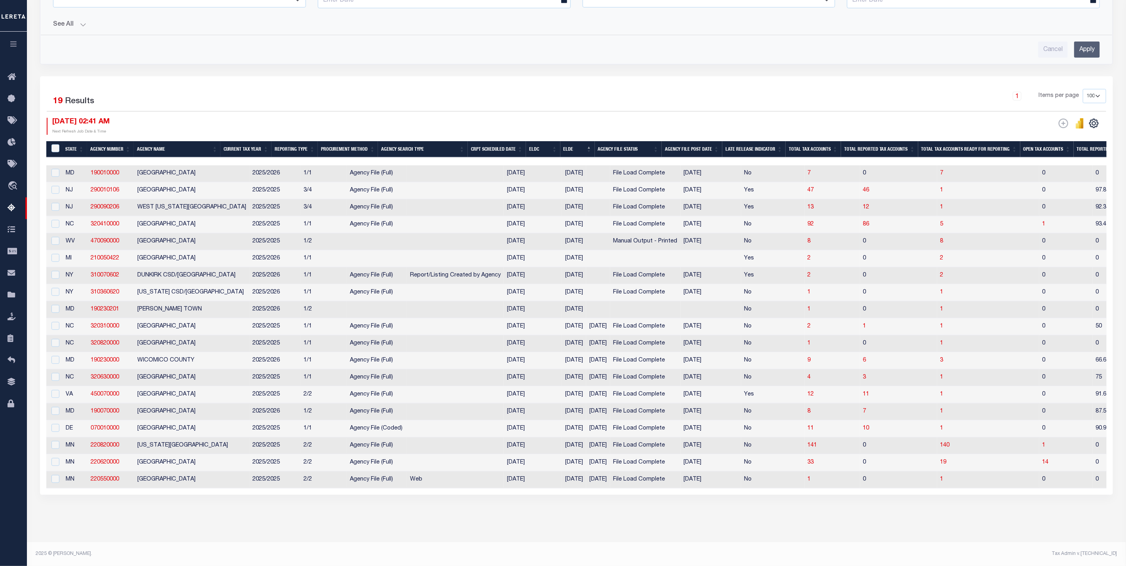
scroll to position [355, 0]
click at [550, 141] on th "ELDC" at bounding box center [543, 149] width 34 height 16
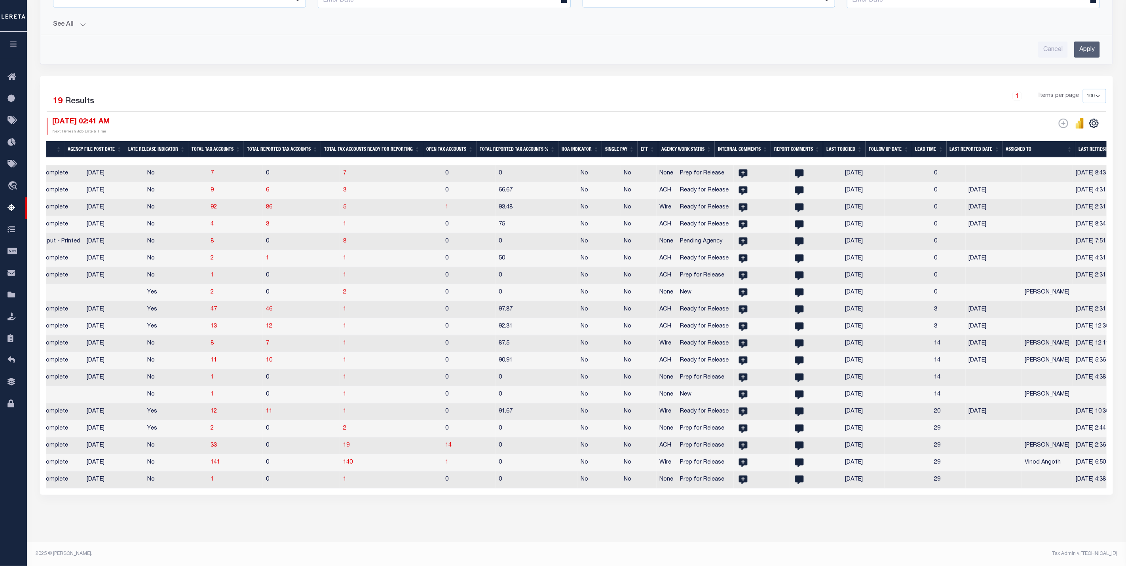
scroll to position [0, 237]
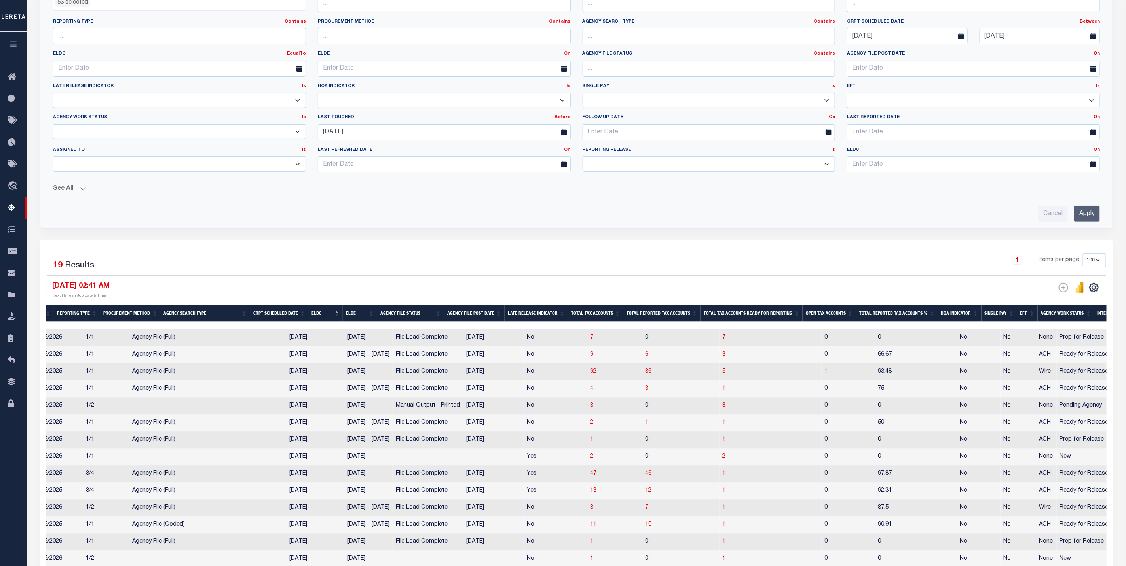
click at [80, 132] on select "New In Progress Pending Agency Follow-up Pending QC Ready for Release Prep for …" at bounding box center [179, 131] width 253 height 15
select select "7"
click at [53, 126] on select "New In Progress Pending Agency Follow-up Pending QC Ready for Release Prep for …" at bounding box center [179, 131] width 253 height 15
click at [1088, 220] on input "Apply" at bounding box center [1087, 214] width 26 height 16
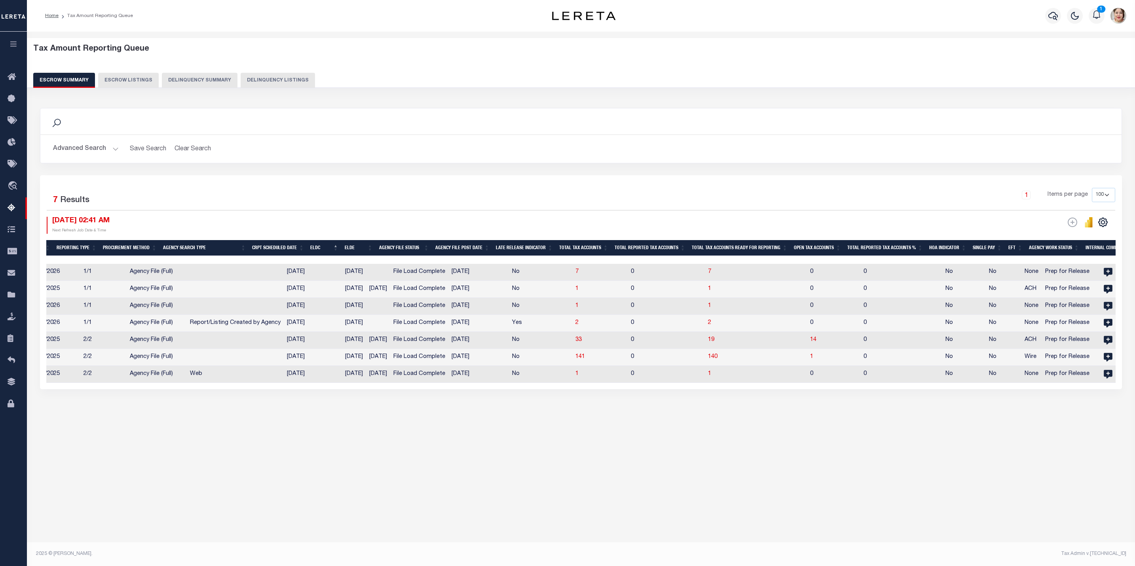
drag, startPoint x: 429, startPoint y: 392, endPoint x: 316, endPoint y: 406, distance: 114.1
click at [316, 406] on div "Search Advanced Search Save Search Clear Search EscrowSummaryGridWrapper_dynami…" at bounding box center [581, 256] width 1093 height 313
click at [320, 389] on div "23 Selected 7 Results 1 Items per page 10 25 50 100 500 [DATE] 02:41 AM Reporti…" at bounding box center [581, 282] width 1082 height 214
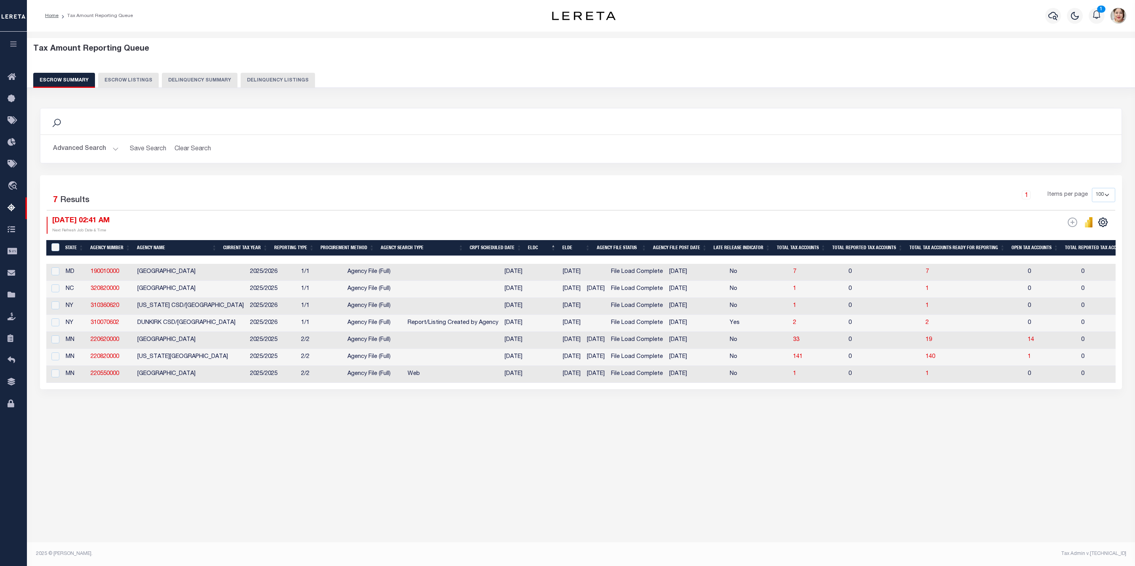
drag, startPoint x: 630, startPoint y: 392, endPoint x: 670, endPoint y: 387, distance: 39.5
click at [670, 387] on div "23 Selected 7 Results 1 Items per page 10 25 50 100 500 [DATE] 02:41 AM Reporti…" at bounding box center [581, 282] width 1082 height 214
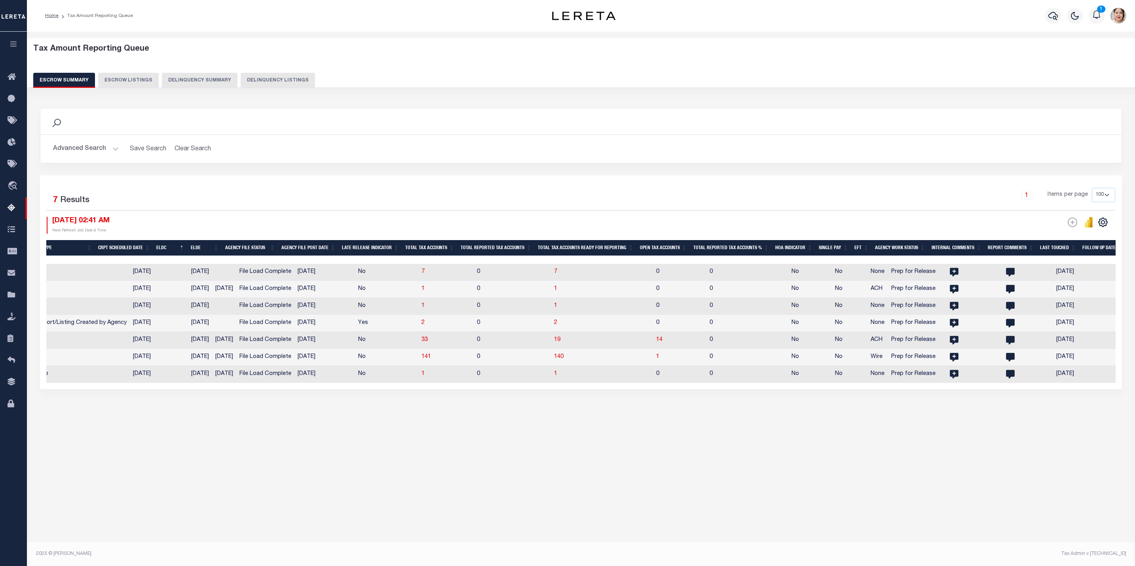
scroll to position [0, 333]
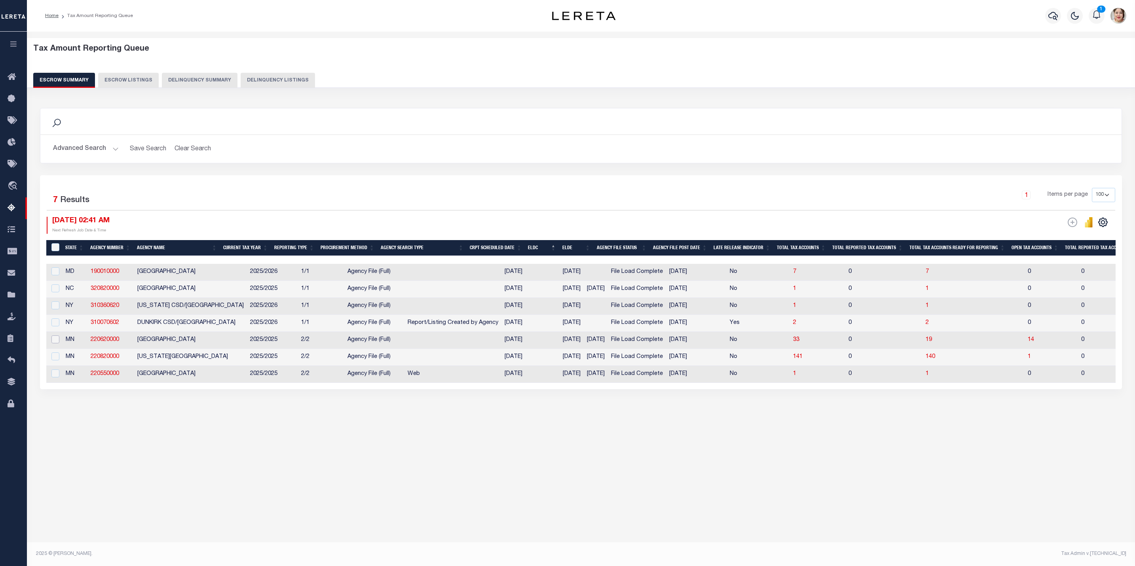
click at [55, 344] on input "checkbox" at bounding box center [55, 340] width 8 height 8
checkbox input "true"
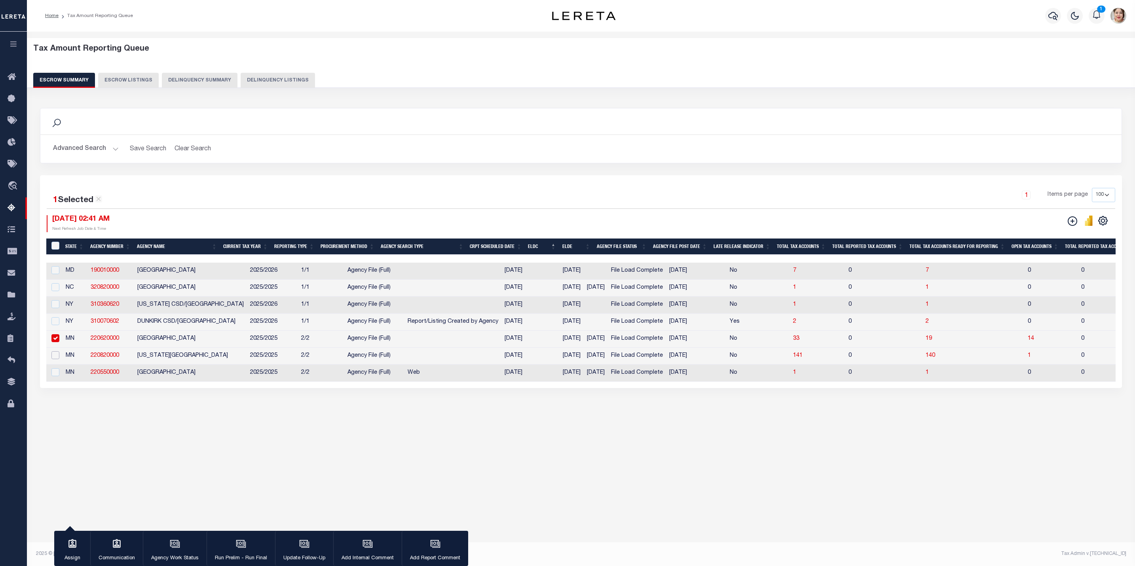
click at [56, 355] on input "checkbox" at bounding box center [55, 355] width 8 height 8
checkbox input "true"
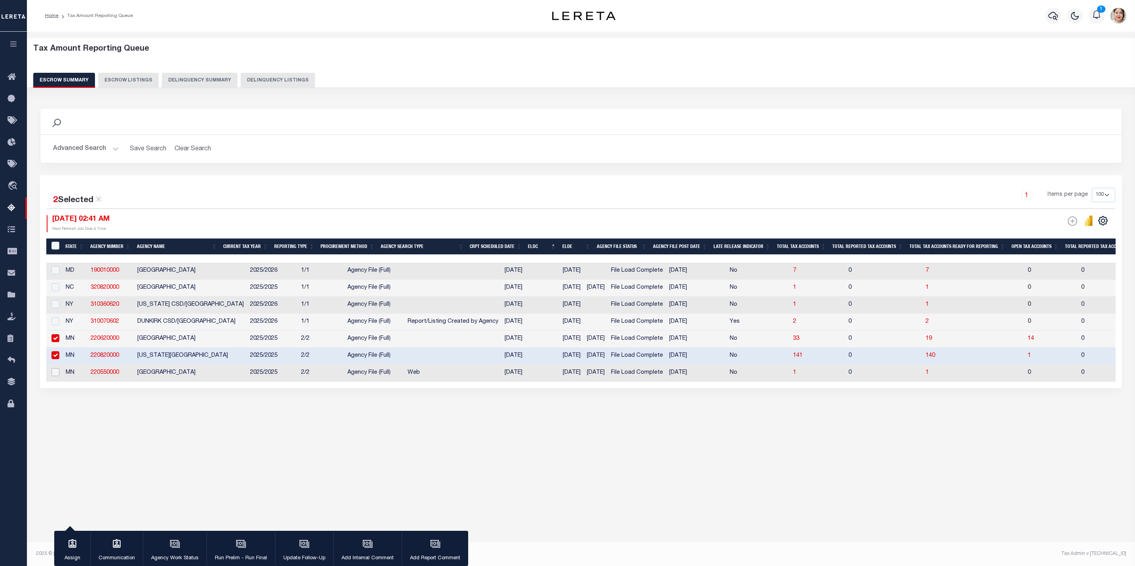
click at [56, 376] on input "checkbox" at bounding box center [55, 372] width 8 height 8
checkbox input "true"
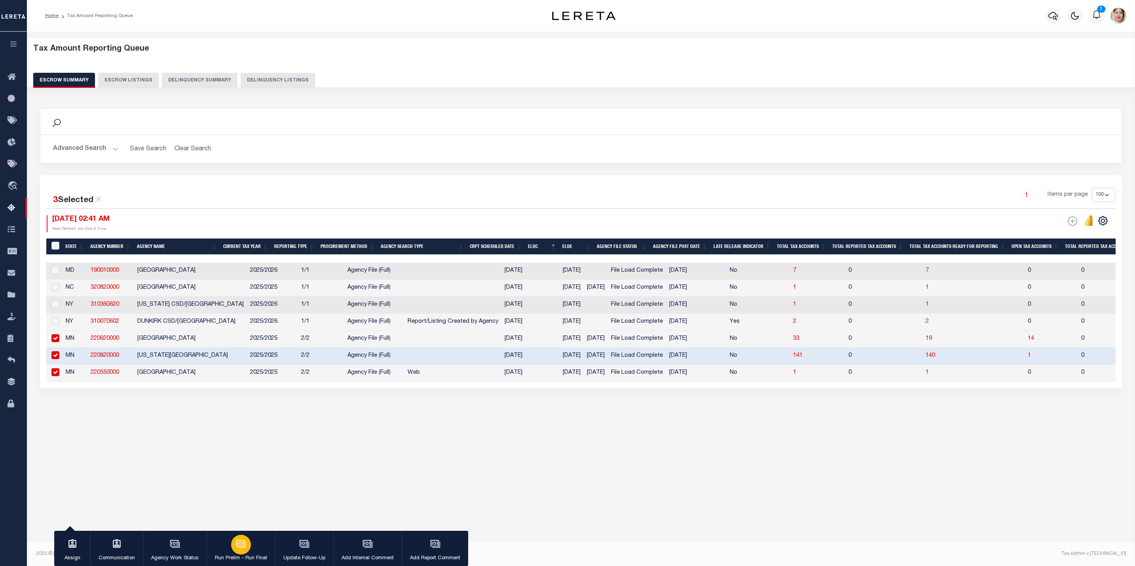
click at [243, 545] on icon "button" at bounding box center [240, 544] width 6 height 4
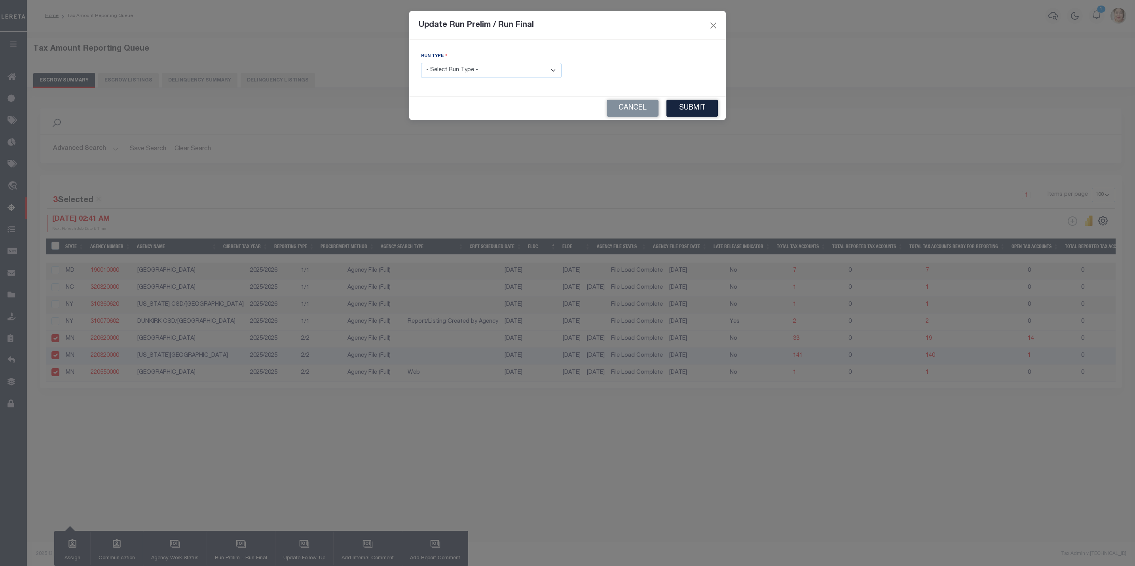
click at [482, 68] on select "- Select Run Type - Prelim Run Final Run" at bounding box center [491, 70] width 140 height 15
select select "P"
click at [421, 63] on select "- Select Run Type - Prelim Run Final Run" at bounding box center [491, 70] width 140 height 15
click at [699, 110] on button "Submit" at bounding box center [691, 108] width 51 height 17
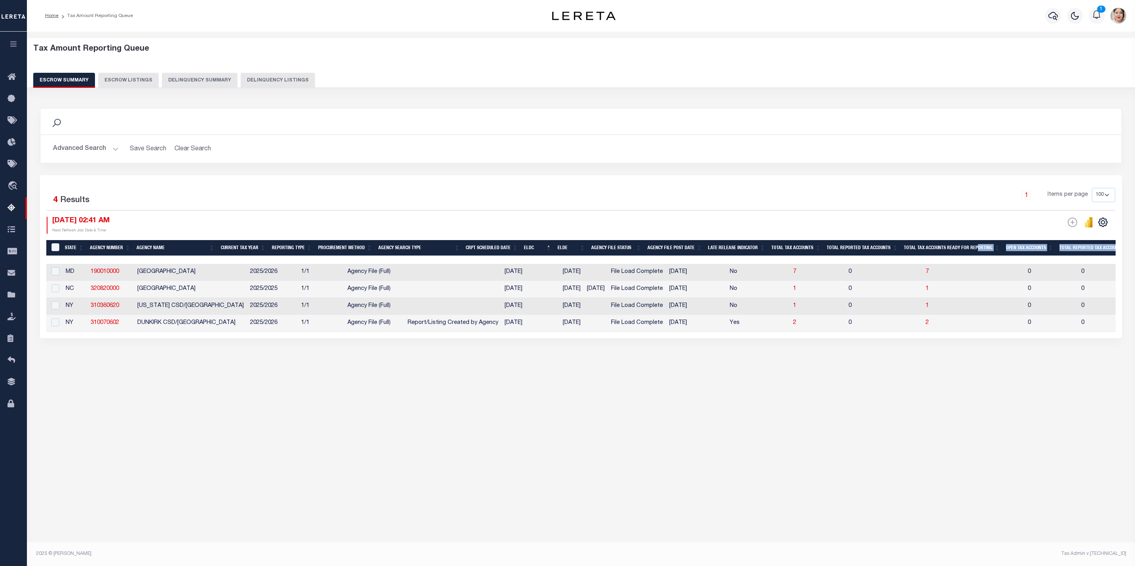
drag, startPoint x: 659, startPoint y: 260, endPoint x: 990, endPoint y: 251, distance: 331.4
click at [990, 251] on div "State Agency Number Agency Name Current Tax Year Reporting Type Procurement Met…" at bounding box center [580, 286] width 1069 height 92
click at [652, 260] on div at bounding box center [890, 260] width 1689 height 8
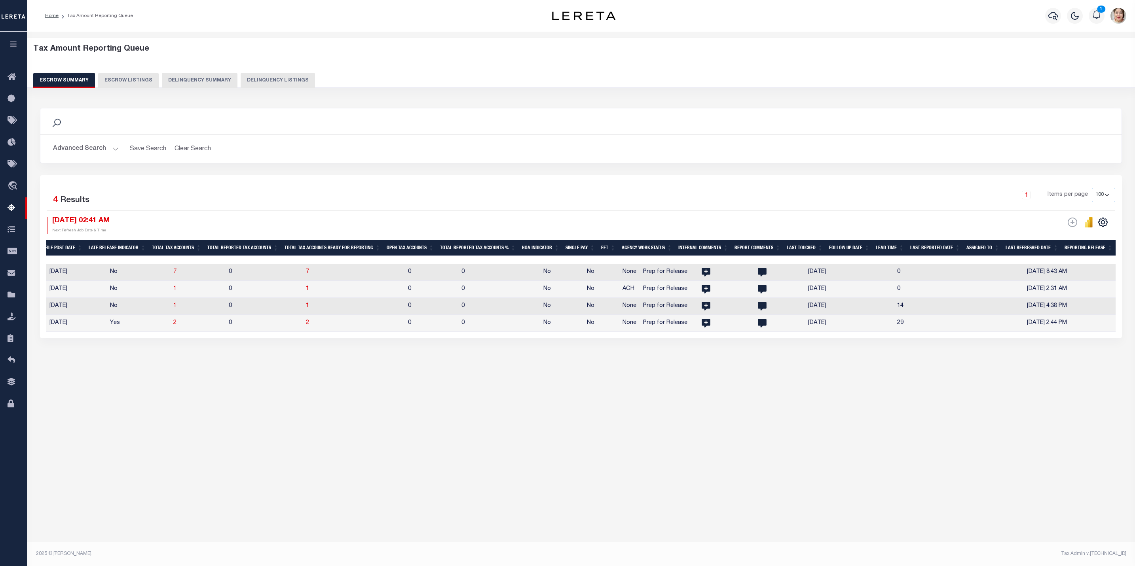
scroll to position [0, 0]
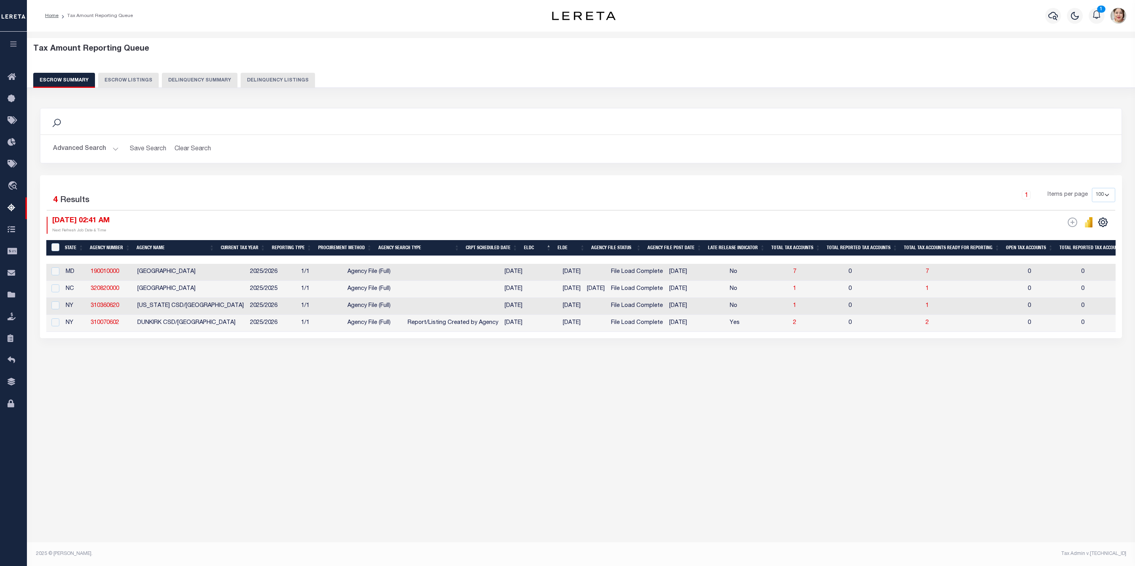
click at [94, 146] on button "Advanced Search" at bounding box center [86, 148] width 66 height 15
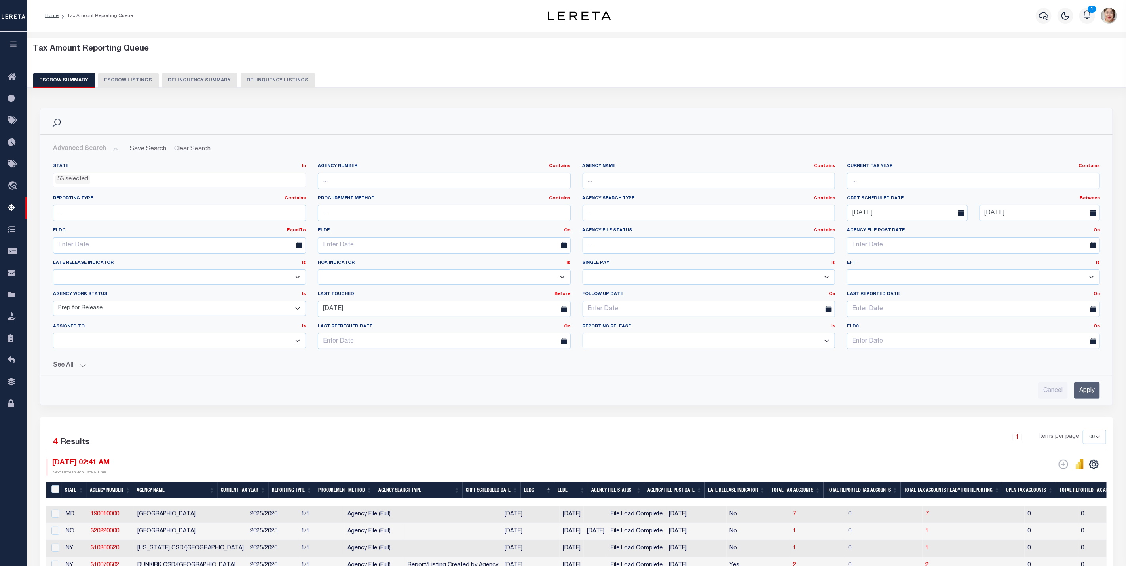
click at [632, 344] on select "Prelim Final" at bounding box center [709, 340] width 253 height 15
select select "P"
click at [583, 336] on select "Prelim Final" at bounding box center [709, 340] width 253 height 15
drag, startPoint x: 378, startPoint y: 312, endPoint x: 312, endPoint y: 312, distance: 65.3
click at [312, 312] on div "[DATE]" at bounding box center [444, 309] width 265 height 16
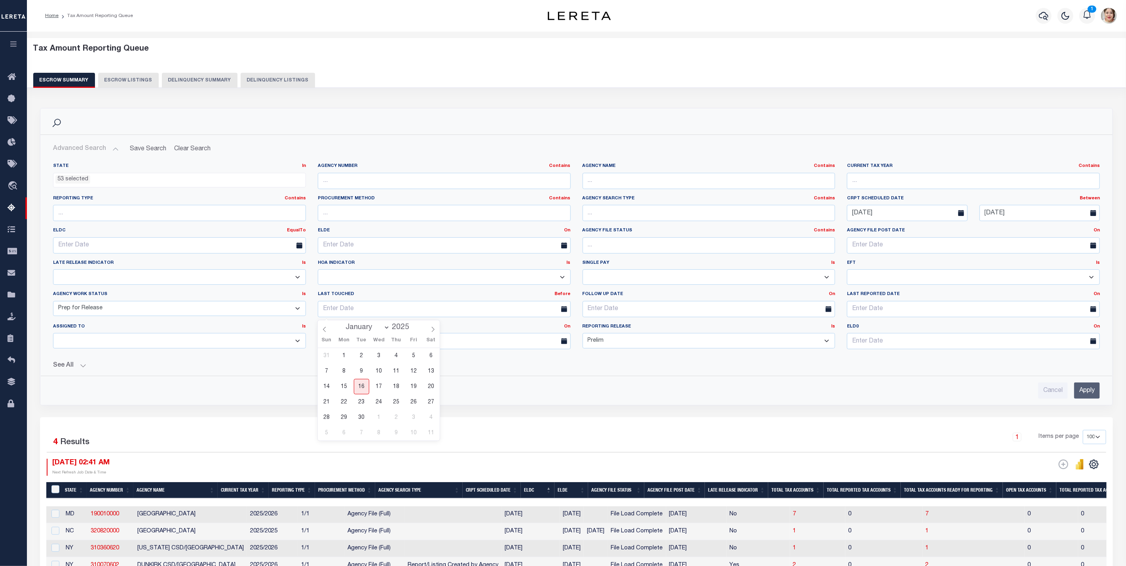
click at [1086, 392] on input "Apply" at bounding box center [1087, 391] width 26 height 16
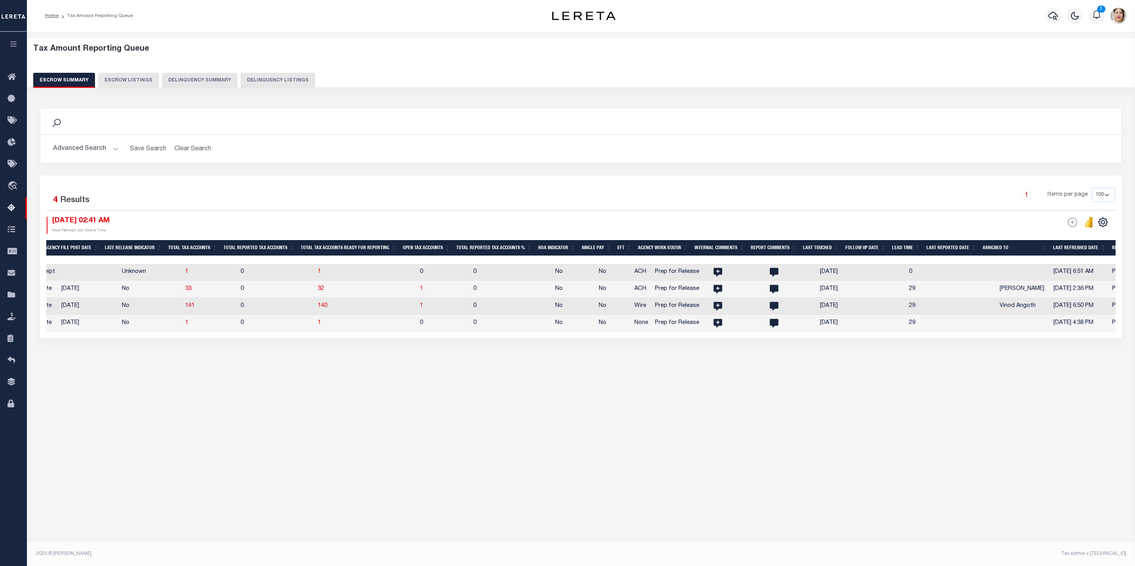
scroll to position [0, 604]
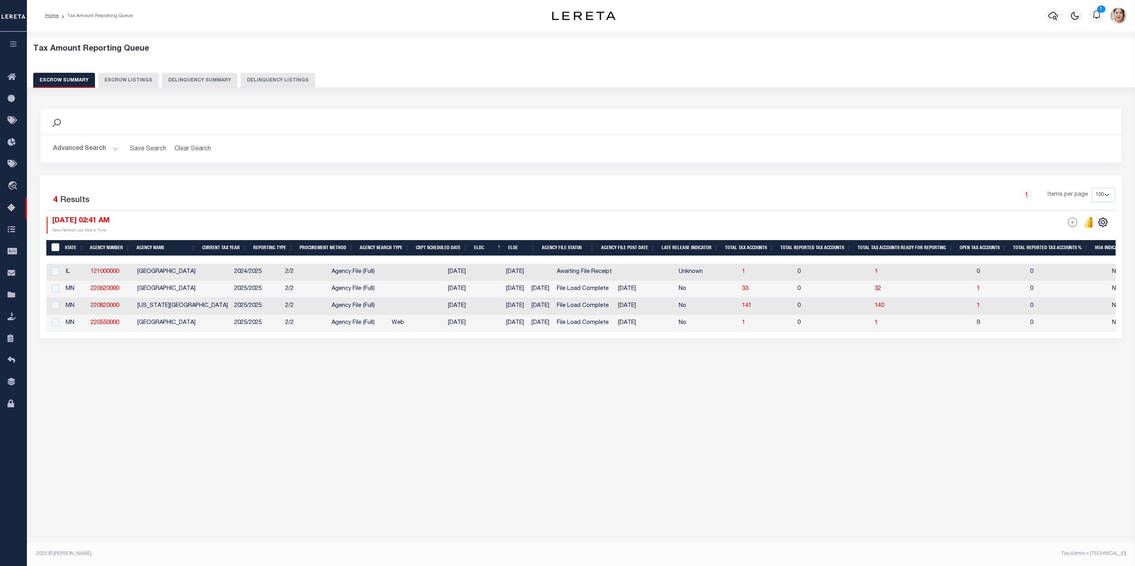
click at [59, 291] on td at bounding box center [54, 289] width 16 height 17
checkbox input "true"
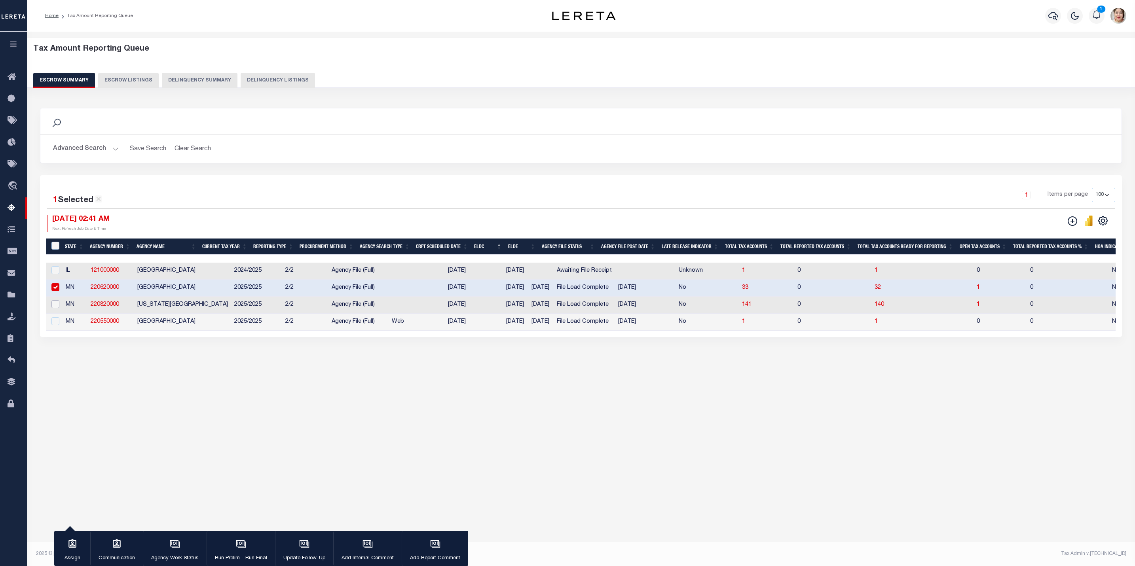
click at [56, 308] on input "checkbox" at bounding box center [55, 304] width 8 height 8
checkbox input "true"
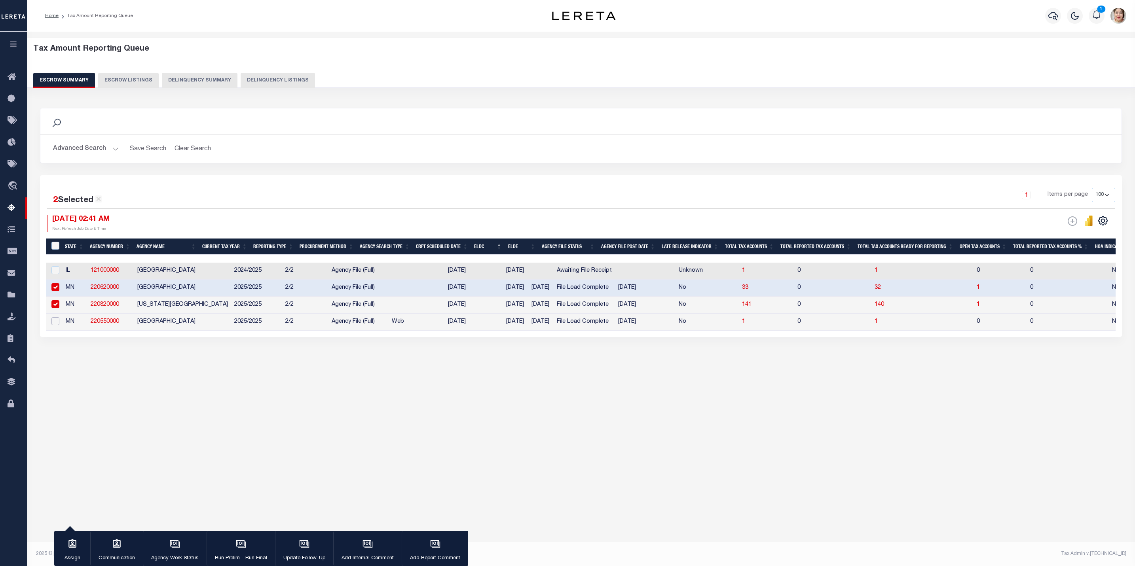
click at [58, 325] on input "checkbox" at bounding box center [55, 321] width 8 height 8
checkbox input "true"
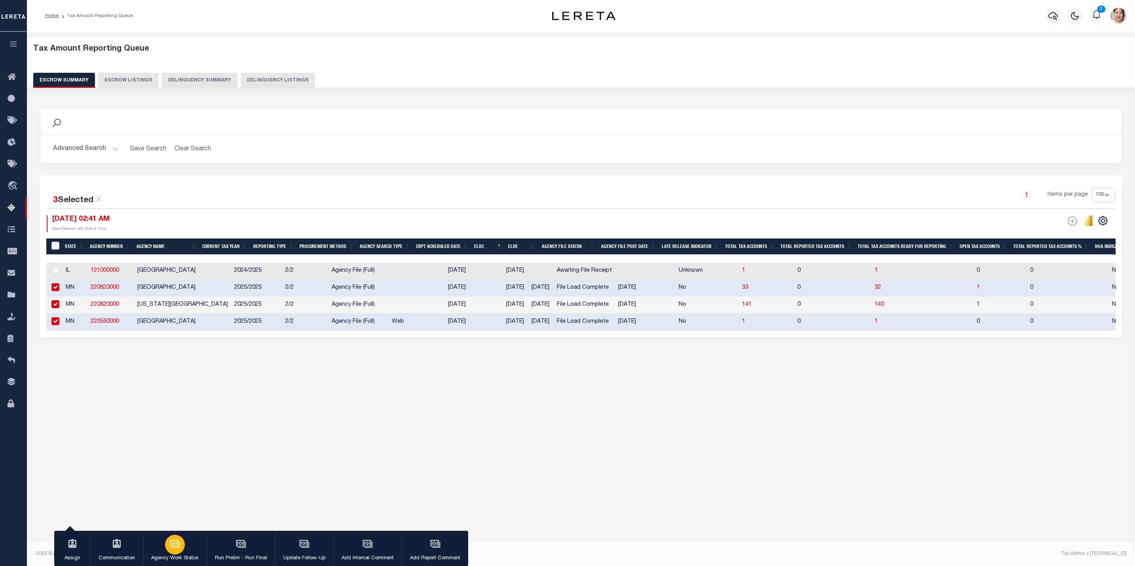
click at [176, 549] on icon "button" at bounding box center [175, 544] width 10 height 10
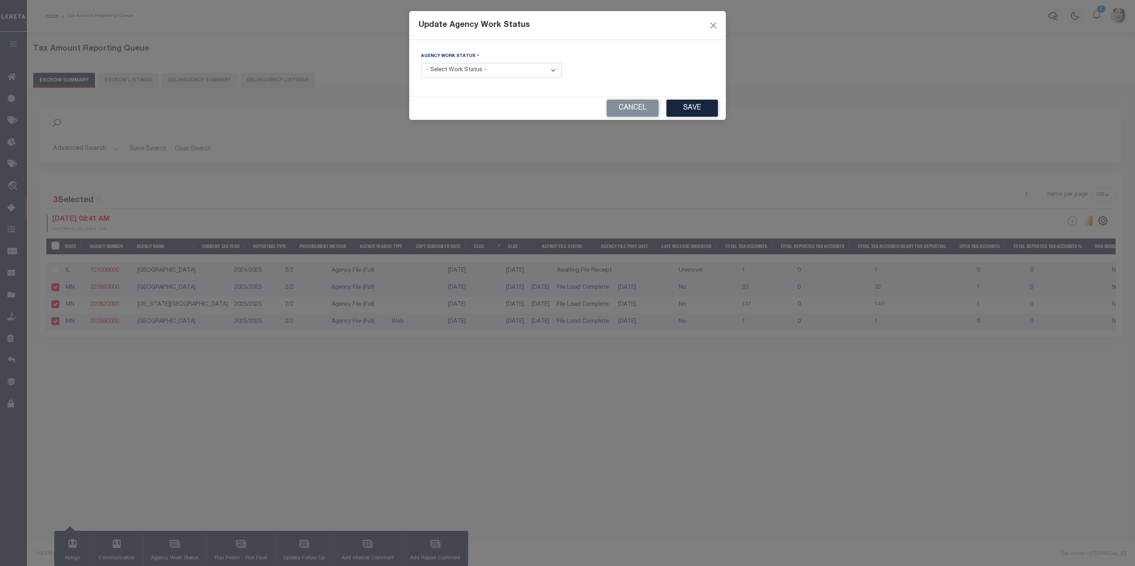
click at [494, 69] on select "- Select Work Status - New In Progress Pending Agency Follow-up Pending QC Read…" at bounding box center [491, 70] width 140 height 15
select select "6"
click at [421, 63] on select "- Select Work Status - New In Progress Pending Agency Follow-up Pending QC Read…" at bounding box center [491, 70] width 140 height 15
click at [680, 105] on button "Save" at bounding box center [691, 108] width 51 height 17
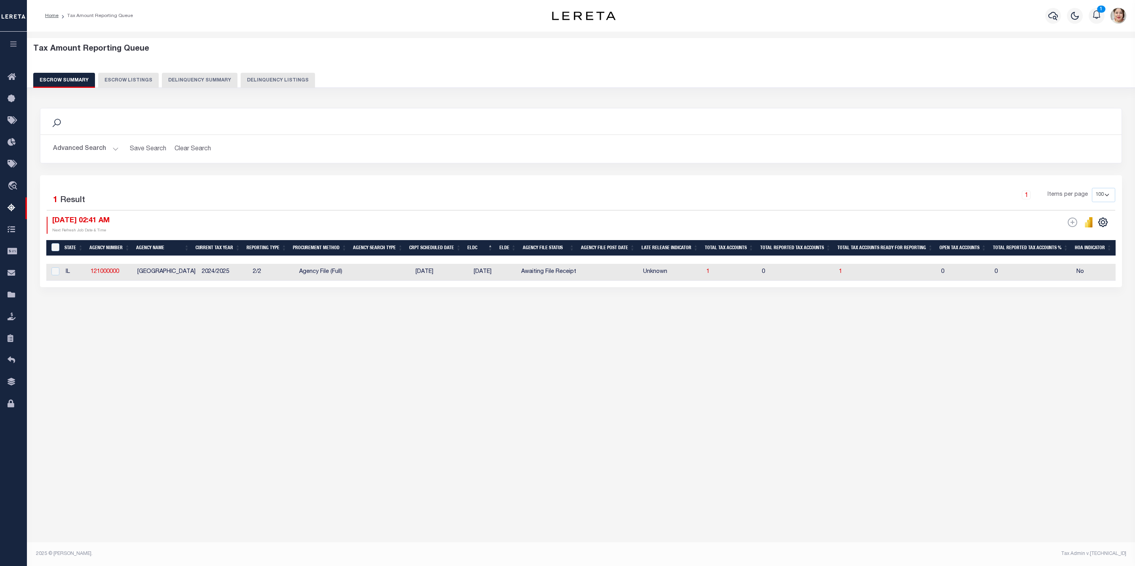
click at [87, 150] on button "Advanced Search" at bounding box center [86, 148] width 66 height 15
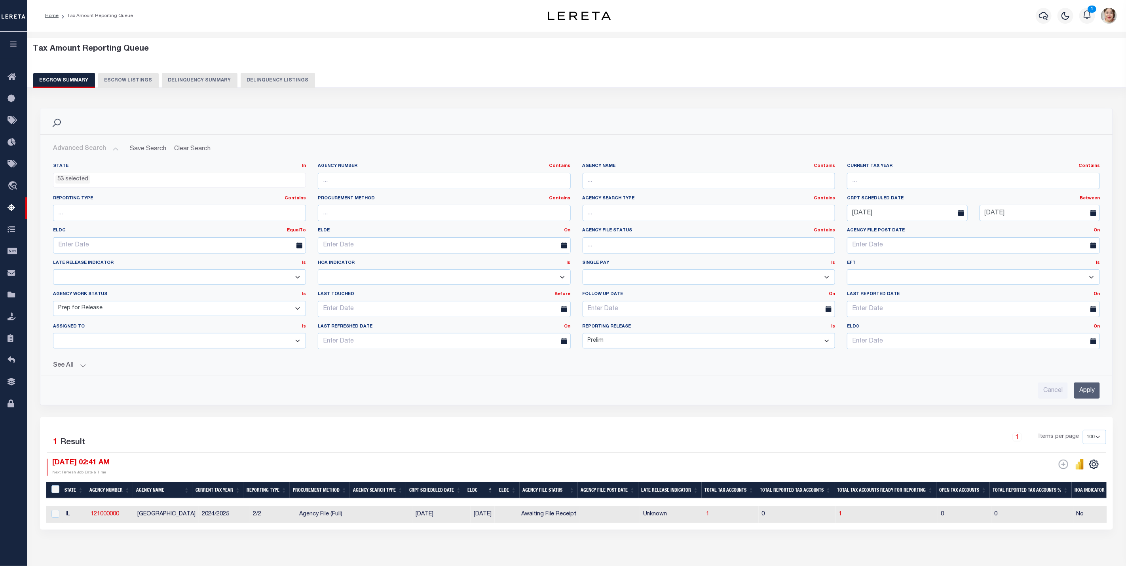
click at [628, 340] on select "Prelim Final" at bounding box center [709, 340] width 253 height 15
click at [583, 336] on select "Prelim Final" at bounding box center [709, 340] width 253 height 15
click at [616, 341] on select "Prelim Final" at bounding box center [709, 340] width 253 height 15
select select "P"
click at [583, 336] on select "Prelim Final" at bounding box center [709, 340] width 253 height 15
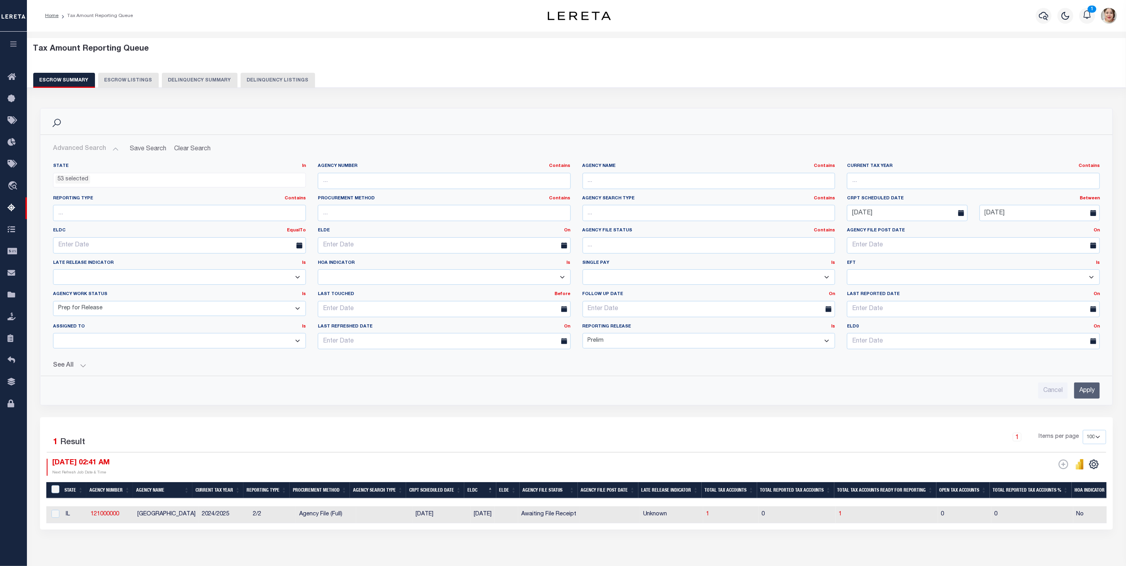
click at [211, 317] on select "New In Progress Pending Agency Follow-up Pending QC Ready for Release Prep for …" at bounding box center [179, 308] width 253 height 15
select select "6"
click at [53, 303] on select "New In Progress Pending Agency Follow-up Pending QC Ready for Release Prep for …" at bounding box center [179, 308] width 253 height 15
click at [1074, 393] on input "Apply" at bounding box center [1087, 391] width 26 height 16
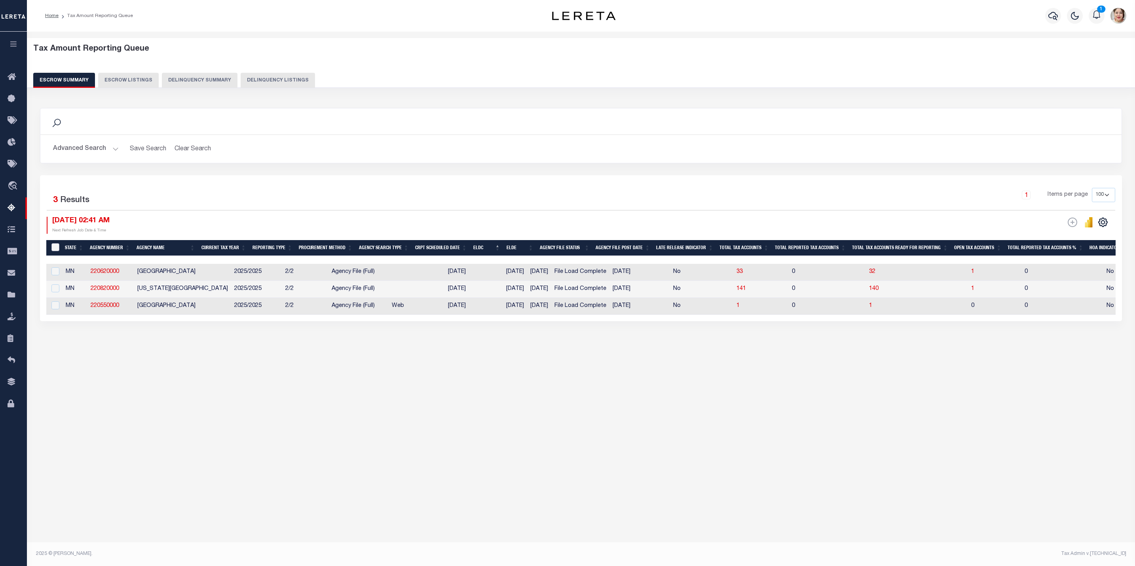
click at [54, 248] on input "&nbsp;" at bounding box center [55, 247] width 8 height 8
checkbox input "true"
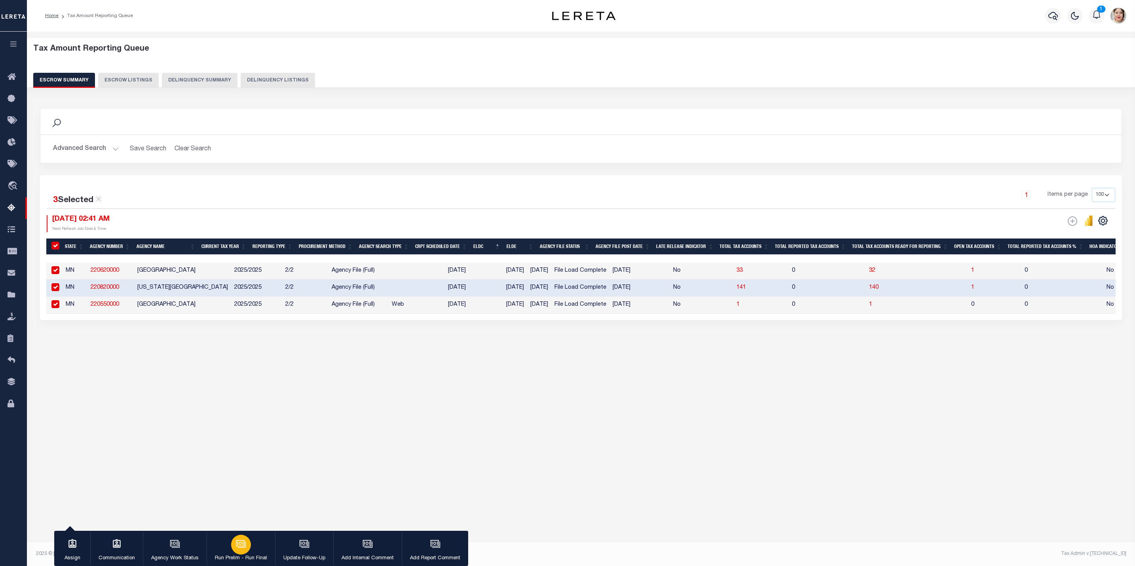
click at [243, 555] on p "Run Prelim - Run Final" at bounding box center [241, 559] width 52 height 8
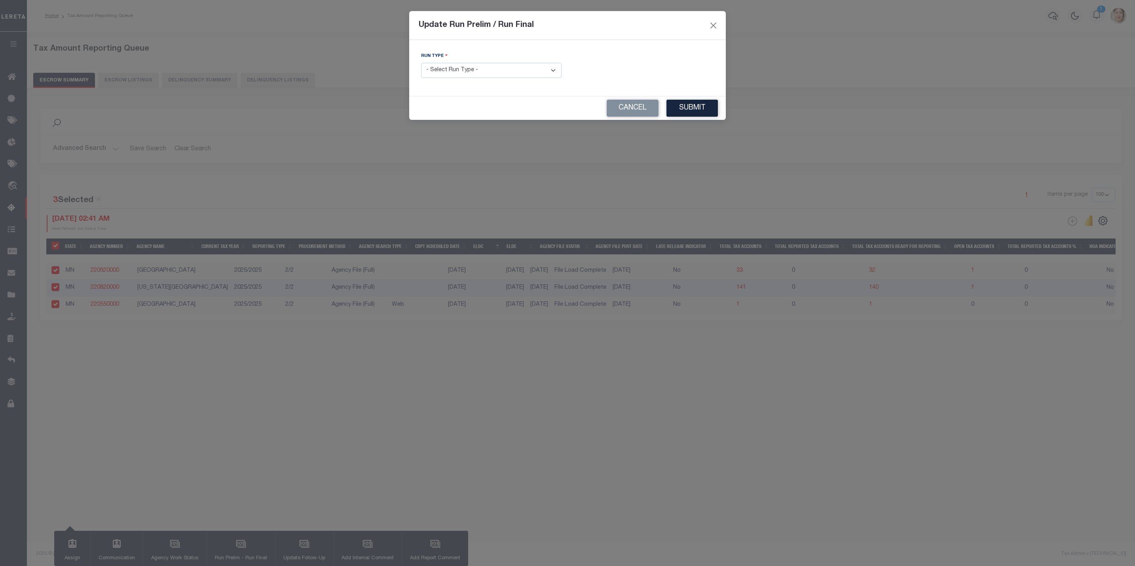
click at [469, 72] on select "- Select Run Type - Prelim Run Final Run" at bounding box center [491, 70] width 140 height 15
select select "F"
click at [421, 63] on select "- Select Run Type - Prelim Run Final Run" at bounding box center [491, 70] width 140 height 15
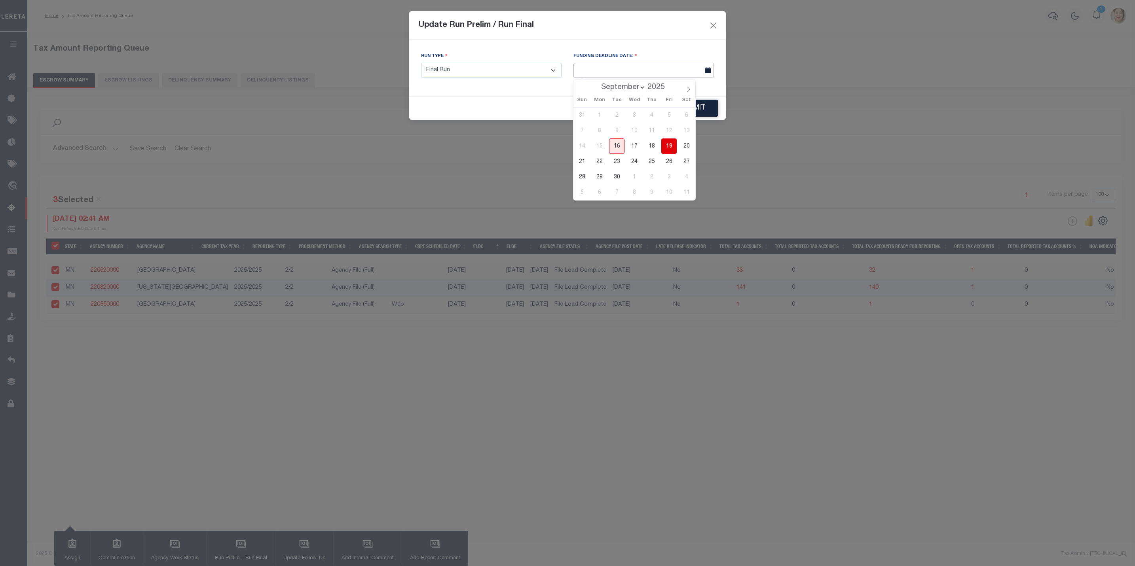
click at [601, 68] on input "text" at bounding box center [643, 70] width 140 height 15
click at [614, 177] on span "30" at bounding box center [616, 176] width 15 height 15
type input "[DATE]"
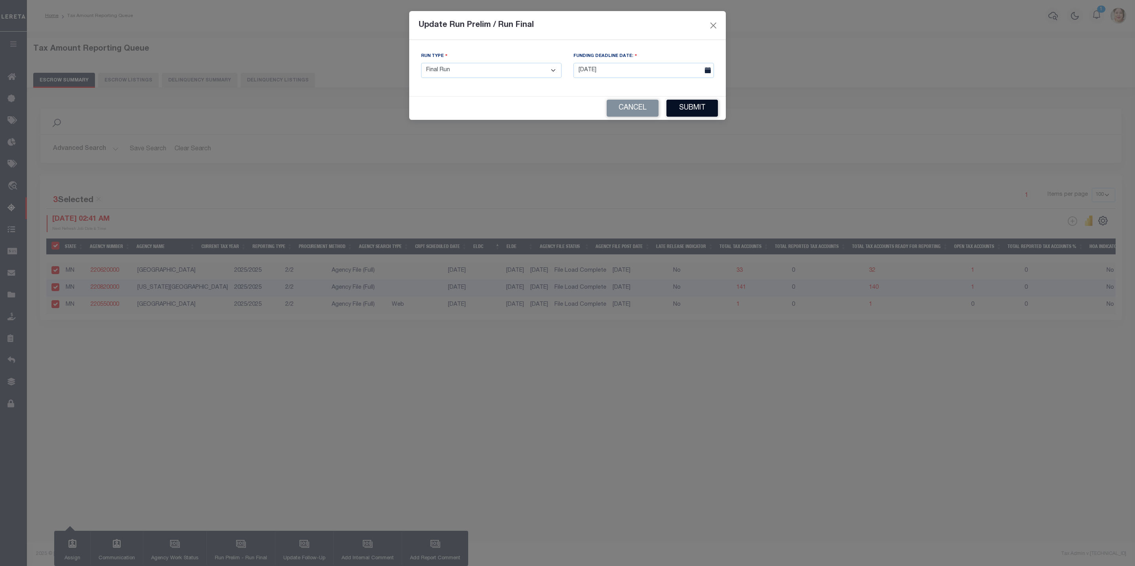
click at [697, 108] on button "Submit" at bounding box center [691, 108] width 51 height 17
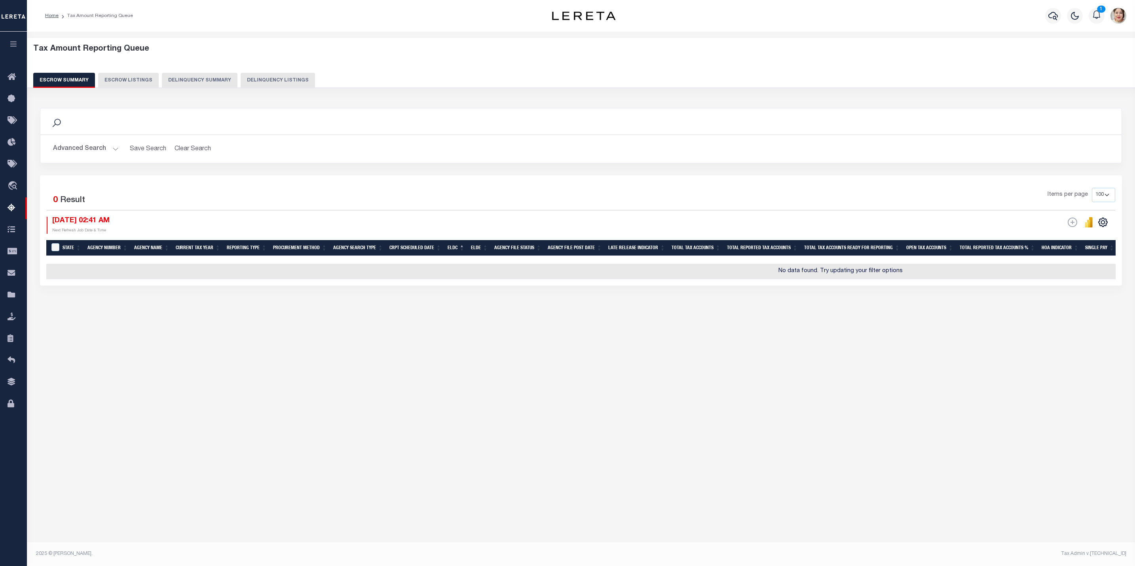
click at [95, 152] on button "Advanced Search" at bounding box center [86, 148] width 66 height 15
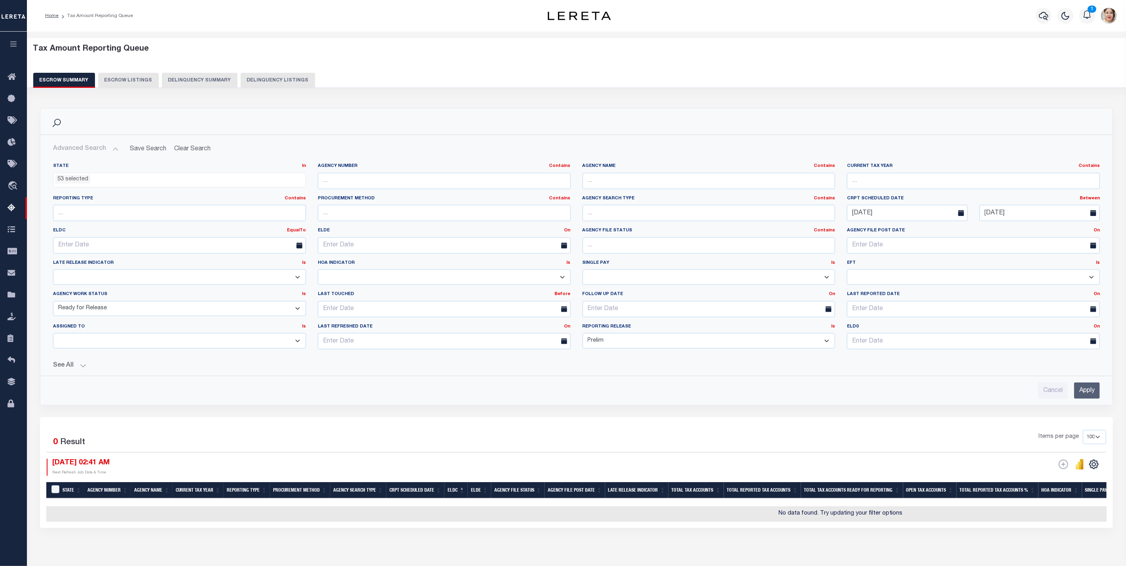
click at [627, 344] on select "Prelim Final" at bounding box center [709, 340] width 253 height 15
select select
click at [583, 336] on select "Prelim Final" at bounding box center [709, 340] width 253 height 15
click at [148, 316] on select "New In Progress Pending Agency Follow-up Pending QC Ready for Release Prep for …" at bounding box center [179, 308] width 253 height 15
select select "7"
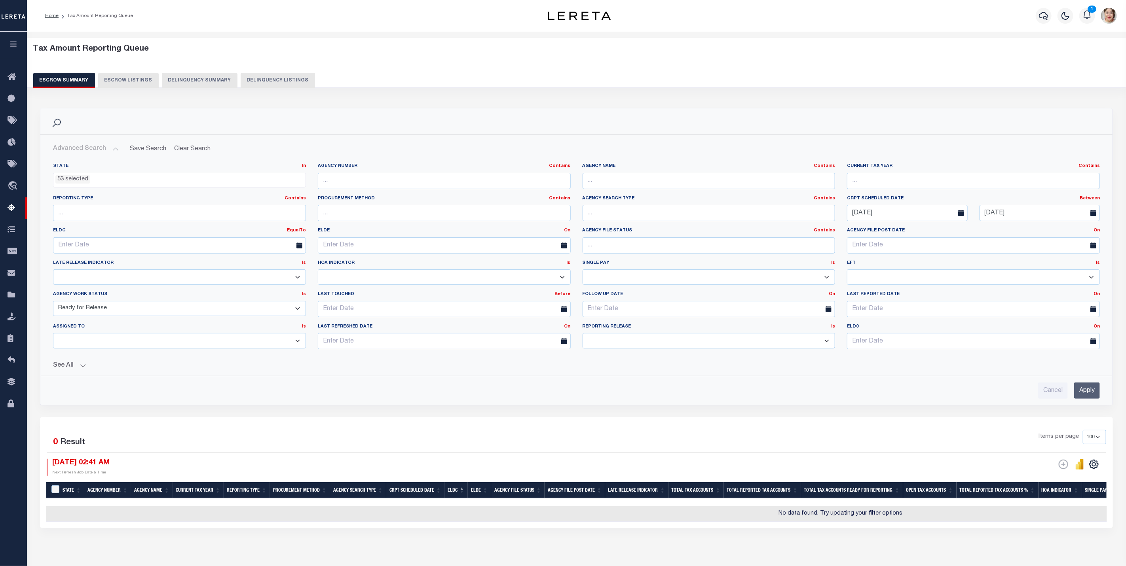
click at [53, 303] on select "New In Progress Pending Agency Follow-up Pending QC Ready for Release Prep for …" at bounding box center [179, 308] width 253 height 15
click at [1084, 395] on input "Apply" at bounding box center [1087, 391] width 26 height 16
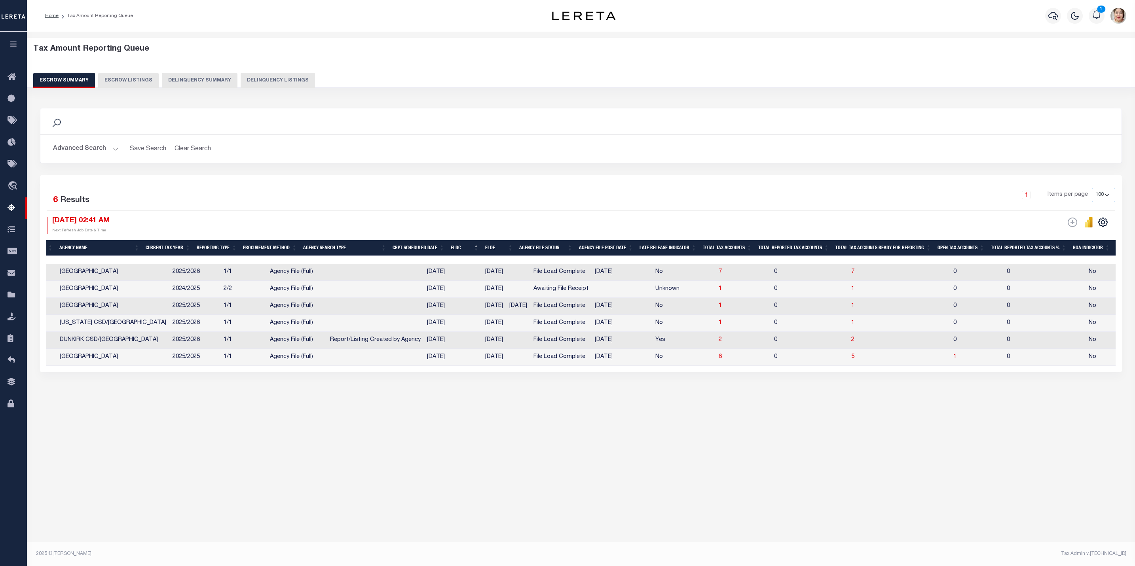
scroll to position [0, 0]
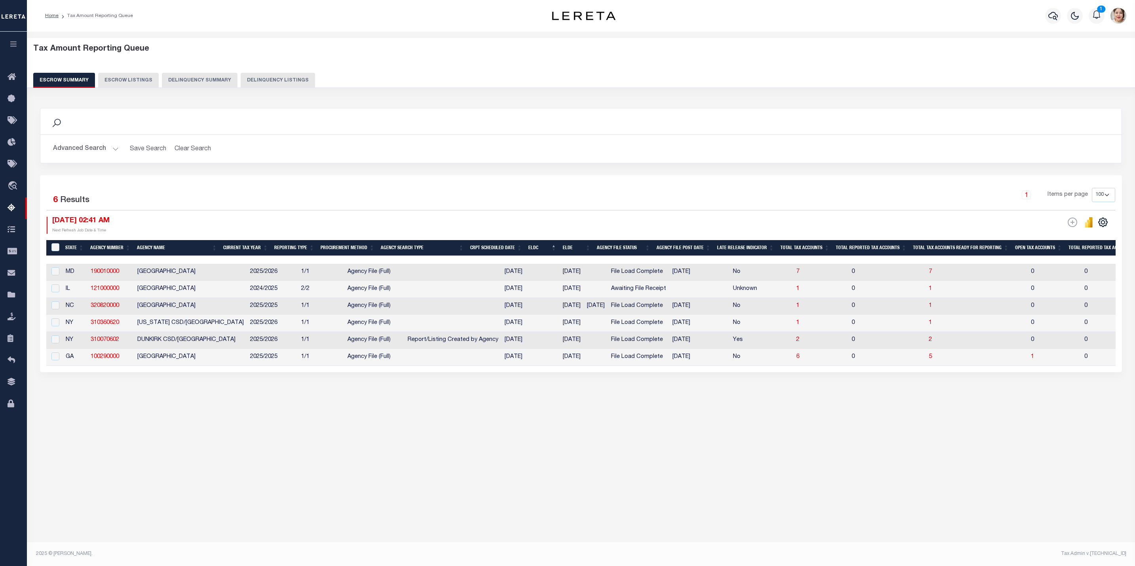
drag, startPoint x: 555, startPoint y: 389, endPoint x: 557, endPoint y: 359, distance: 30.5
click at [555, 389] on div "Search Advanced Search Save Search Clear Search EscrowSummaryGridWrapper_dynami…" at bounding box center [581, 248] width 1093 height 296
drag, startPoint x: 56, startPoint y: 344, endPoint x: 62, endPoint y: 359, distance: 16.2
click at [56, 344] on input "checkbox" at bounding box center [55, 340] width 8 height 8
checkbox input "true"
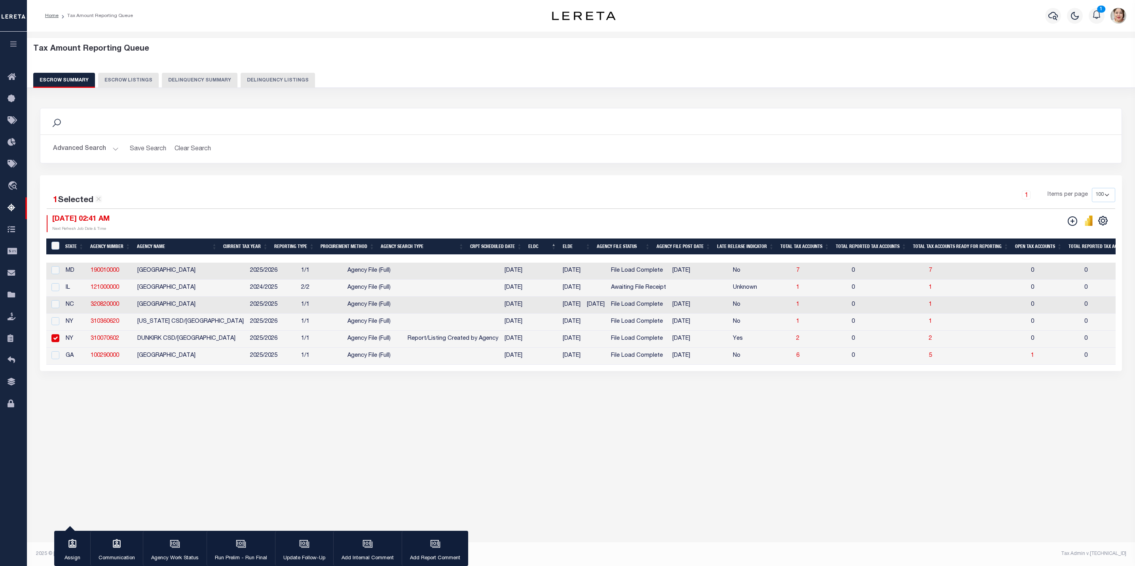
click at [62, 359] on td at bounding box center [54, 356] width 16 height 17
checkbox input "true"
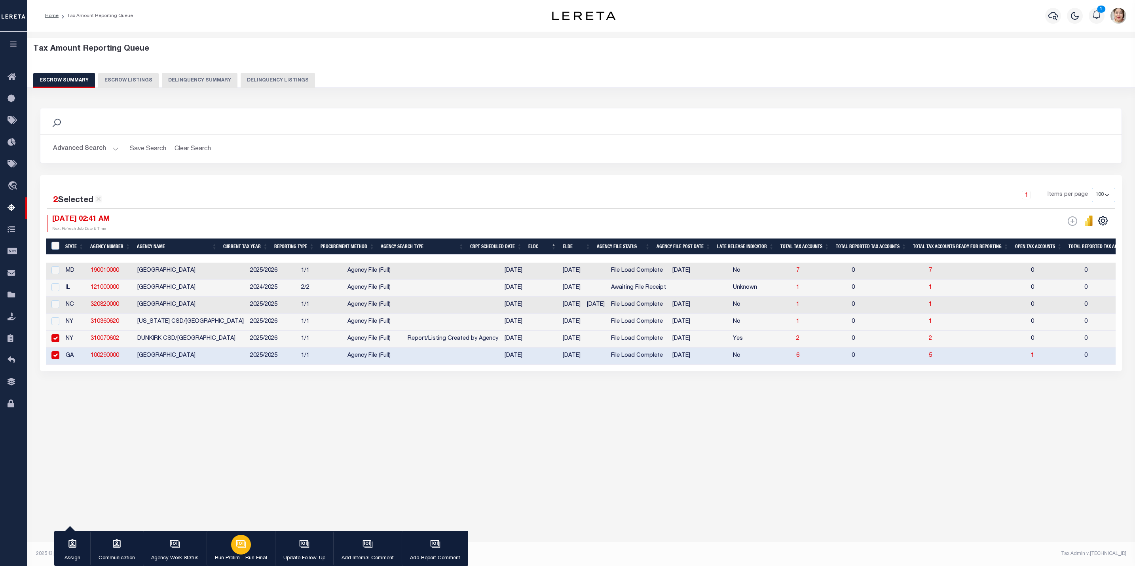
click at [246, 548] on icon "button" at bounding box center [241, 544] width 10 height 10
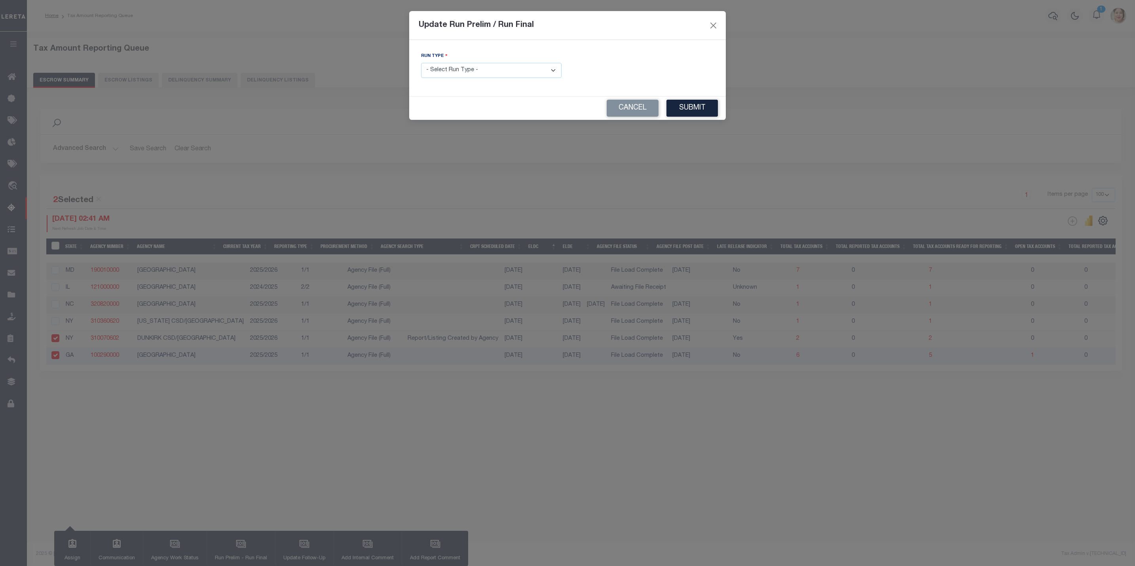
click at [443, 76] on select "- Select Run Type - Prelim Run Final Run" at bounding box center [491, 70] width 140 height 15
select select "P"
click at [421, 63] on select "- Select Run Type - Prelim Run Final Run" at bounding box center [491, 70] width 140 height 15
click at [698, 107] on button "Submit" at bounding box center [691, 108] width 51 height 17
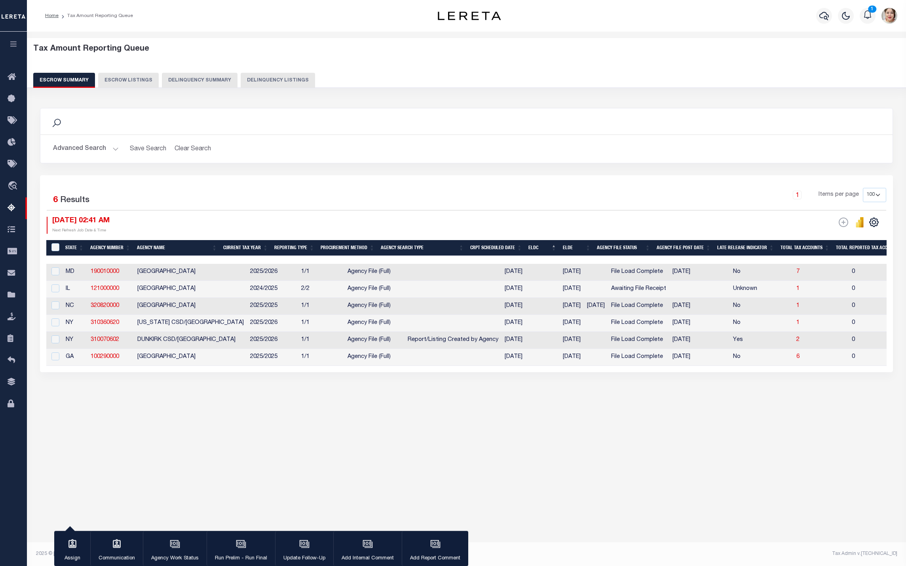
click at [220, 488] on div "Tax Amount Reporting Queue Escrow Summary Escrow Listings In" at bounding box center [466, 287] width 879 height 510
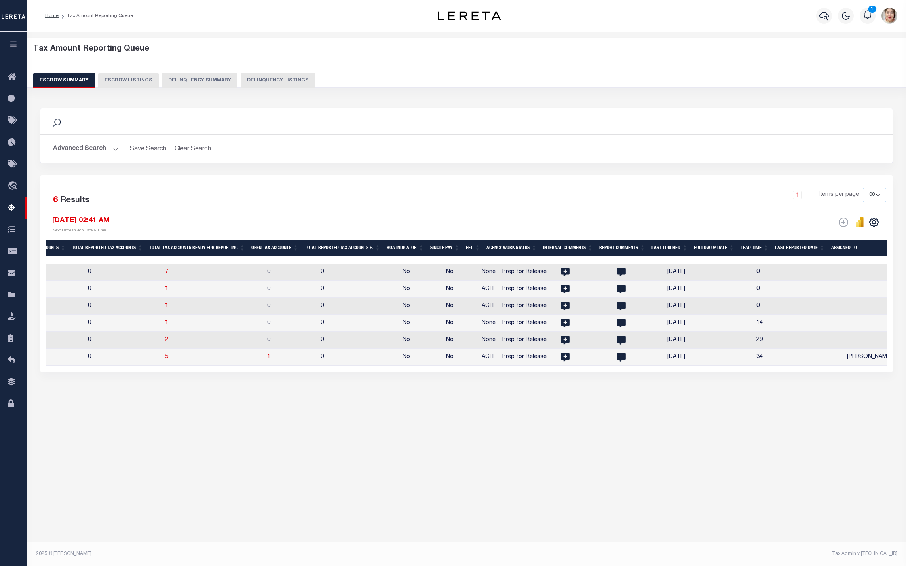
scroll to position [0, 891]
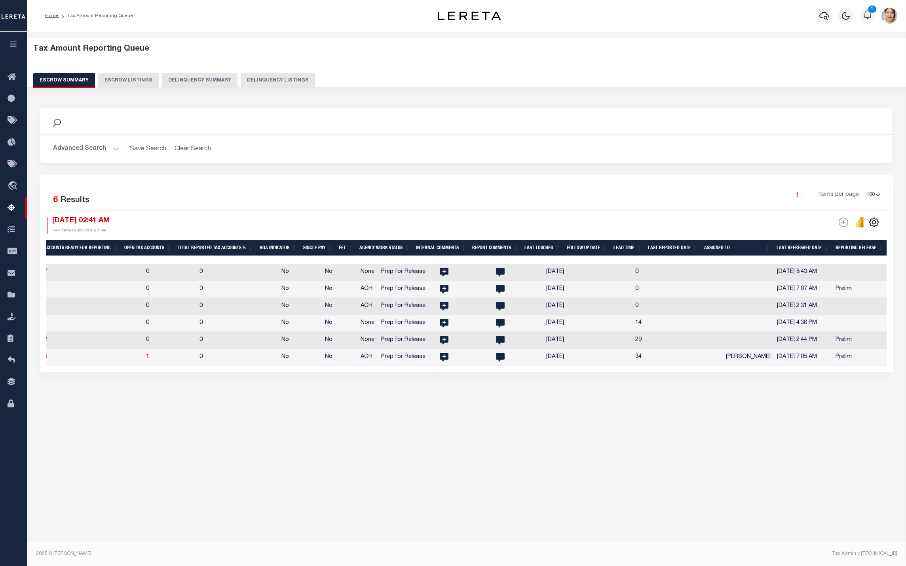
click at [852, 249] on th "Reporting Release" at bounding box center [859, 248] width 54 height 16
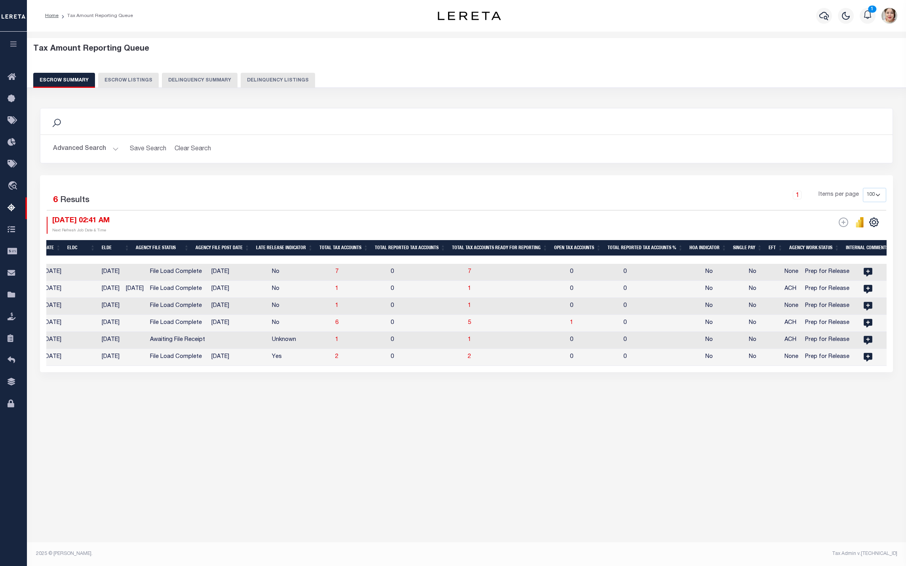
scroll to position [0, 0]
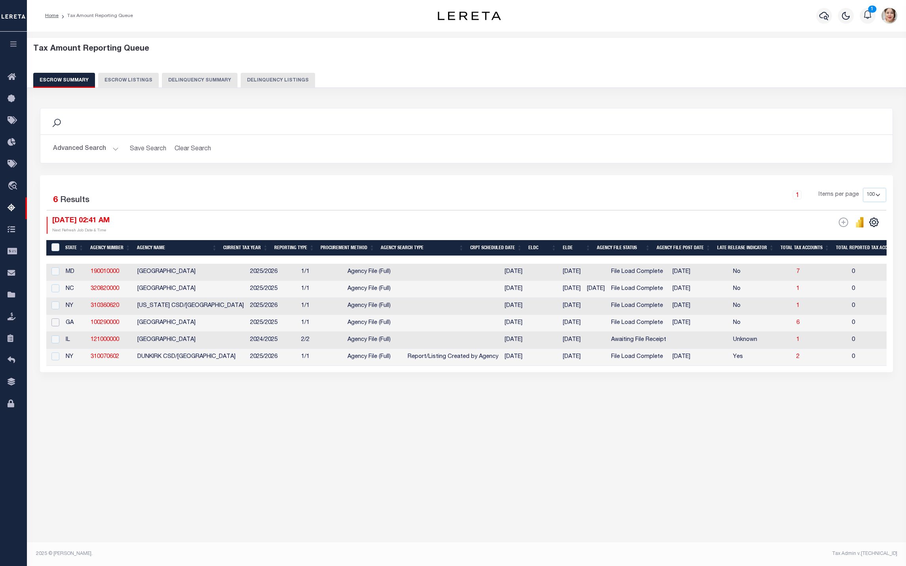
click at [55, 326] on input "checkbox" at bounding box center [55, 323] width 8 height 8
checkbox input "true"
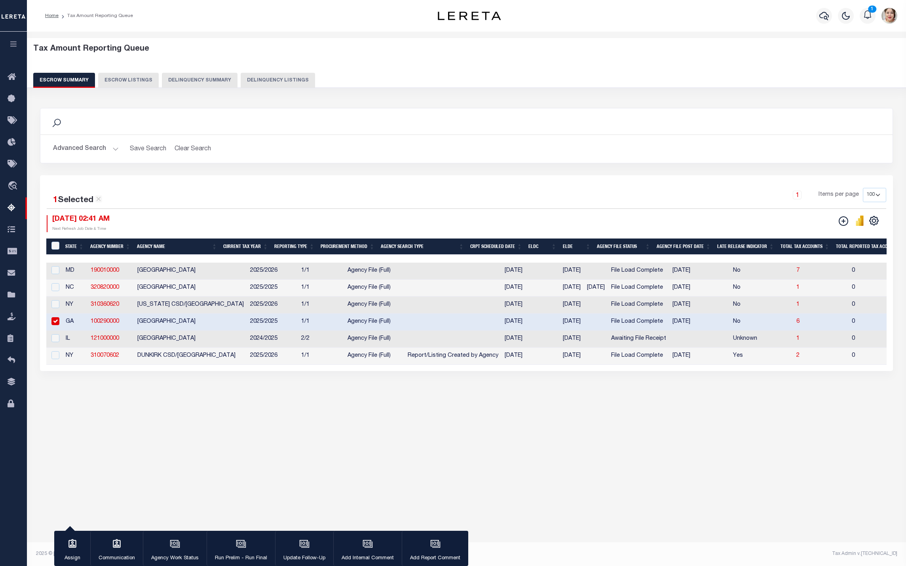
click at [58, 353] on td at bounding box center [54, 356] width 16 height 17
checkbox input "true"
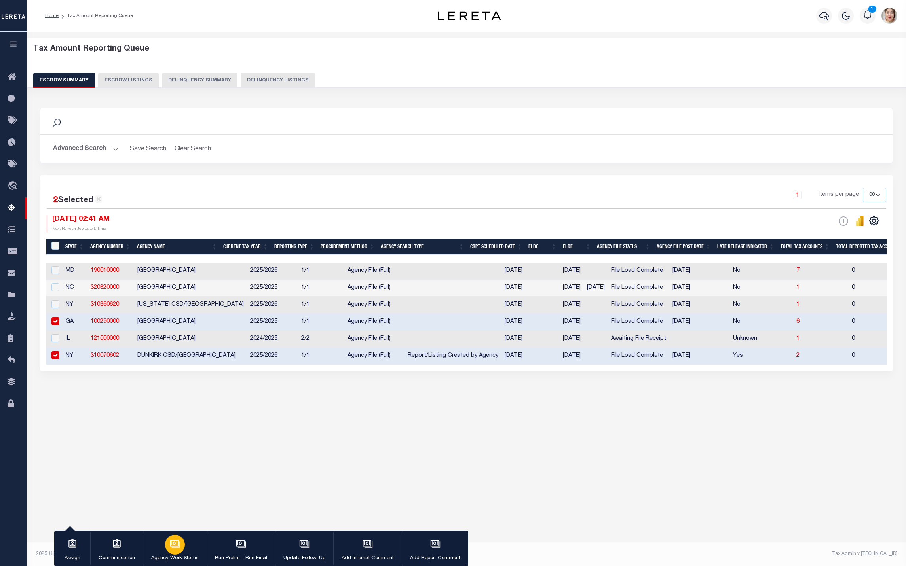
click at [192, 550] on button "Agency Work Status" at bounding box center [175, 549] width 64 height 36
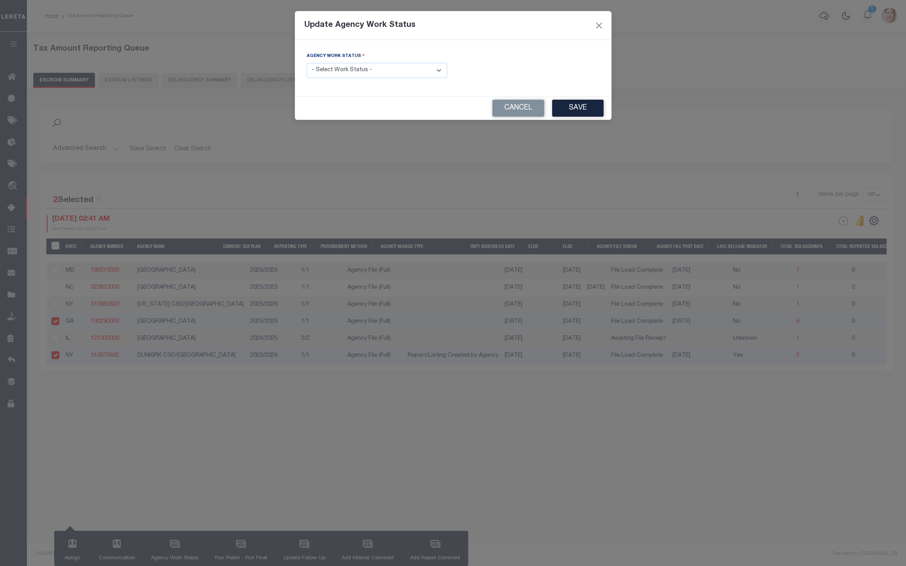
click at [353, 74] on select "- Select Work Status - New In Progress Pending Agency Follow-up Pending QC Read…" at bounding box center [377, 70] width 140 height 15
select select "6"
click at [307, 63] on select "- Select Work Status - New In Progress Pending Agency Follow-up Pending QC Read…" at bounding box center [377, 70] width 140 height 15
click at [582, 112] on button "Save" at bounding box center [577, 108] width 51 height 17
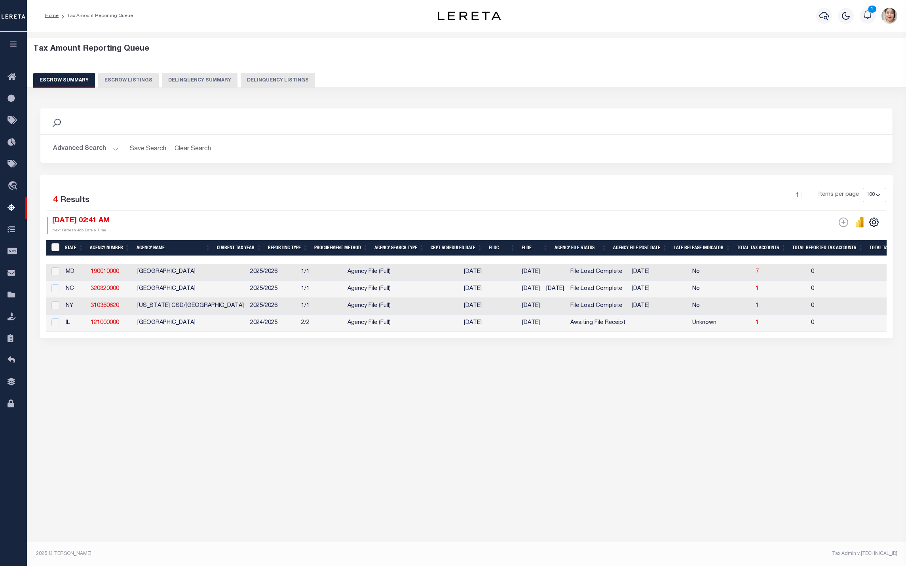
click at [78, 150] on button "Advanced Search" at bounding box center [86, 148] width 66 height 15
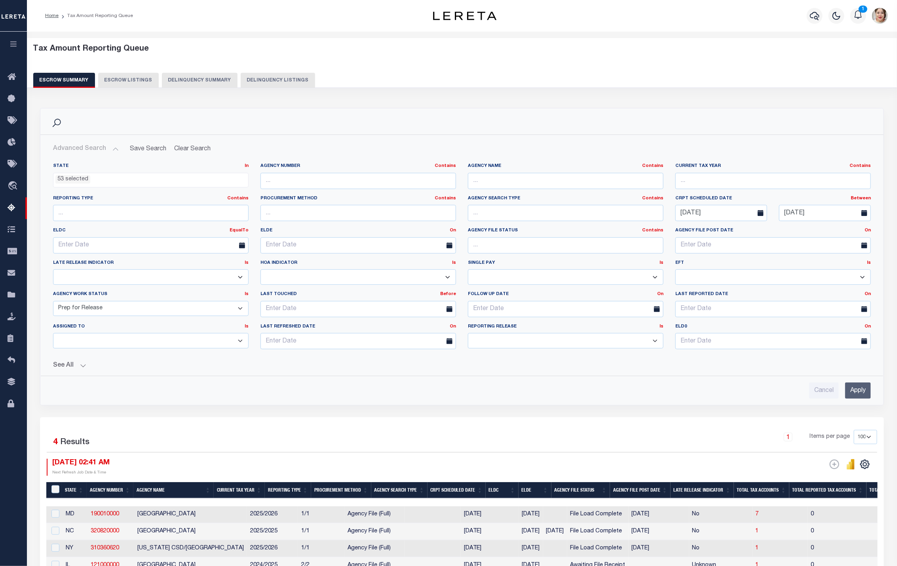
click at [107, 314] on select "New In Progress Pending Agency Follow-up Pending QC Ready for Release Prep for …" at bounding box center [151, 308] width 196 height 15
select select "6"
click at [53, 303] on select "New In Progress Pending Agency Follow-up Pending QC Ready for Release Prep for …" at bounding box center [151, 308] width 196 height 15
click at [854, 397] on input "Apply" at bounding box center [858, 391] width 26 height 16
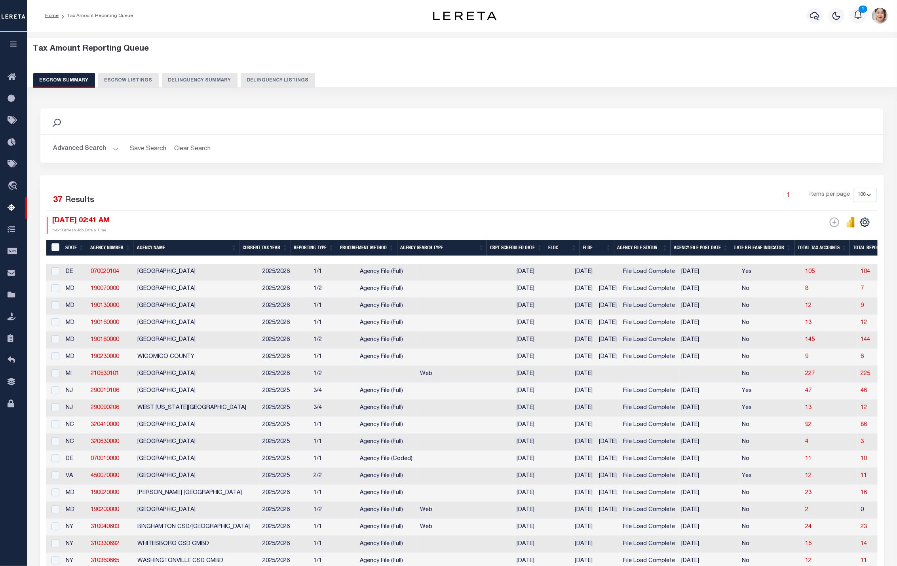
scroll to position [0, 920]
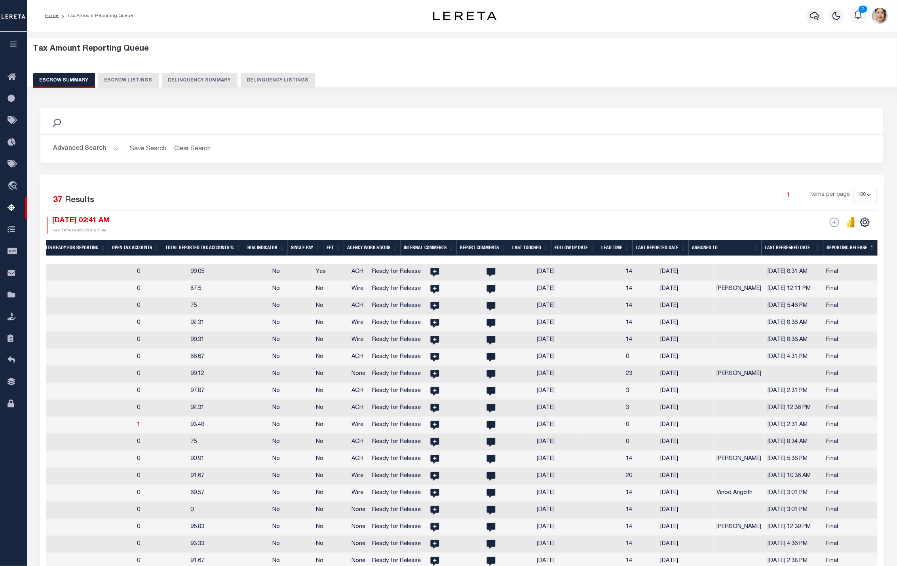
click at [839, 254] on th "Reporting Release" at bounding box center [850, 248] width 54 height 16
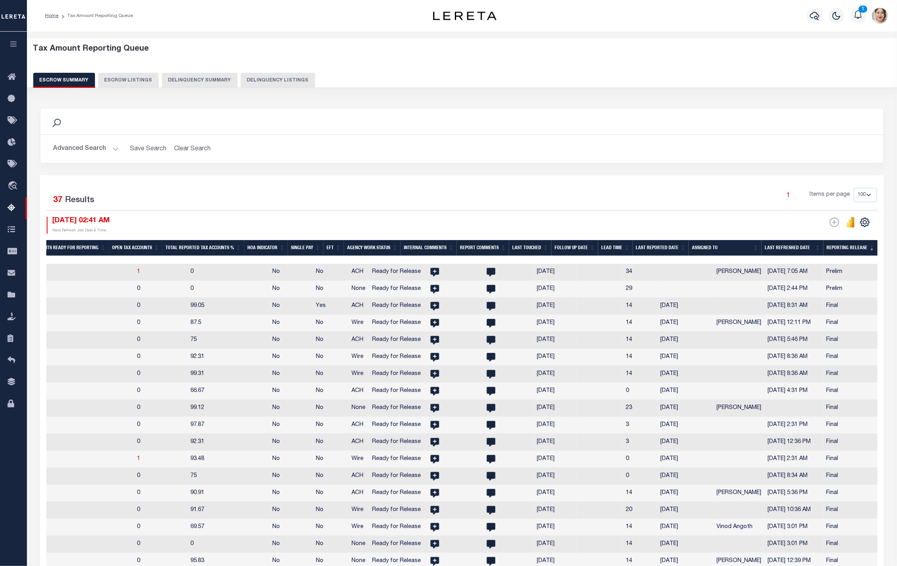
scroll to position [0, 493]
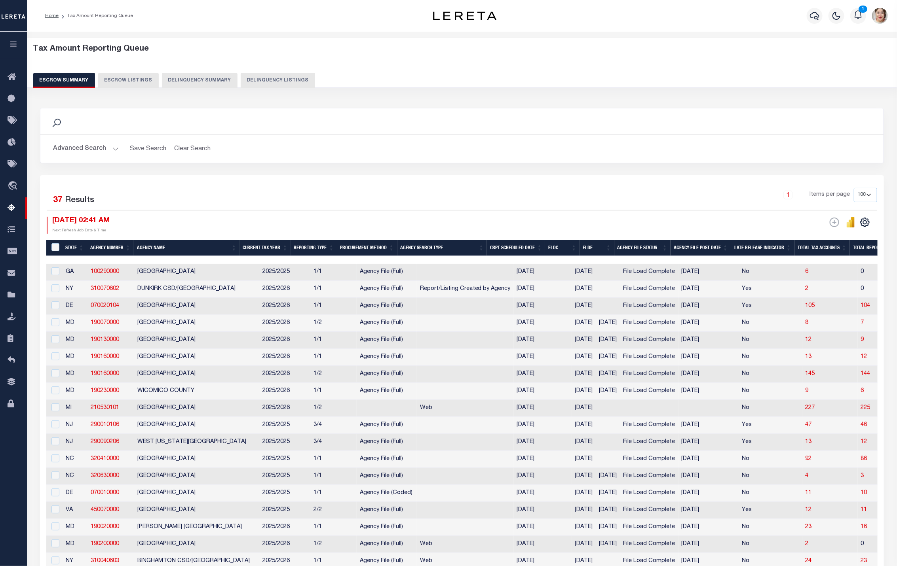
click at [50, 276] on div at bounding box center [54, 272] width 10 height 9
checkbox input "true"
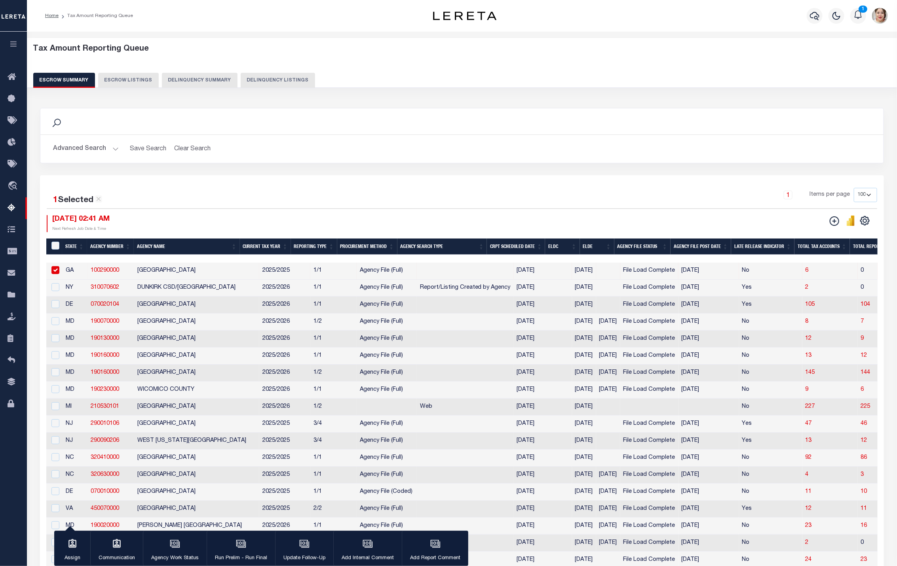
click at [55, 292] on div at bounding box center [54, 287] width 10 height 9
checkbox input "true"
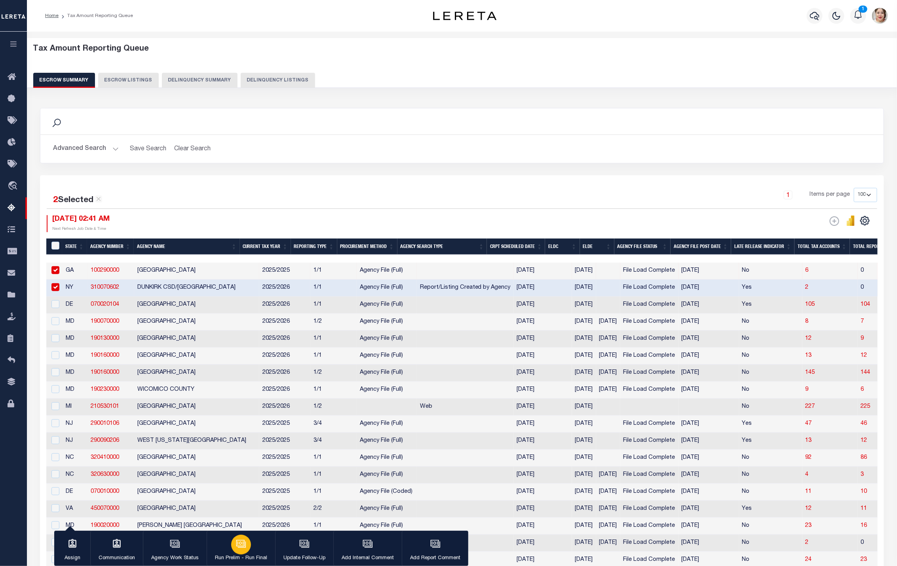
click at [251, 557] on p "Run Prelim - Run Final" at bounding box center [241, 559] width 52 height 8
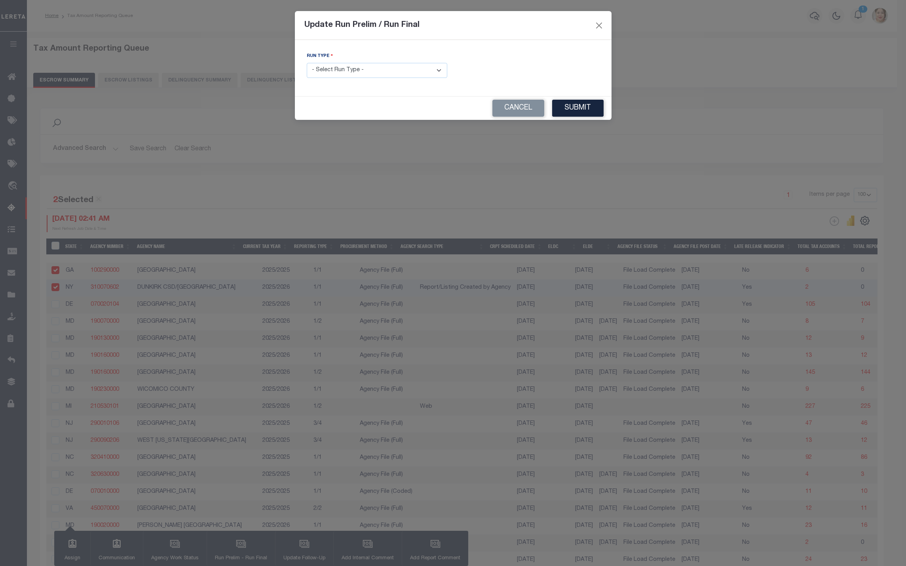
drag, startPoint x: 371, startPoint y: 72, endPoint x: 367, endPoint y: 78, distance: 7.6
click at [371, 71] on select "- Select Run Type - Prelim Run Final Run" at bounding box center [377, 70] width 140 height 15
select select "F"
click at [307, 63] on select "- Select Run Type - Prelim Run Final Run" at bounding box center [377, 70] width 140 height 15
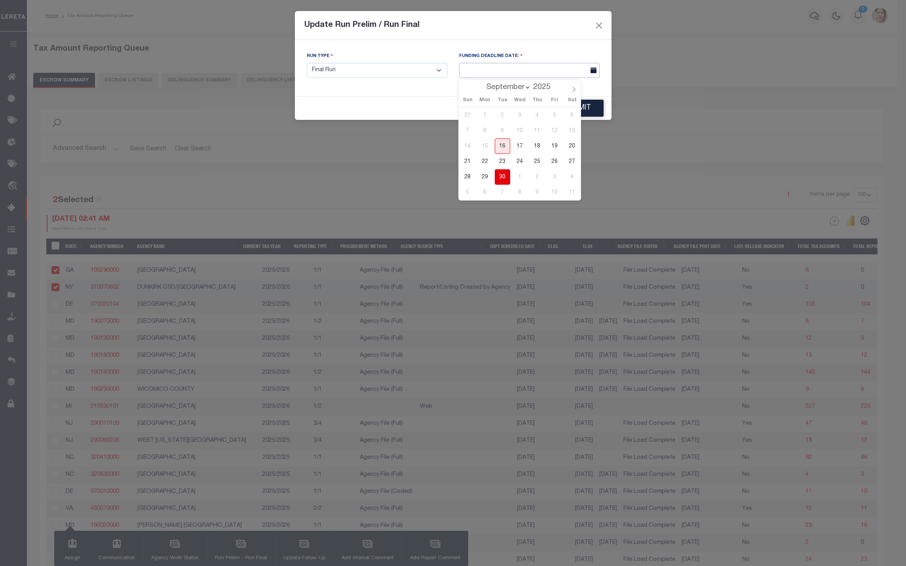
click at [520, 75] on input "text" at bounding box center [529, 70] width 140 height 15
click at [576, 94] on div "Sun Mon Tue Wed Thu Fri Sat" at bounding box center [520, 100] width 122 height 14
click at [575, 91] on icon at bounding box center [574, 90] width 6 height 6
select select "9"
drag, startPoint x: 554, startPoint y: 116, endPoint x: 562, endPoint y: 117, distance: 7.5
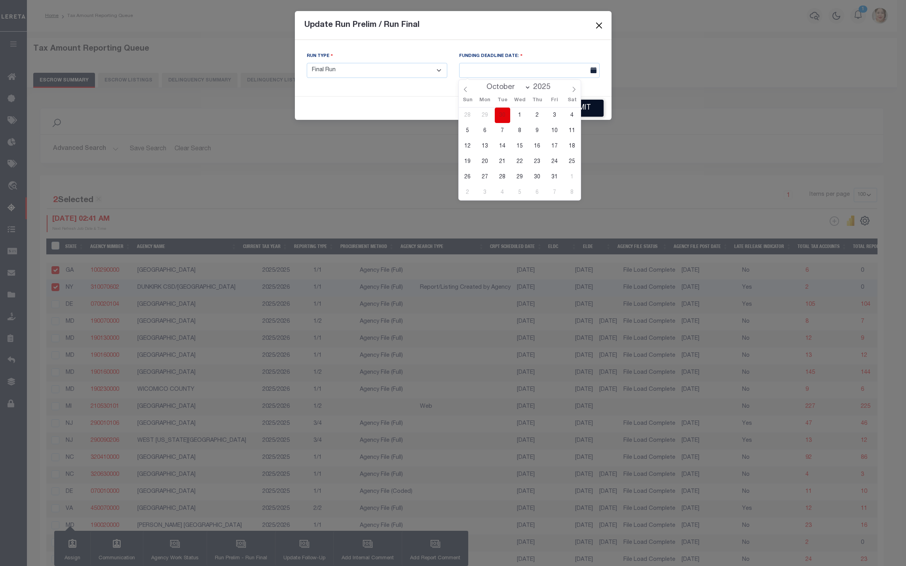
click at [554, 116] on span "3" at bounding box center [554, 115] width 15 height 15
type input "[DATE]"
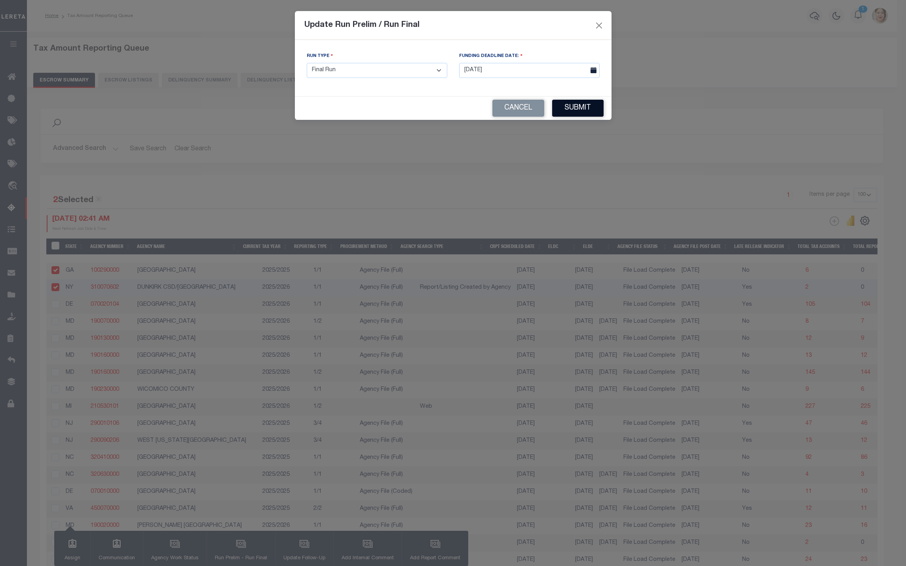
click at [588, 110] on button "Submit" at bounding box center [577, 108] width 51 height 17
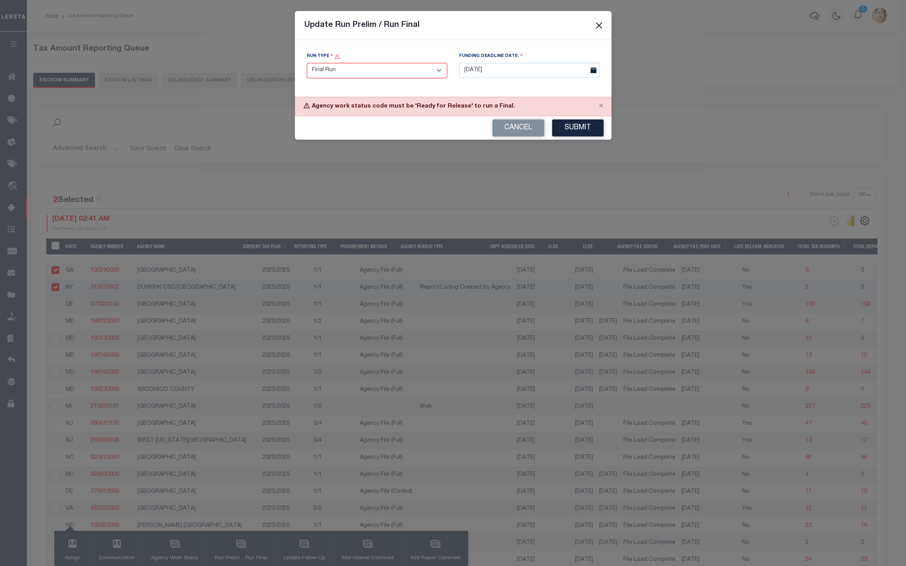
click at [602, 28] on button "Close" at bounding box center [599, 25] width 10 height 10
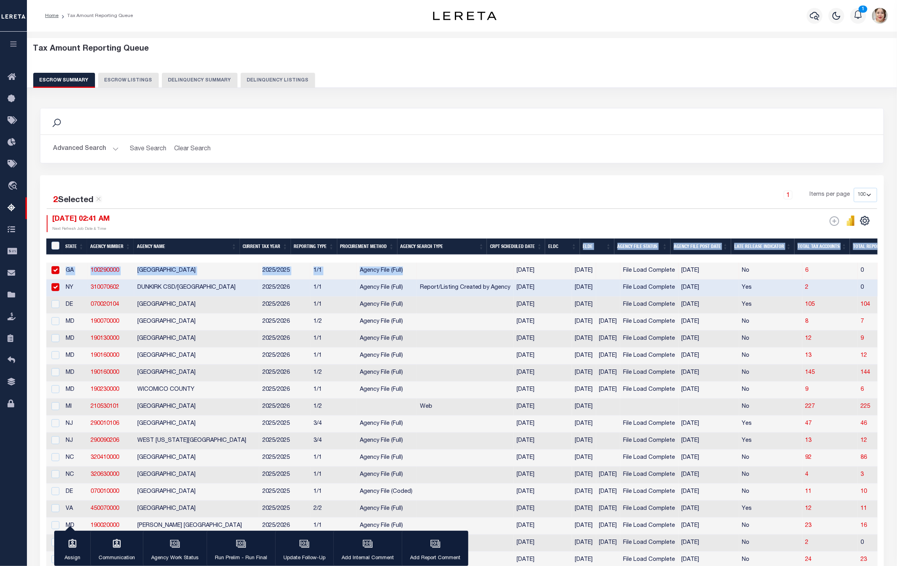
drag, startPoint x: 415, startPoint y: 264, endPoint x: 571, endPoint y: 256, distance: 156.5
click at [571, 256] on div "State Agency Number Agency Name Current Tax Year Reporting Type Procurement Met…" at bounding box center [461, 566] width 831 height 654
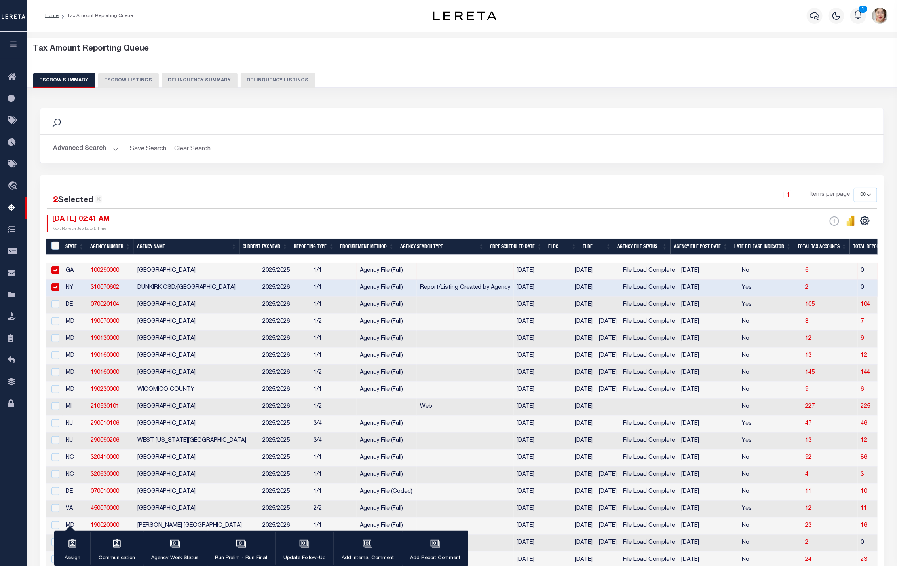
drag, startPoint x: 531, startPoint y: 198, endPoint x: 416, endPoint y: 247, distance: 125.5
click at [528, 200] on div "1 Items per page 10 25 50 100 500" at bounding box center [567, 198] width 620 height 21
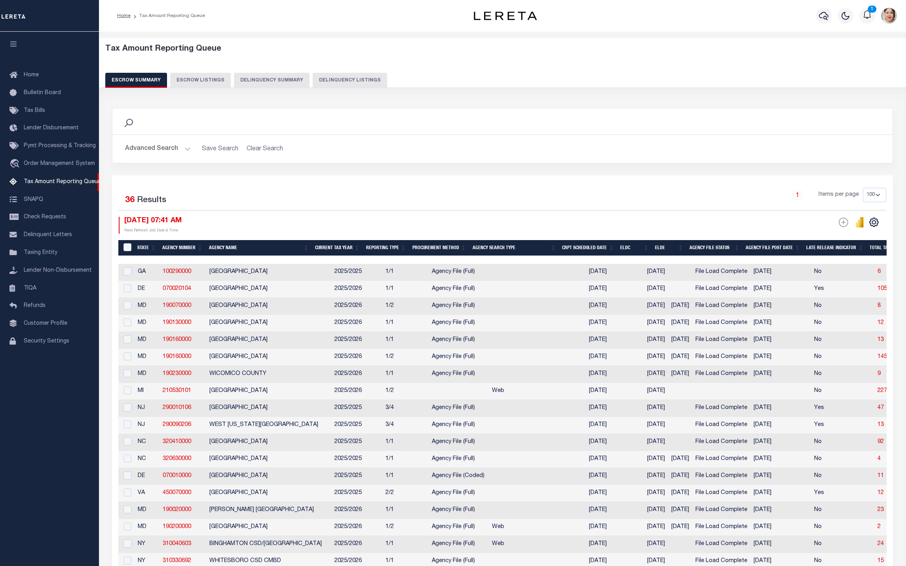
select select "6"
select select "100"
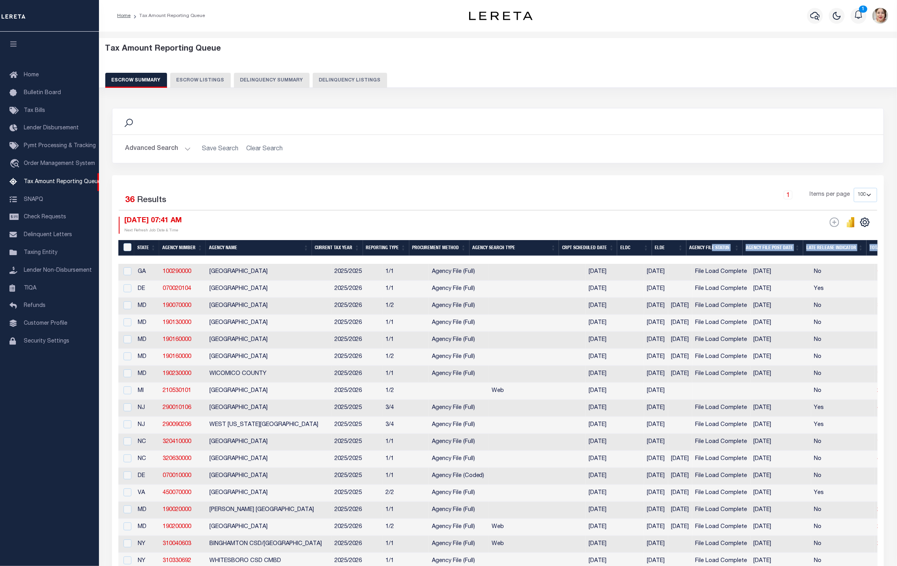
drag, startPoint x: 436, startPoint y: 260, endPoint x: 722, endPoint y: 256, distance: 286.2
click at [722, 256] on div "State Agency Number Agency Name Current Tax Year Reporting Type Procurement Met…" at bounding box center [497, 558] width 759 height 637
click at [169, 153] on button "Advanced Search" at bounding box center [158, 148] width 66 height 15
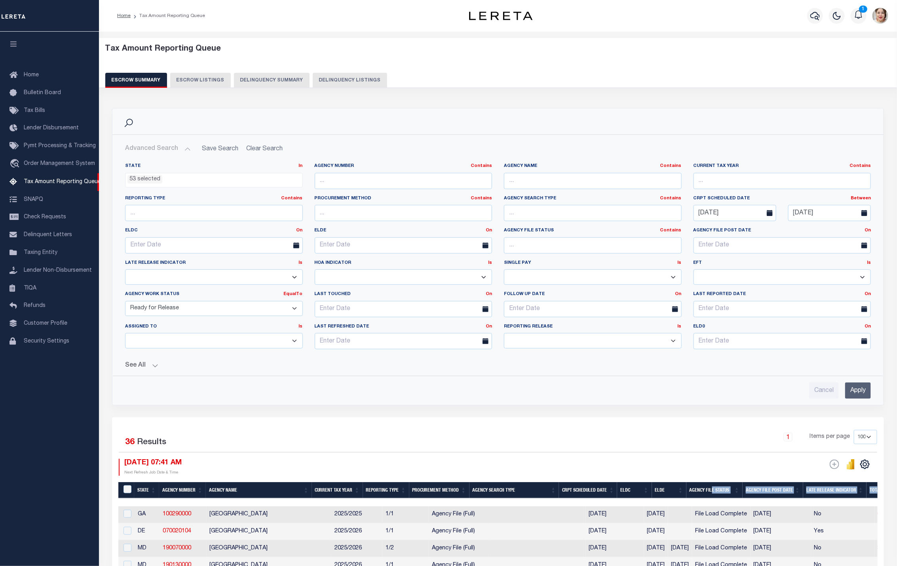
click at [177, 312] on select "New In Progress Pending Agency Follow-up Pending QC Ready for Release Prep for …" at bounding box center [214, 308] width 178 height 15
select select "7"
click at [125, 303] on select "New In Progress Pending Agency Follow-up Pending QC Ready for Release Prep for …" at bounding box center [214, 308] width 178 height 15
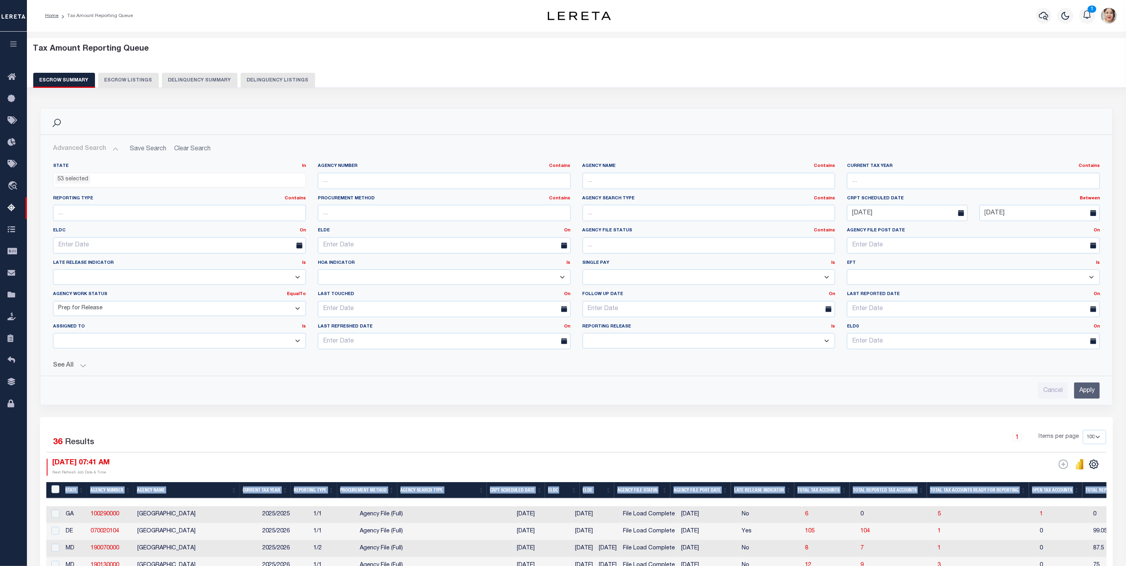
click at [905, 397] on input "Apply" at bounding box center [1087, 391] width 26 height 16
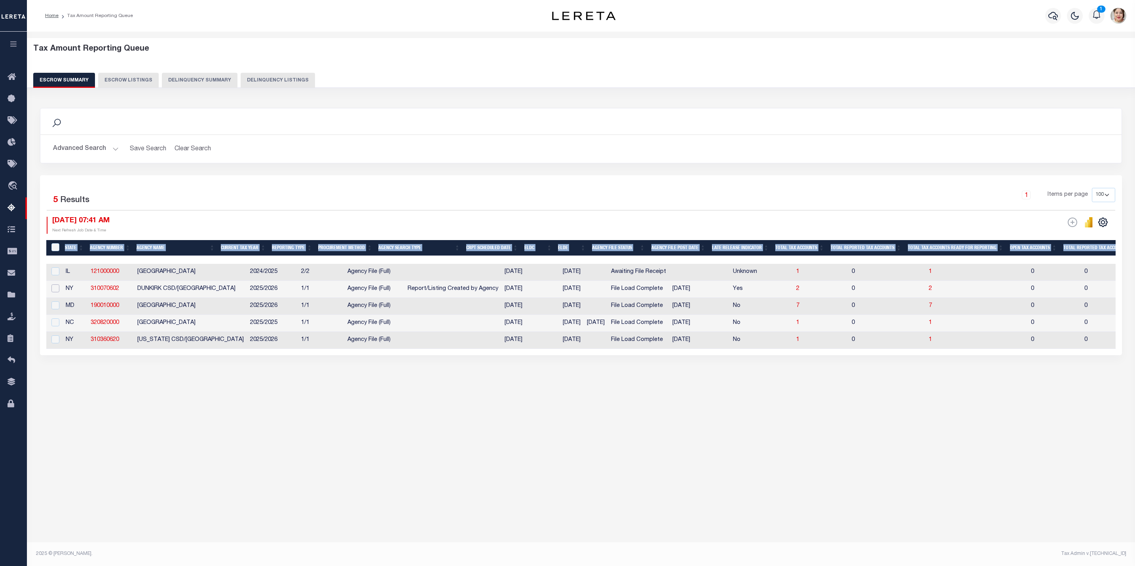
click at [56, 292] on input "checkbox" at bounding box center [55, 289] width 8 height 8
checkbox input "true"
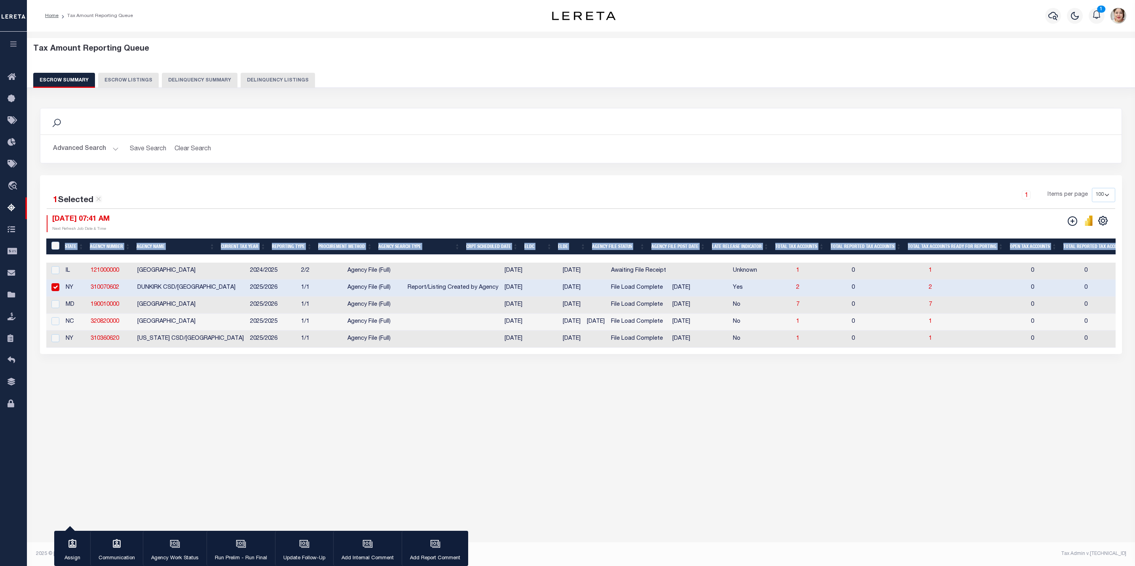
click at [80, 150] on button "Advanced Search" at bounding box center [86, 148] width 66 height 15
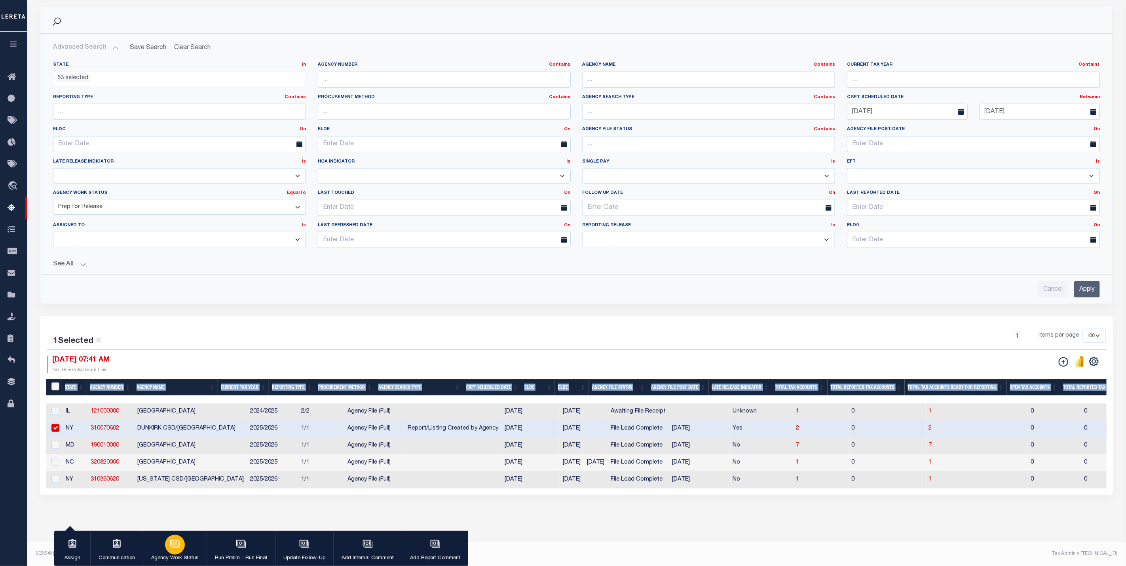
click at [184, 552] on button "Agency Work Status" at bounding box center [175, 549] width 64 height 36
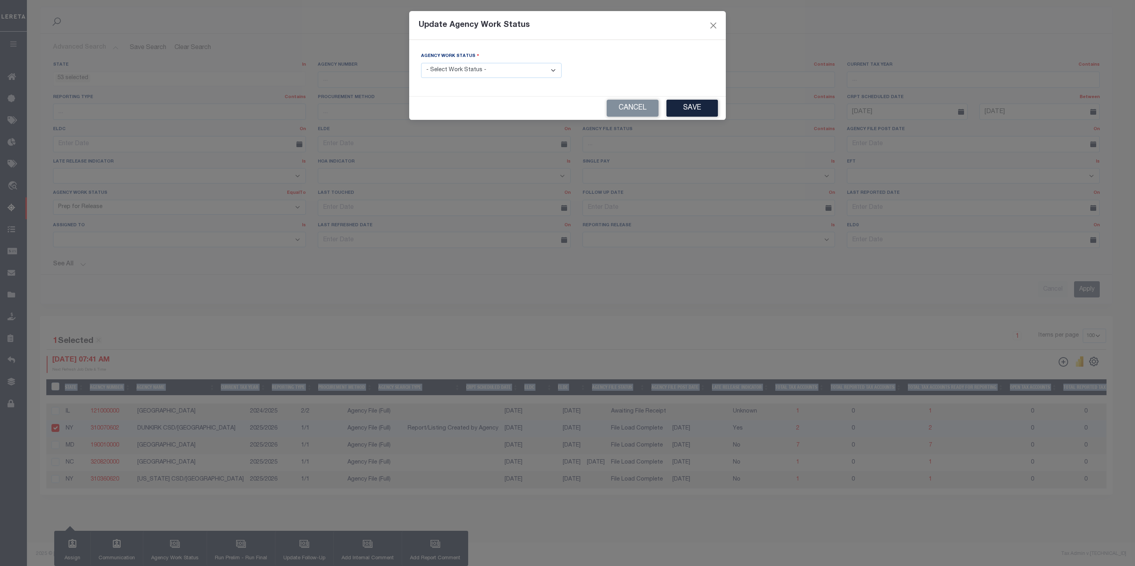
click at [457, 72] on select "- Select Work Status - New In Progress Pending Agency Follow-up Pending QC Read…" at bounding box center [491, 70] width 140 height 15
select select "6"
click at [421, 63] on select "- Select Work Status - New In Progress Pending Agency Follow-up Pending QC Read…" at bounding box center [491, 70] width 140 height 15
click at [676, 107] on button "Save" at bounding box center [691, 108] width 51 height 17
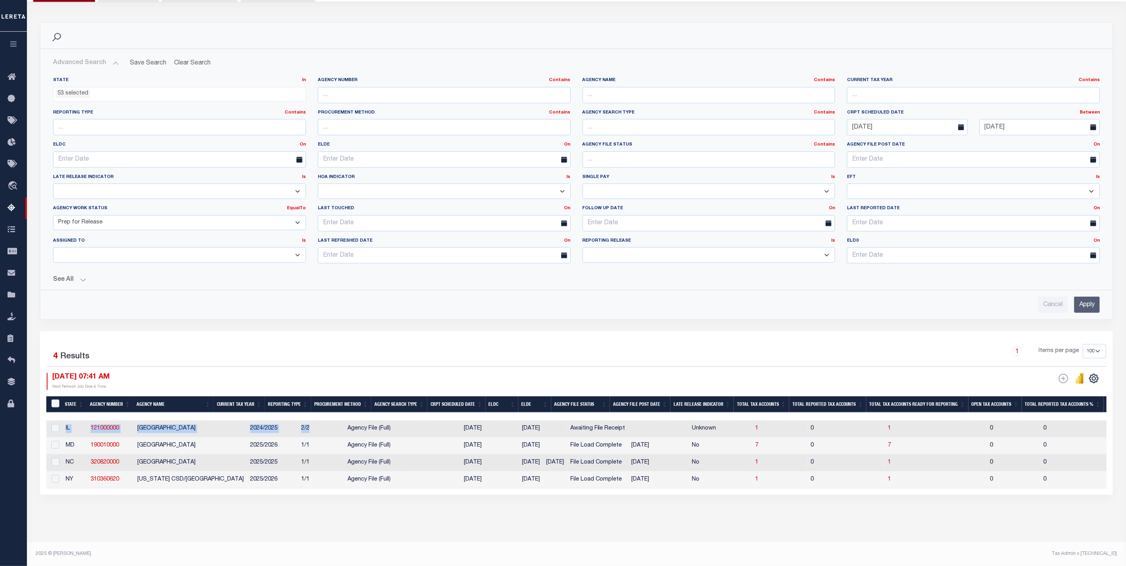
drag, startPoint x: 314, startPoint y: 414, endPoint x: 363, endPoint y: 408, distance: 49.8
click at [363, 408] on div "State Agency Number Agency Name Current Tax Year Reporting Type Procurement Met…" at bounding box center [576, 443] width 1060 height 92
click at [199, 220] on select "New In Progress Pending Agency Follow-up Pending QC Ready for Release Prep for …" at bounding box center [179, 222] width 253 height 15
select select "6"
click at [53, 215] on select "New In Progress Pending Agency Follow-up Pending QC Ready for Release Prep for …" at bounding box center [179, 222] width 253 height 15
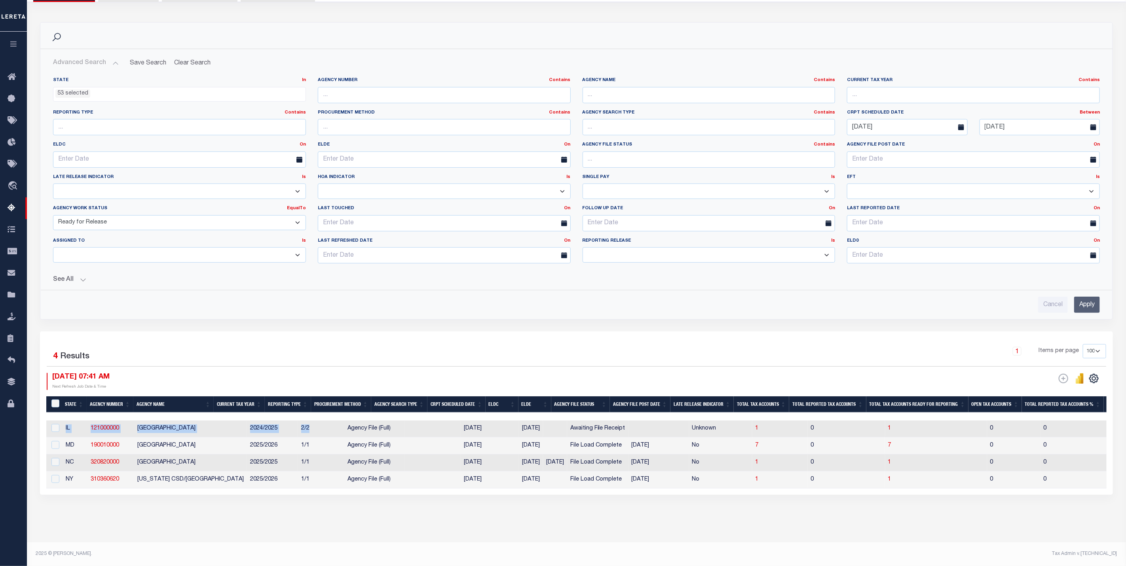
click at [905, 297] on input "Apply" at bounding box center [1087, 305] width 26 height 16
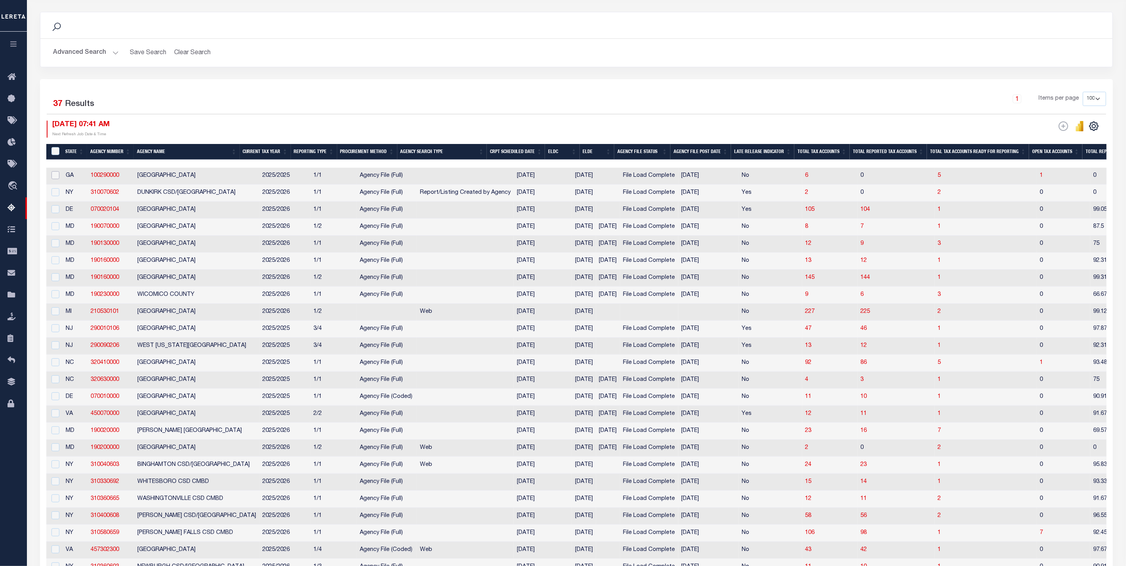
click at [55, 176] on input "checkbox" at bounding box center [55, 175] width 8 height 8
checkbox input "true"
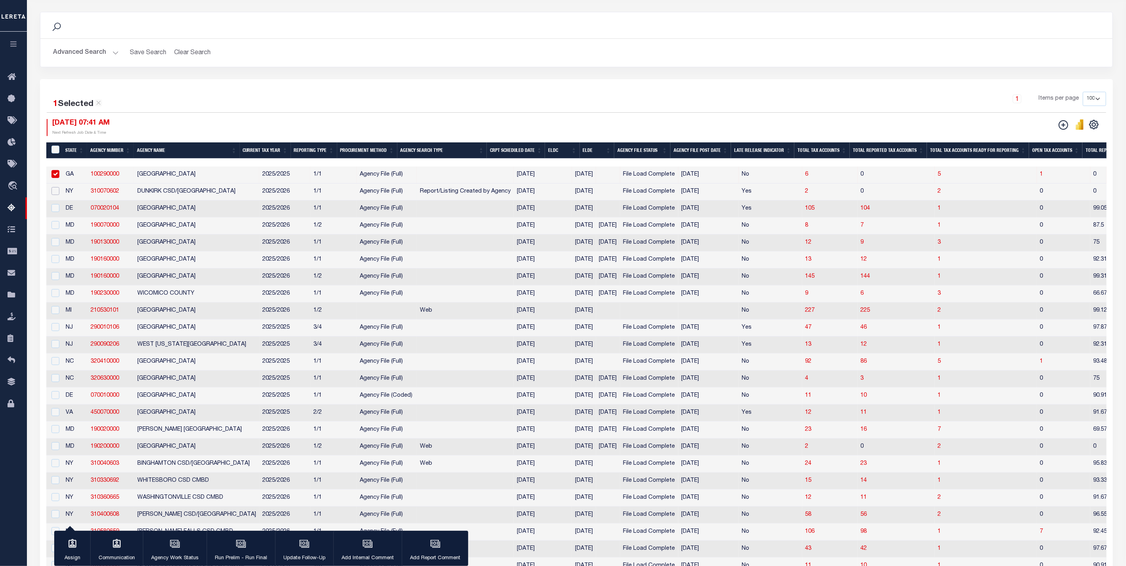
click at [57, 191] on input "checkbox" at bounding box center [55, 191] width 8 height 8
checkbox input "true"
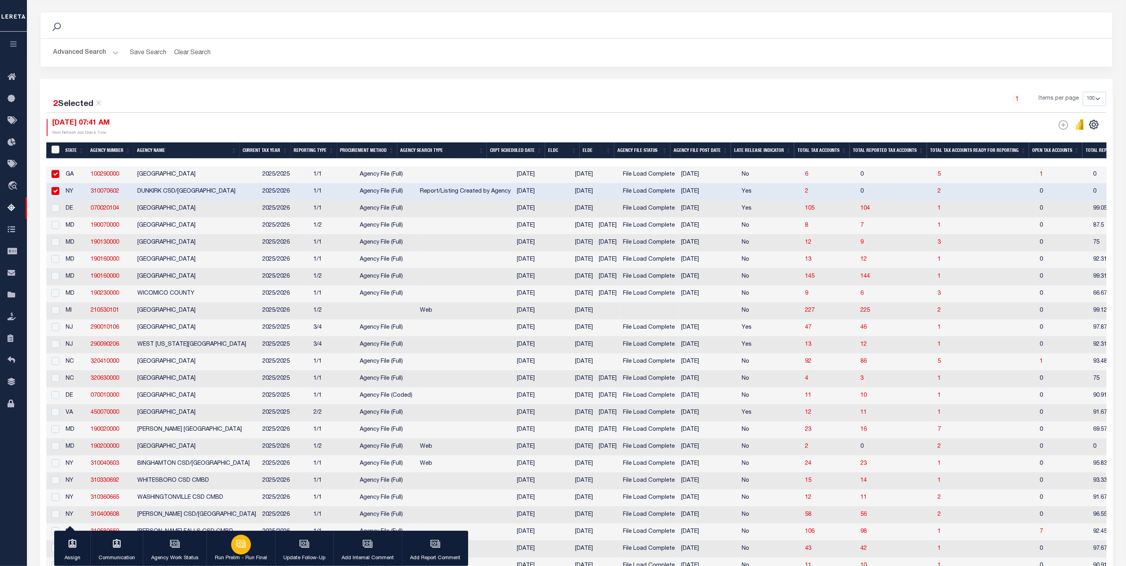
click at [241, 553] on div "button" at bounding box center [241, 545] width 20 height 20
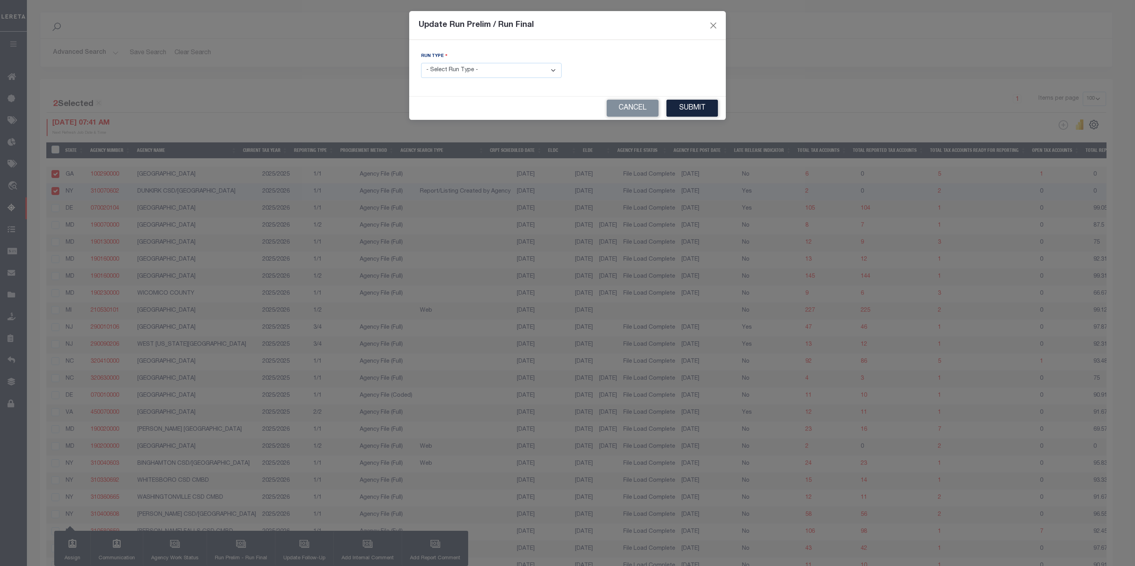
click at [449, 70] on select "- Select Run Type - Prelim Run Final Run" at bounding box center [491, 70] width 140 height 15
select select "F"
click at [421, 63] on select "- Select Run Type - Prelim Run Final Run" at bounding box center [491, 70] width 140 height 15
click at [659, 68] on input "text" at bounding box center [643, 70] width 140 height 15
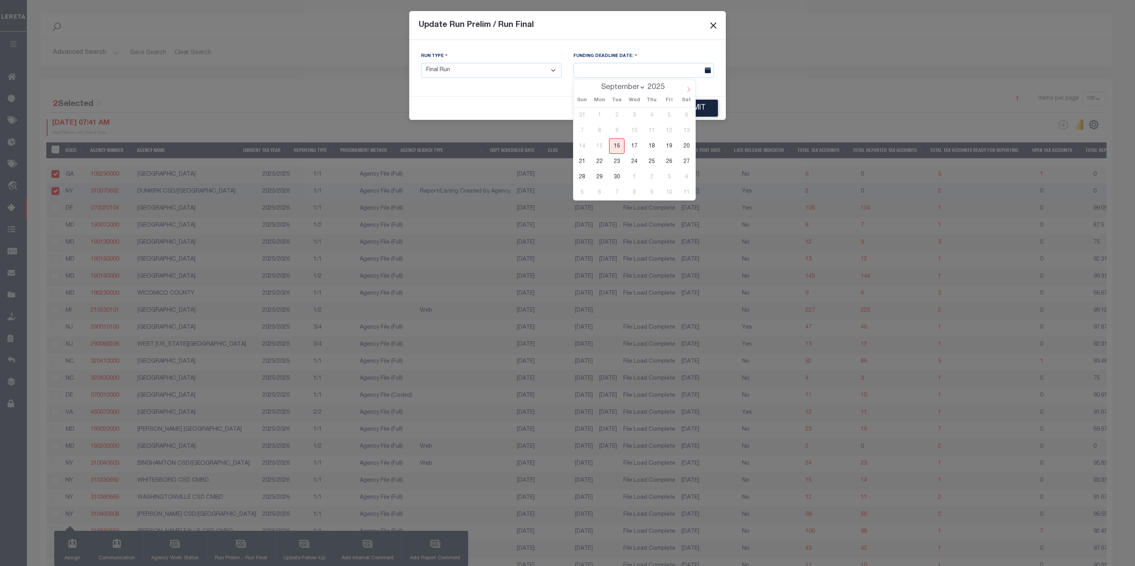
click at [690, 90] on icon at bounding box center [689, 90] width 6 height 6
select select "9"
click at [670, 115] on span "3" at bounding box center [668, 115] width 15 height 15
type input "[DATE]"
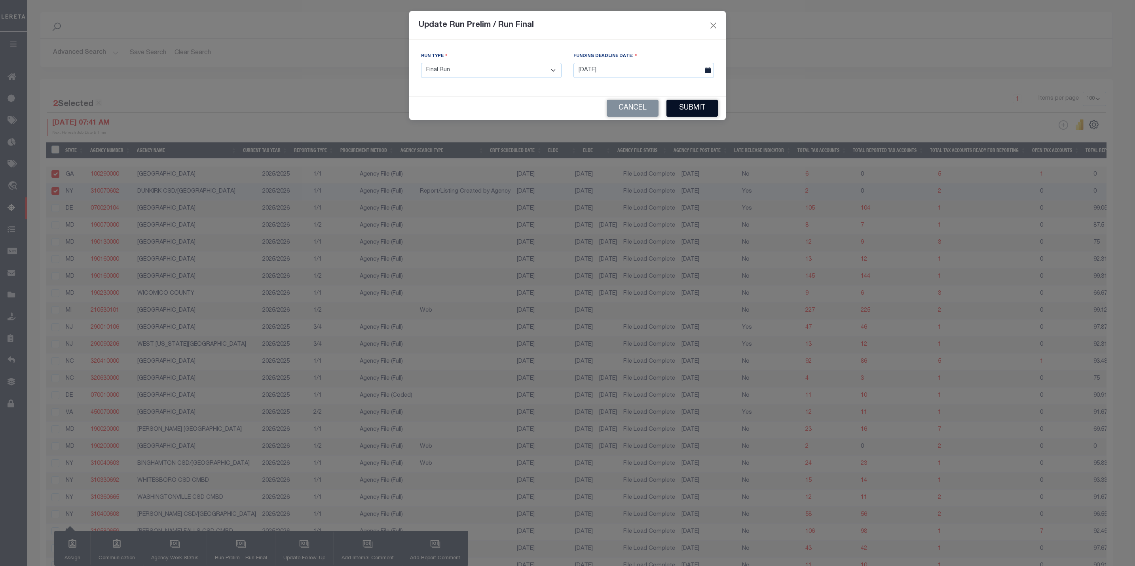
click at [680, 107] on button "Submit" at bounding box center [691, 108] width 51 height 17
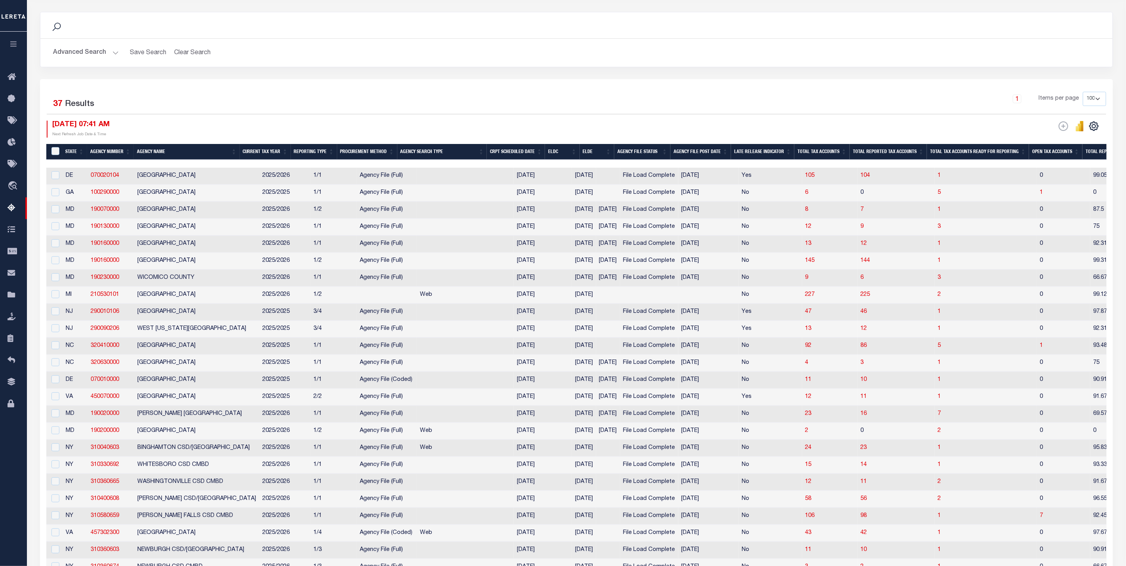
click at [78, 51] on button "Advanced Search" at bounding box center [86, 52] width 66 height 15
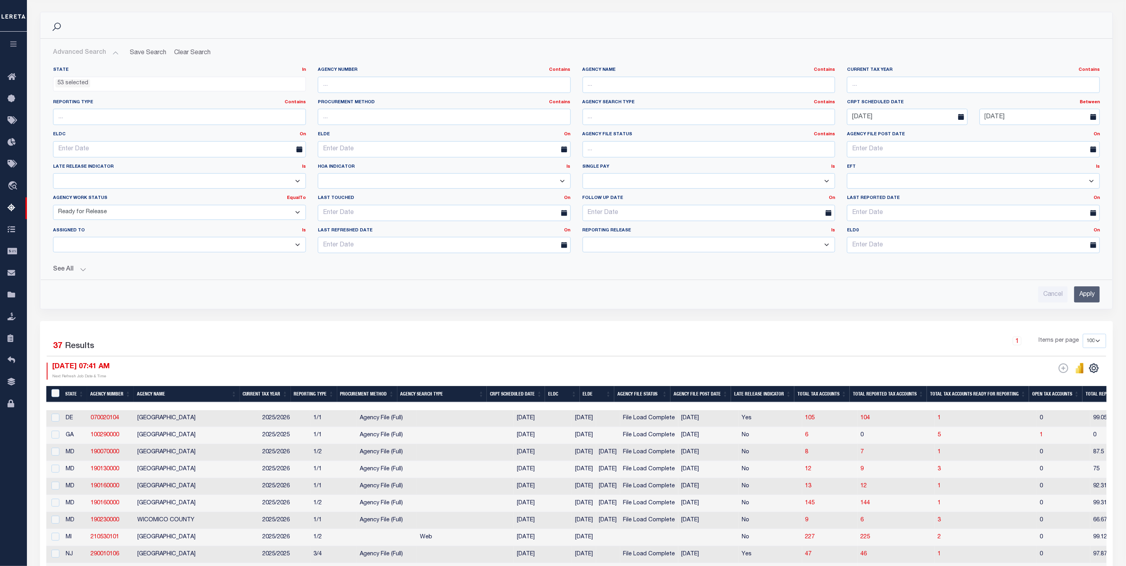
click at [187, 220] on select "New In Progress Pending Agency Follow-up Pending QC Ready for Release Prep for …" at bounding box center [179, 212] width 253 height 15
click at [632, 249] on select "Prelim Final" at bounding box center [709, 244] width 253 height 15
select select "F"
click at [583, 239] on select "Prelim Final" at bounding box center [709, 244] width 253 height 15
click at [155, 213] on select "New In Progress Pending Agency Follow-up Pending QC Ready for Release Prep for …" at bounding box center [179, 212] width 253 height 15
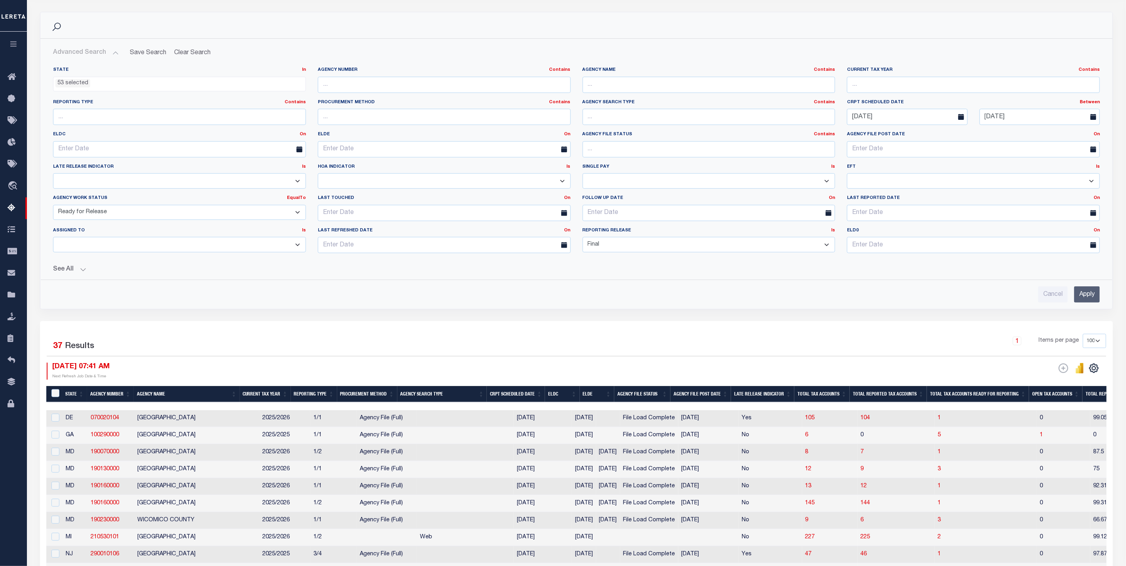
select select
click at [53, 207] on select "New In Progress Pending Agency Follow-up Pending QC Ready for Release Prep for …" at bounding box center [179, 212] width 253 height 15
drag, startPoint x: 1082, startPoint y: 292, endPoint x: 185, endPoint y: 297, distance: 896.8
click at [216, 309] on div "Advanced Search Save Search Clear Search EscrowSummaryGridWrapper_dynamictable_…" at bounding box center [576, 174] width 1072 height 270
click at [130, 213] on select "New In Progress Pending Agency Follow-up Pending QC Ready for Release Prep for …" at bounding box center [179, 212] width 253 height 15
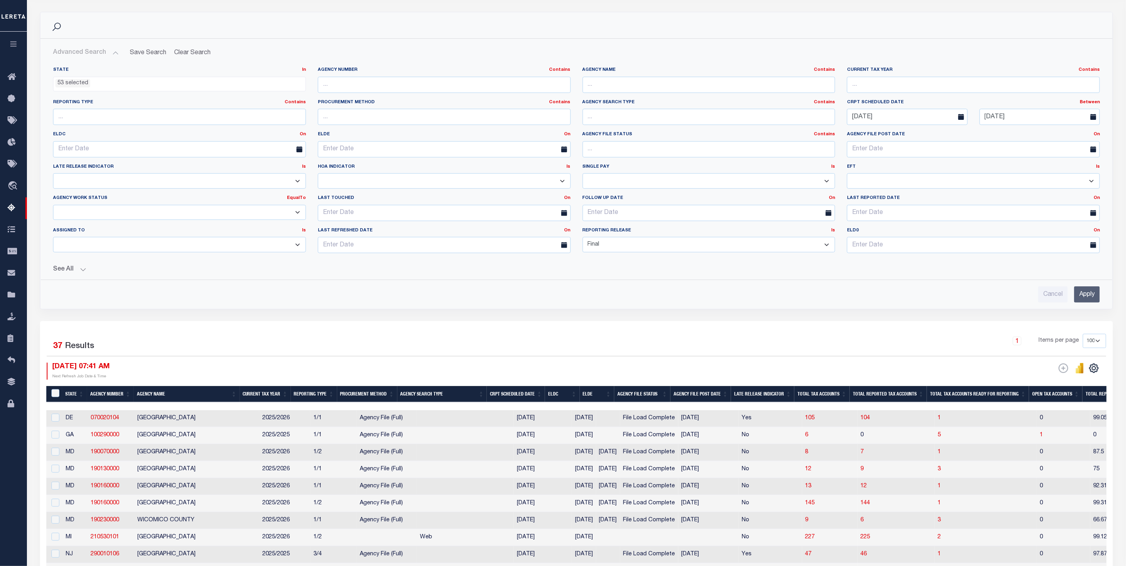
click at [130, 213] on select "New In Progress Pending Agency Follow-up Pending QC Ready for Release Prep for …" at bounding box center [179, 212] width 253 height 15
click at [905, 302] on input "Apply" at bounding box center [1087, 295] width 26 height 16
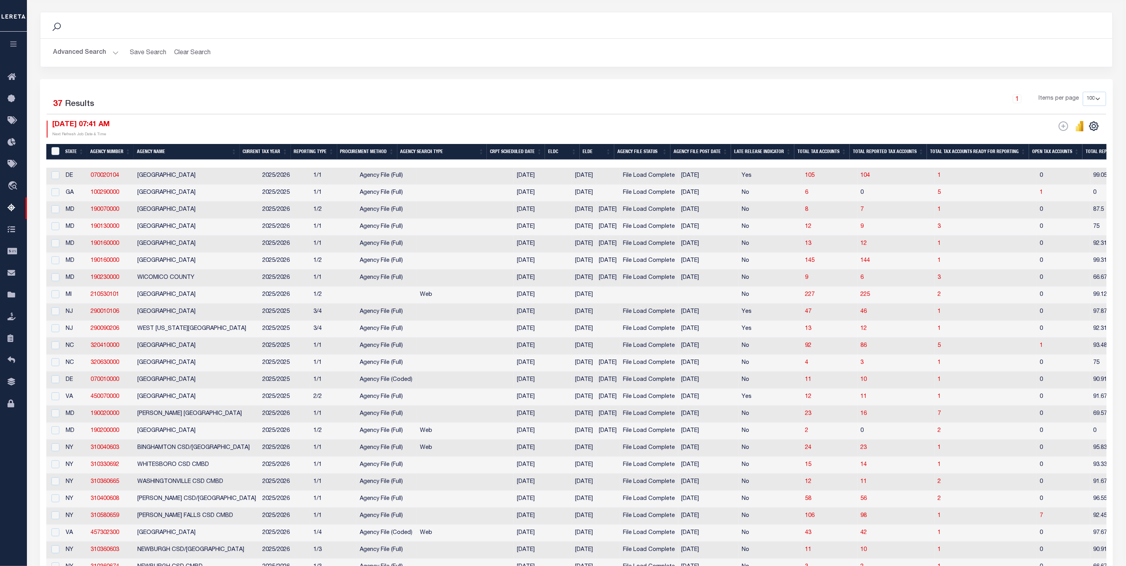
click at [609, 153] on th "ELDE" at bounding box center [597, 152] width 34 height 16
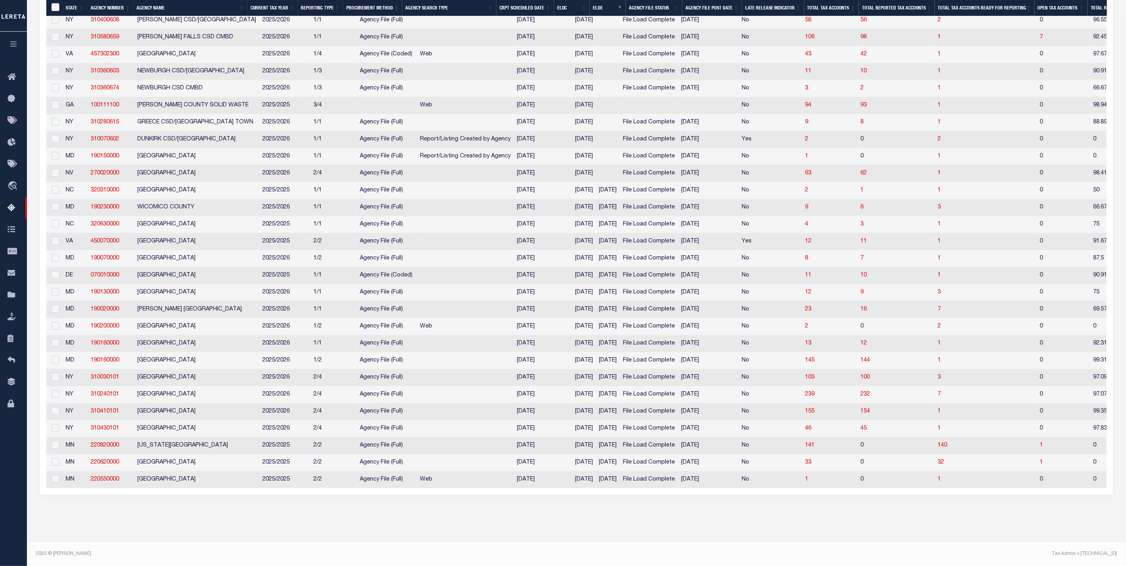
scroll to position [351, 0]
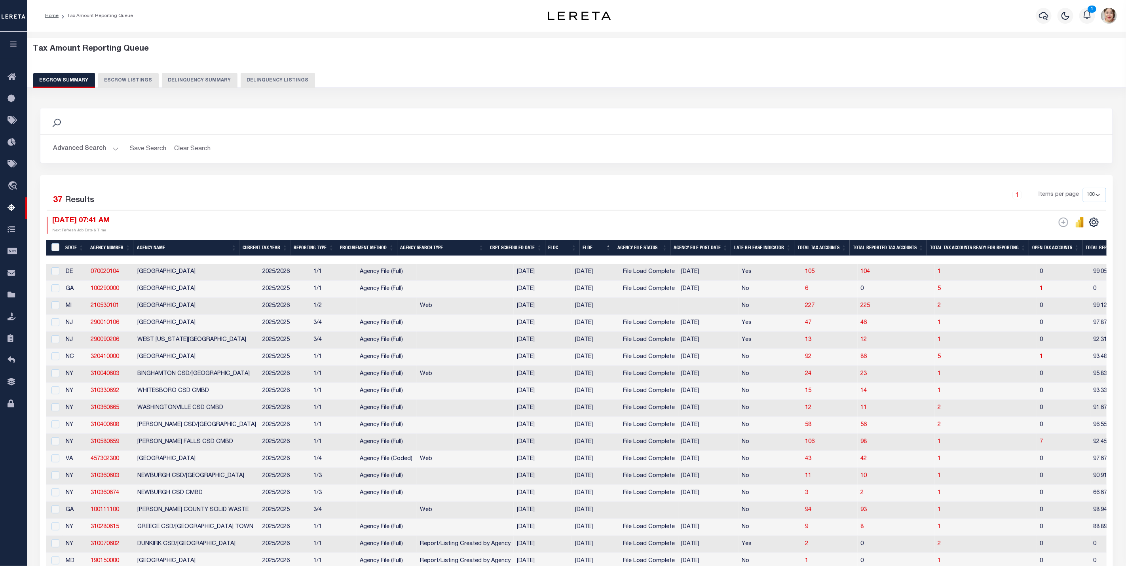
click at [87, 147] on button "Advanced Search" at bounding box center [86, 148] width 66 height 15
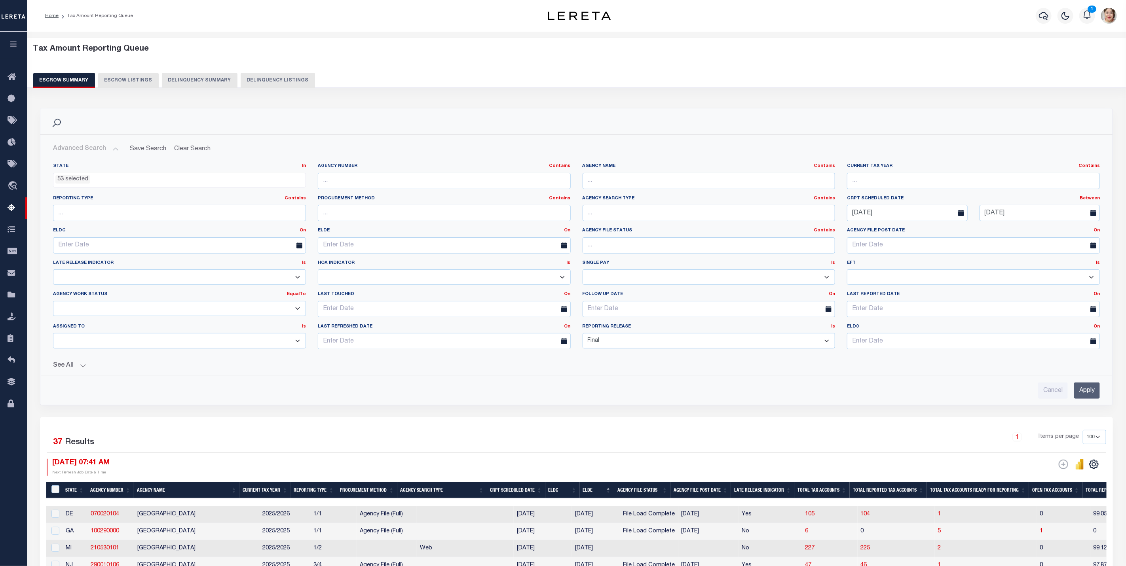
click at [145, 315] on select "New In Progress Pending Agency Follow-up Pending QC Ready for Release Prep for …" at bounding box center [179, 308] width 253 height 15
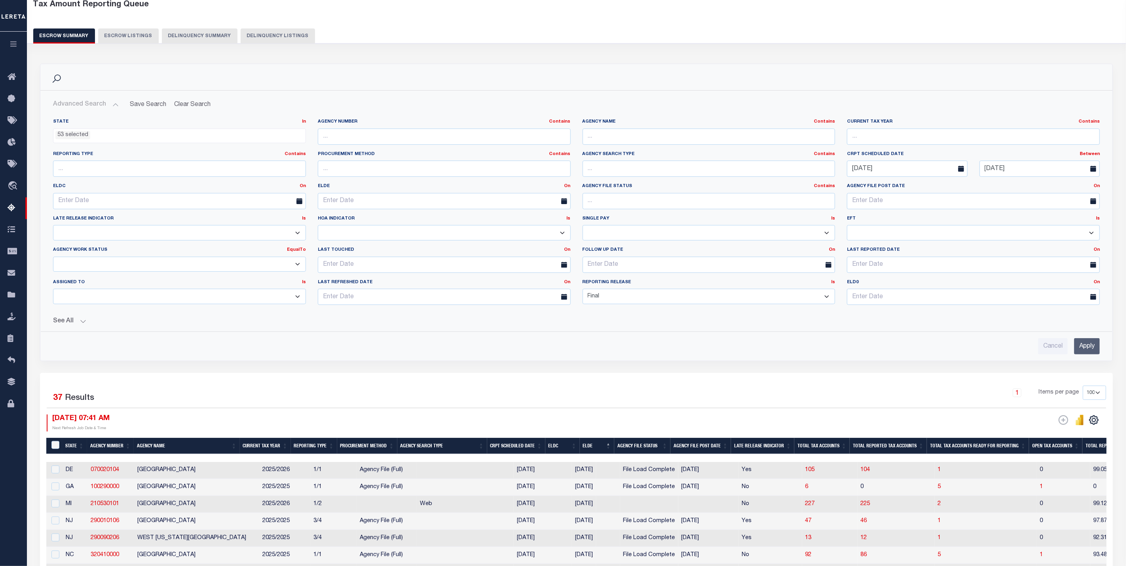
scroll to position [119, 0]
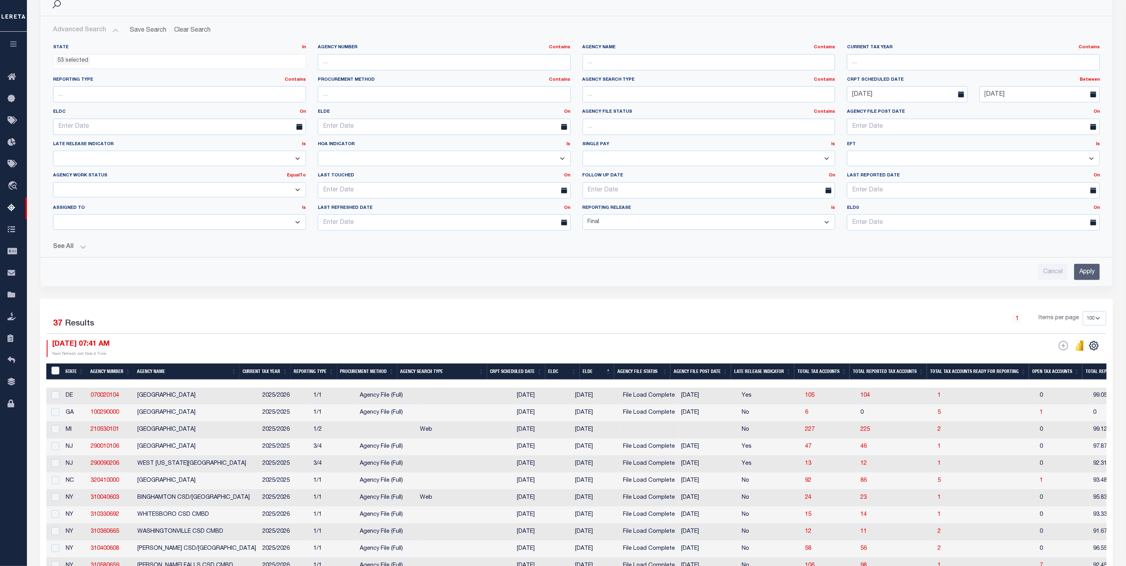
click at [119, 193] on select "New In Progress Pending Agency Follow-up Pending QC Ready for Release Prep for …" at bounding box center [179, 189] width 253 height 15
click at [385, 276] on div "Cancel Apply" at bounding box center [576, 272] width 1047 height 16
click at [75, 251] on button "See All" at bounding box center [576, 247] width 1047 height 8
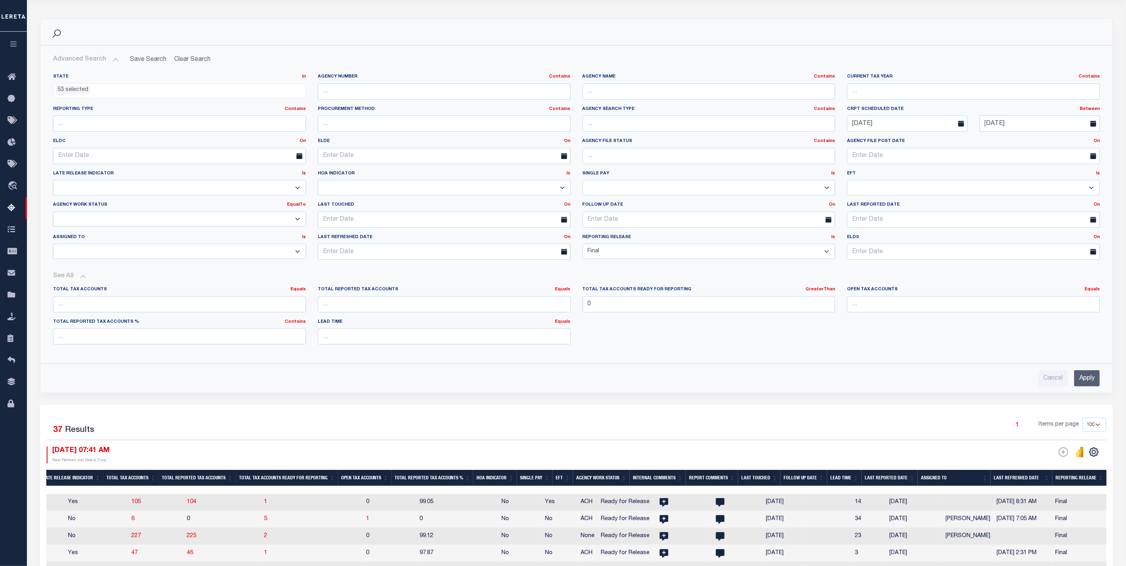
scroll to position [59, 0]
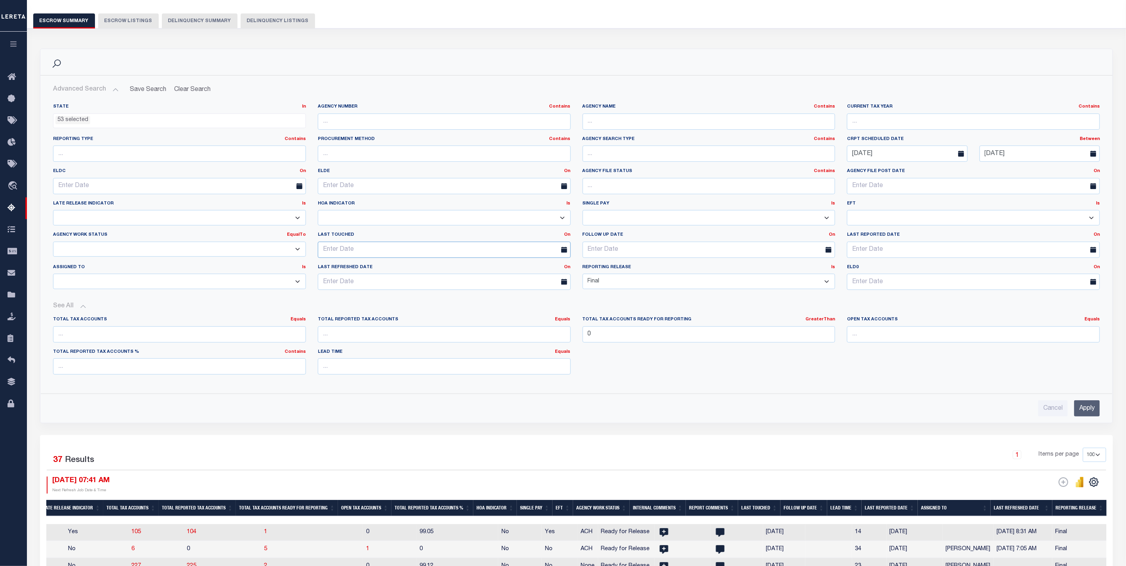
click at [376, 251] on input "text" at bounding box center [444, 250] width 253 height 16
click at [365, 329] on span "16" at bounding box center [361, 327] width 15 height 15
type input "[DATE]"
click at [569, 237] on link "On" at bounding box center [567, 235] width 6 height 4
click at [546, 267] on link "Before" at bounding box center [539, 267] width 63 height 11
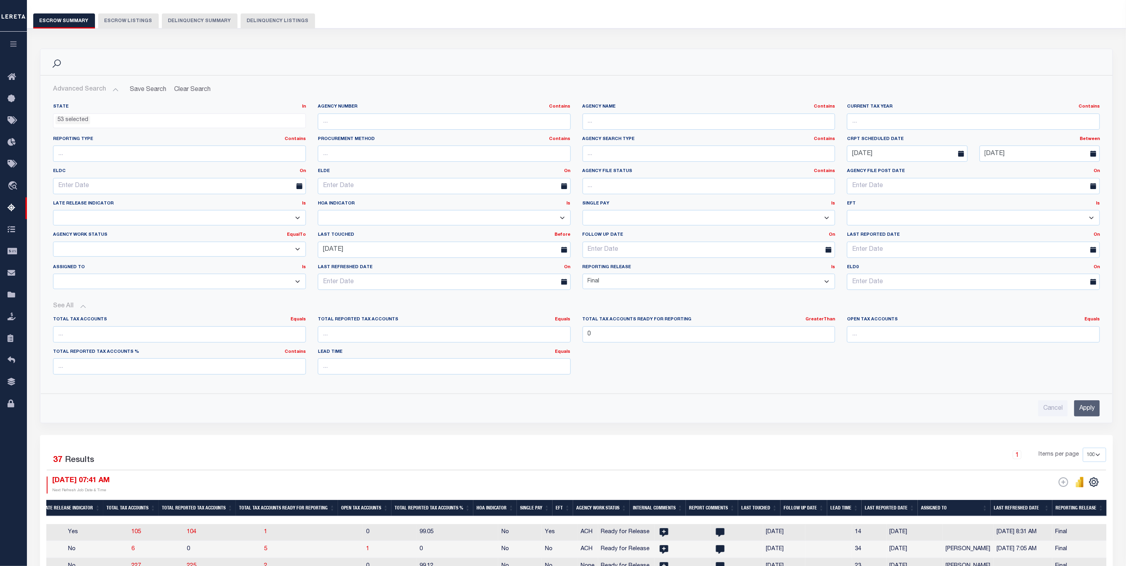
click at [905, 415] on input "Apply" at bounding box center [1087, 409] width 26 height 16
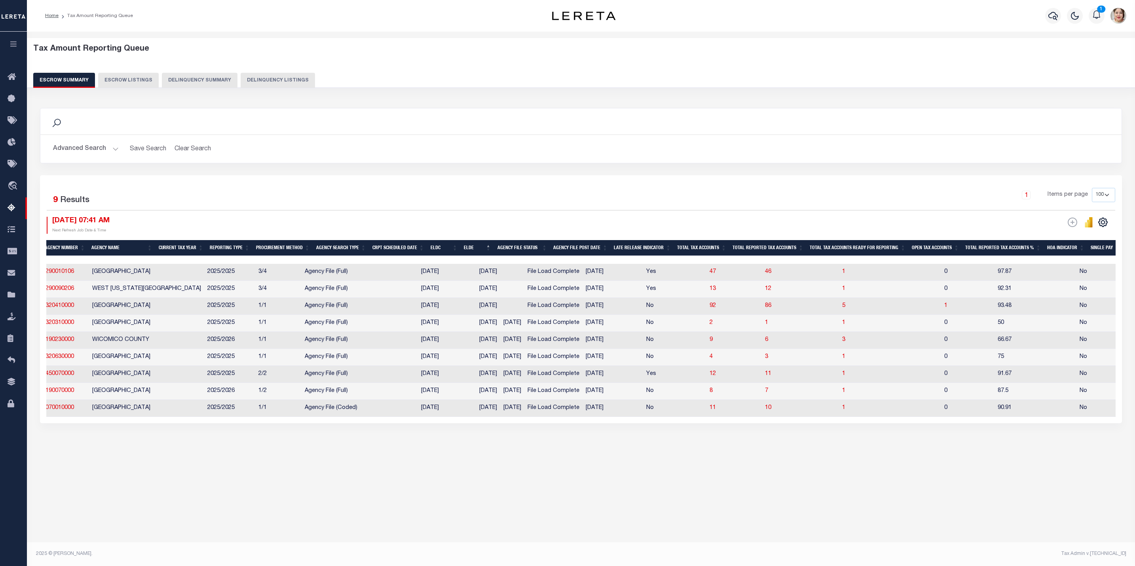
scroll to position [0, 0]
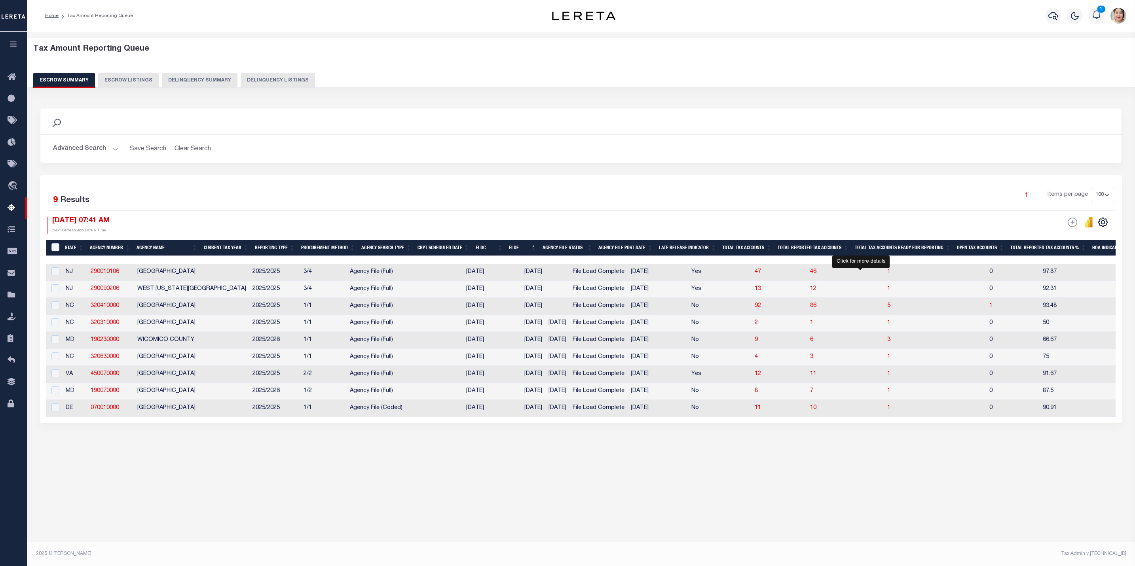
click at [887, 273] on span "1" at bounding box center [888, 272] width 3 height 6
select select "100"
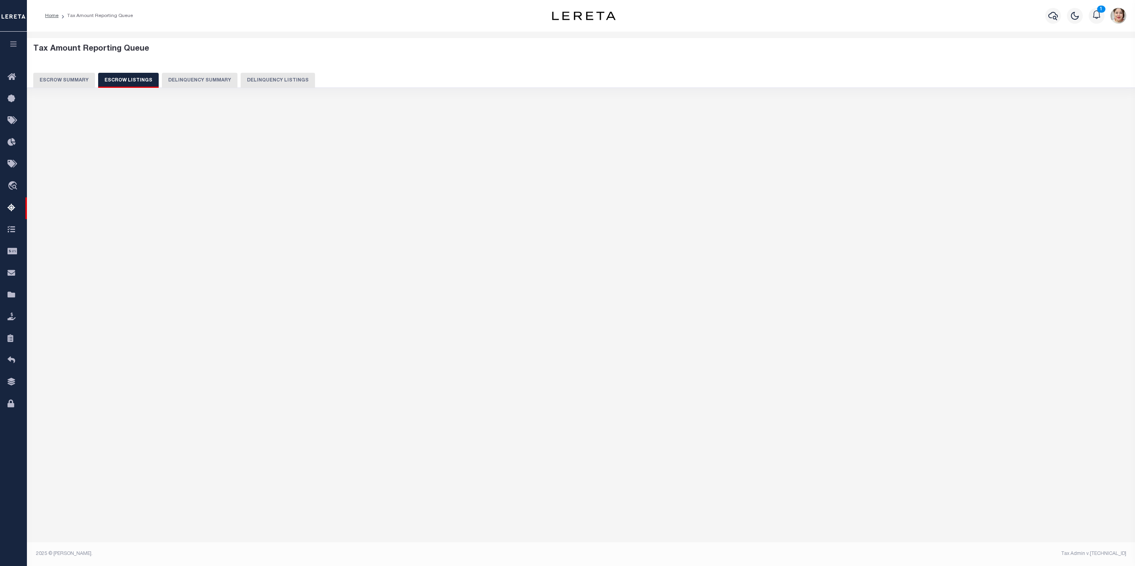
select select "100"
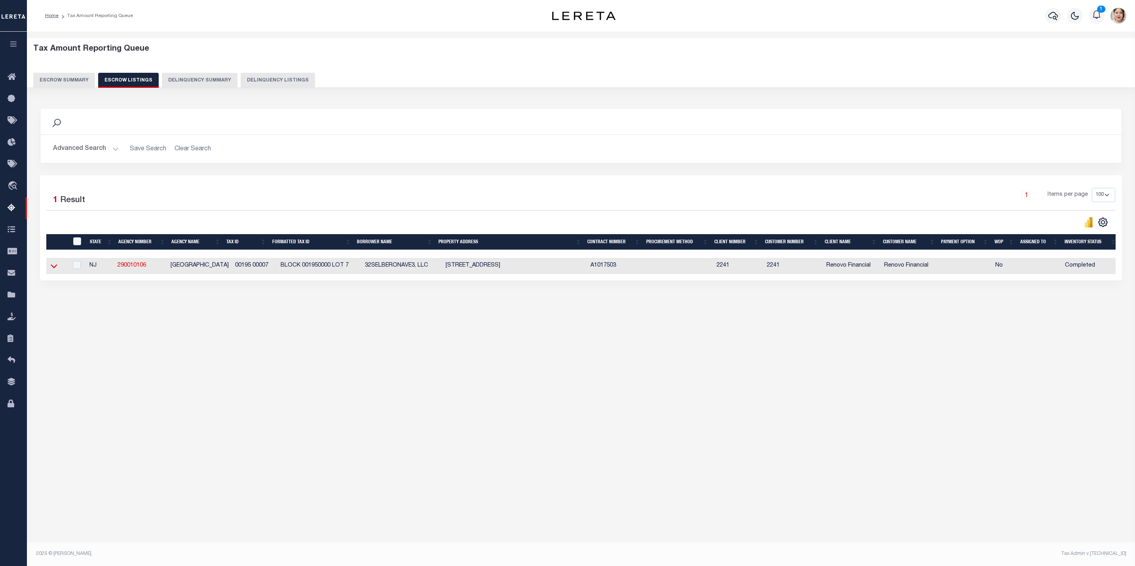
click at [53, 269] on icon at bounding box center [54, 267] width 7 height 4
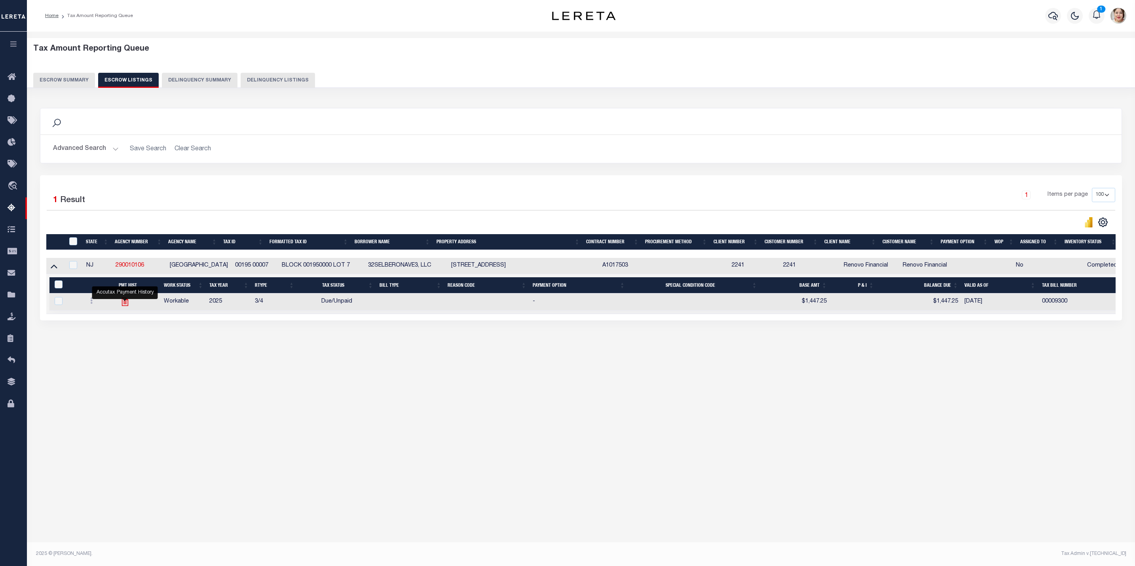
click at [127, 305] on icon "" at bounding box center [125, 302] width 10 height 10
checkbox input "true"
